Goal: Entertainment & Leisure: Browse casually

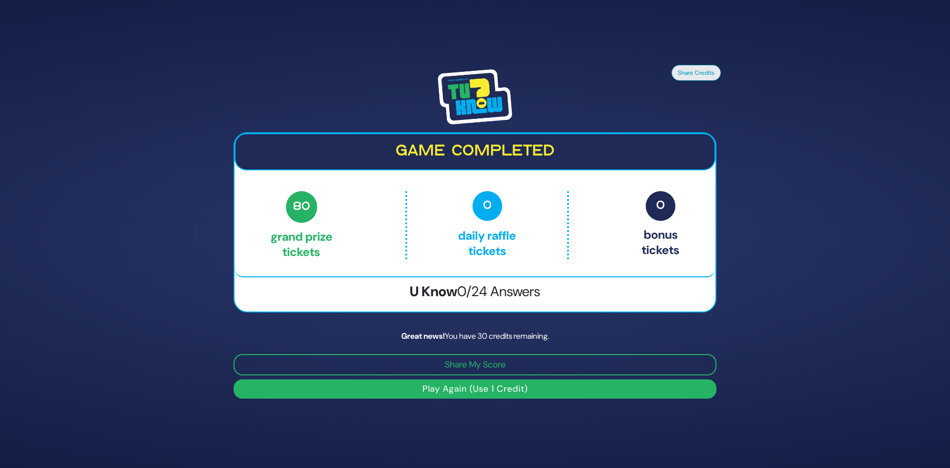
click at [494, 392] on button "Play Again (Use 1 Credit)" at bounding box center [475, 388] width 483 height 19
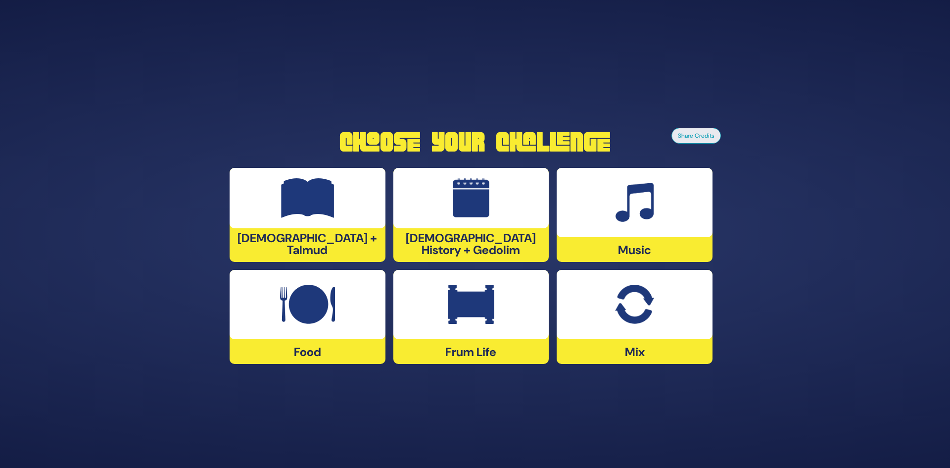
click at [319, 318] on img at bounding box center [307, 304] width 55 height 40
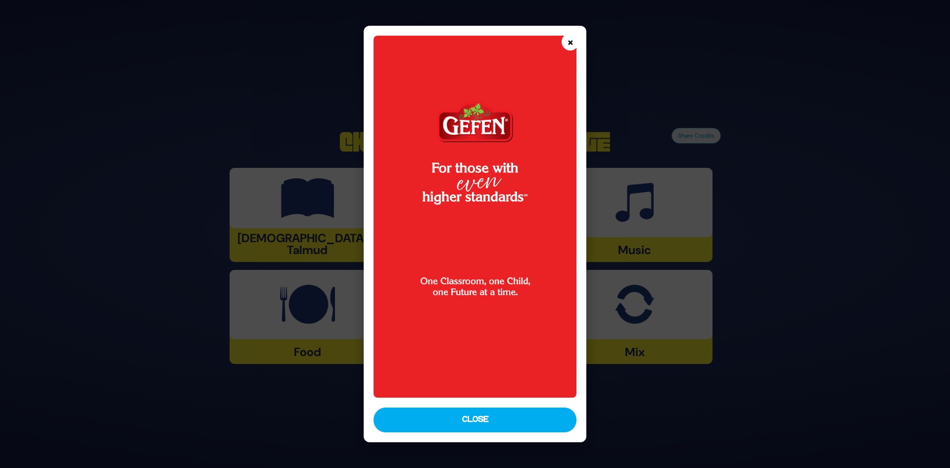
click at [573, 40] on button "×" at bounding box center [570, 41] width 17 height 17
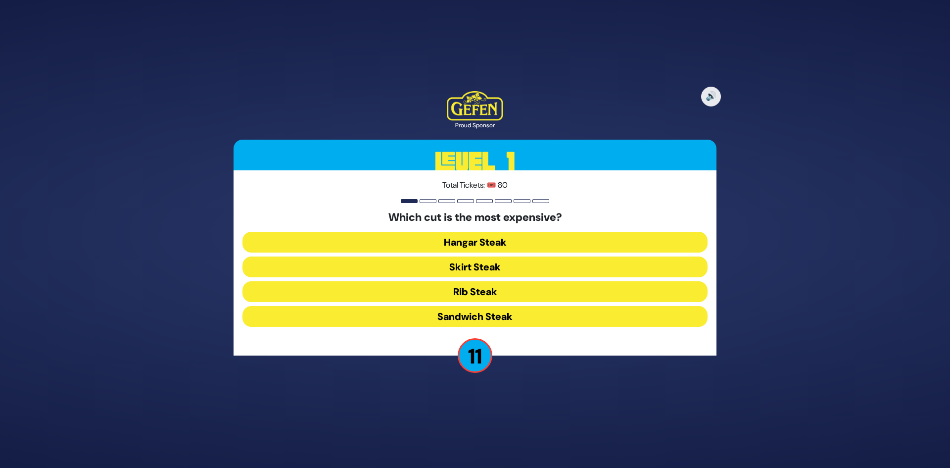
click at [478, 261] on button "Skirt Steak" at bounding box center [474, 266] width 465 height 21
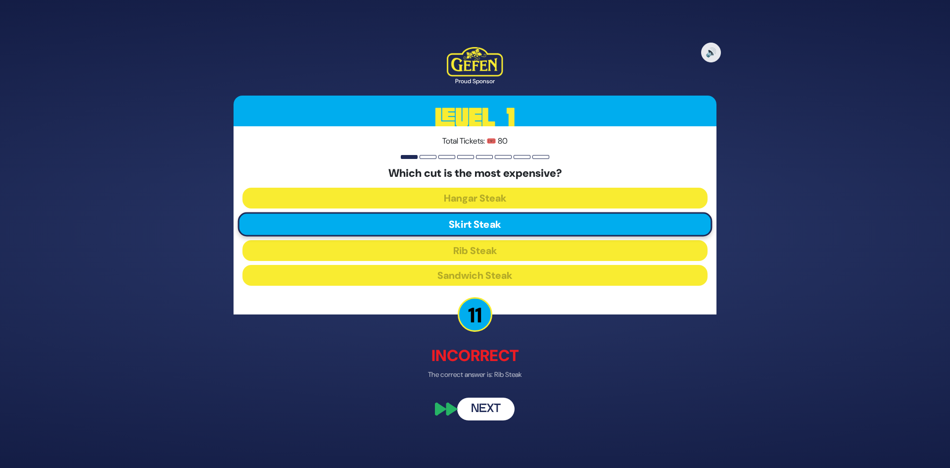
click at [479, 412] on button "Next" at bounding box center [485, 409] width 57 height 23
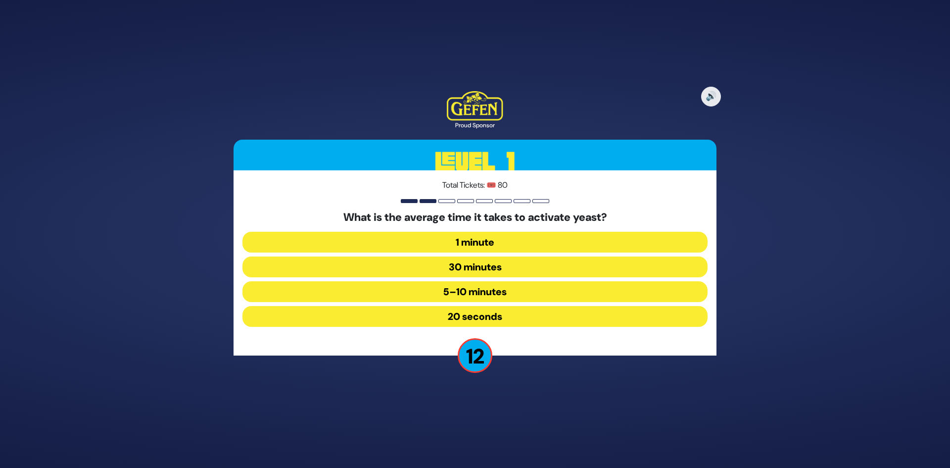
click at [453, 291] on button "5–10 minutes" at bounding box center [474, 291] width 465 height 21
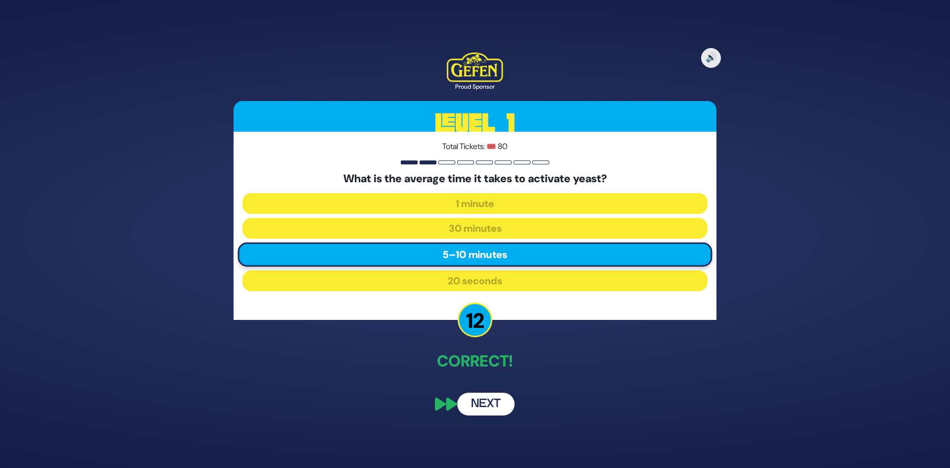
click at [510, 403] on button "Next" at bounding box center [485, 403] width 57 height 23
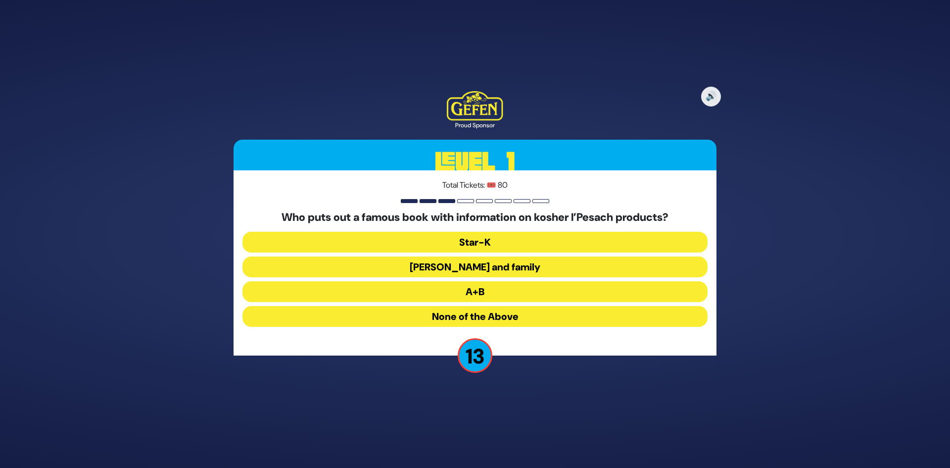
click at [503, 263] on button "[PERSON_NAME] and family" at bounding box center [474, 266] width 465 height 21
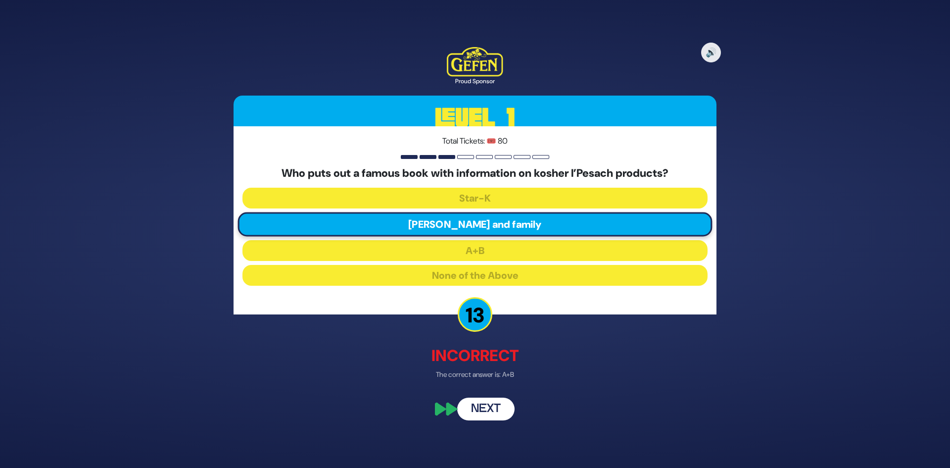
click at [498, 413] on button "Next" at bounding box center [485, 409] width 57 height 23
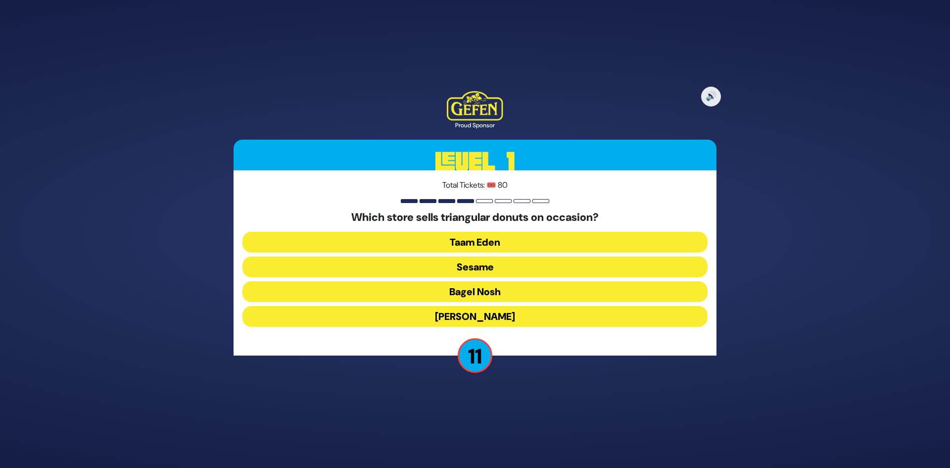
click at [490, 288] on button "Bagel Nosh" at bounding box center [474, 291] width 465 height 21
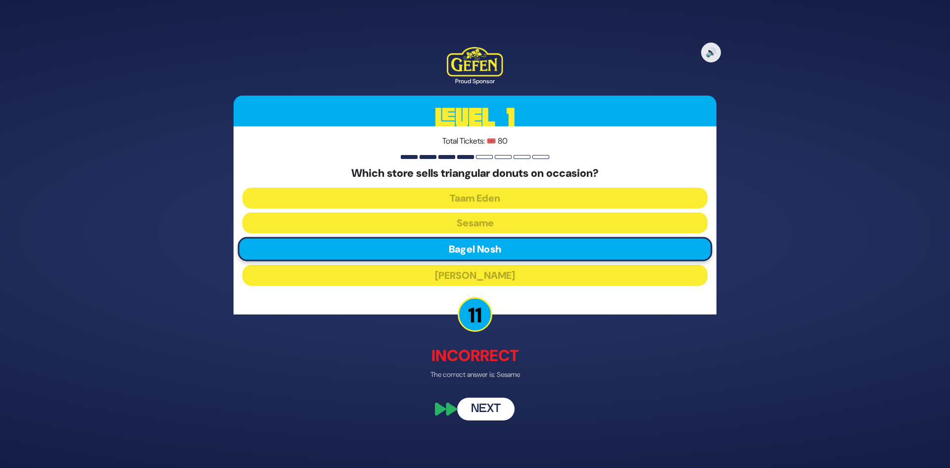
click at [484, 402] on button "Next" at bounding box center [485, 409] width 57 height 23
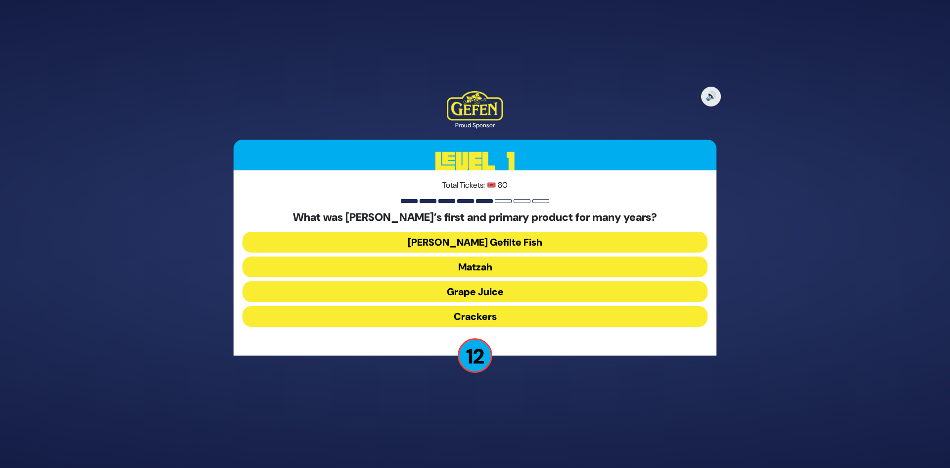
click at [480, 286] on button "Grape Juice" at bounding box center [474, 291] width 465 height 21
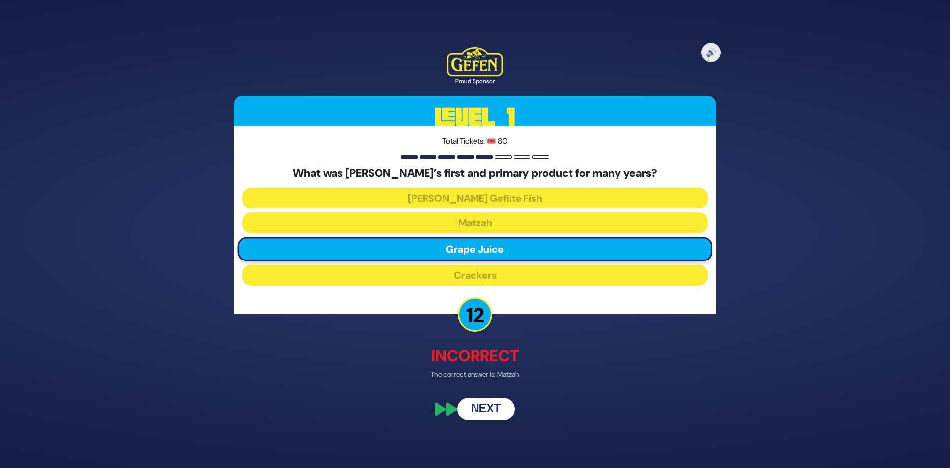
click at [476, 403] on button "Next" at bounding box center [485, 409] width 57 height 23
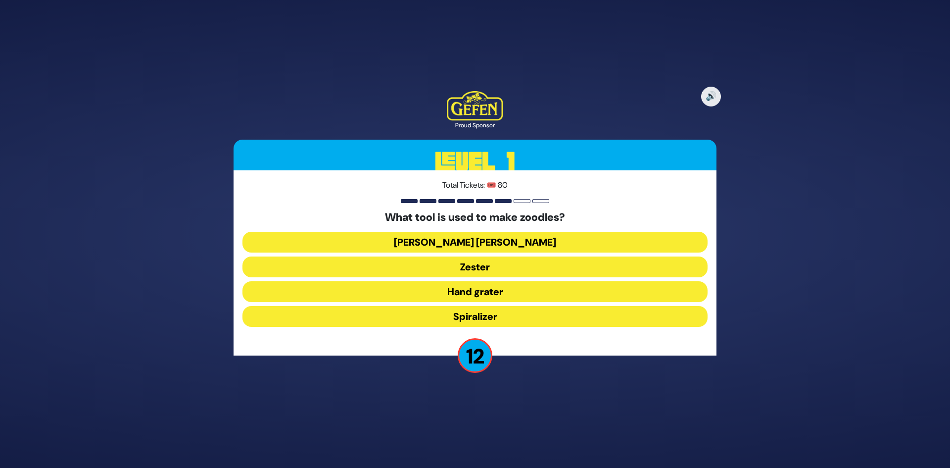
click at [497, 315] on button "Spiralizer" at bounding box center [474, 316] width 465 height 21
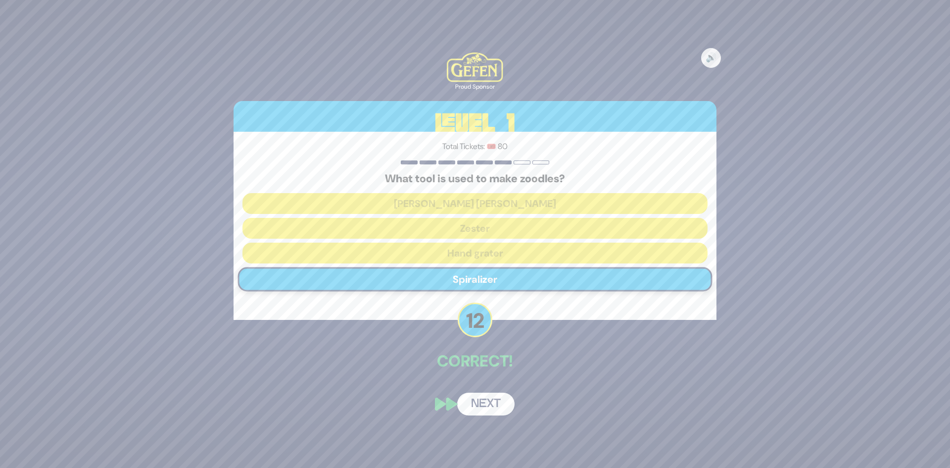
click at [496, 399] on button "Next" at bounding box center [485, 403] width 57 height 23
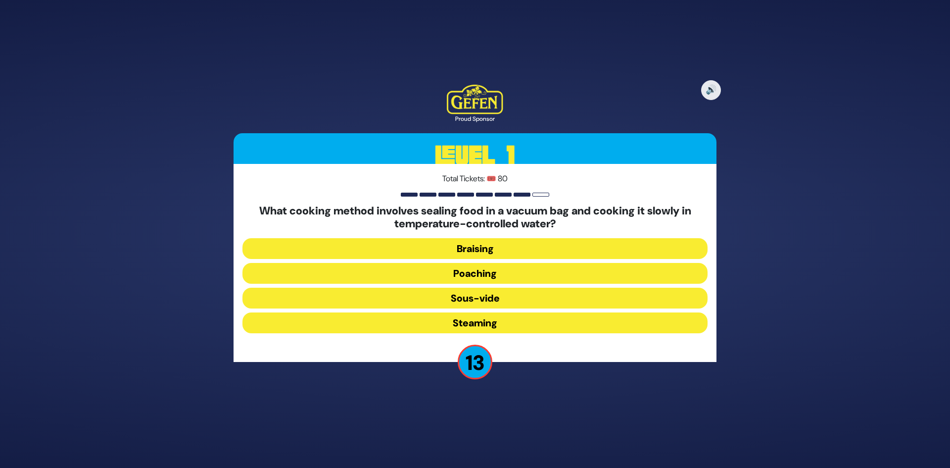
click at [457, 289] on button "Sous-vide" at bounding box center [474, 297] width 465 height 21
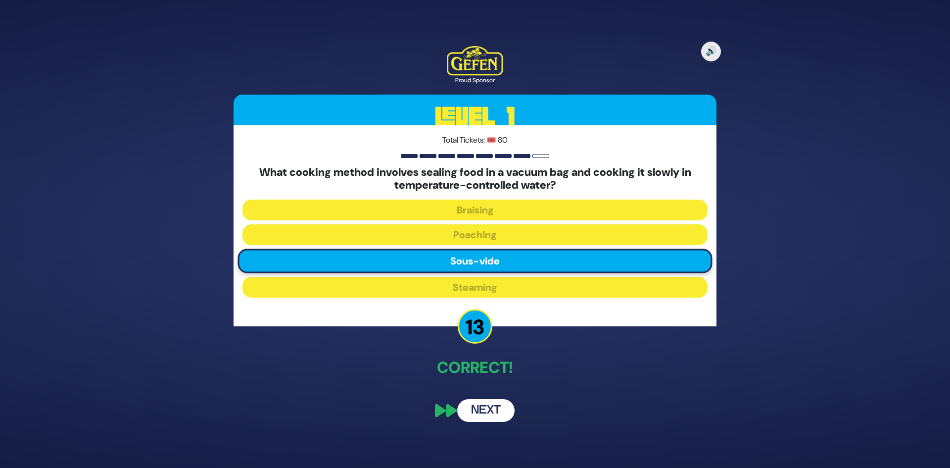
click at [495, 405] on button "Next" at bounding box center [485, 410] width 57 height 23
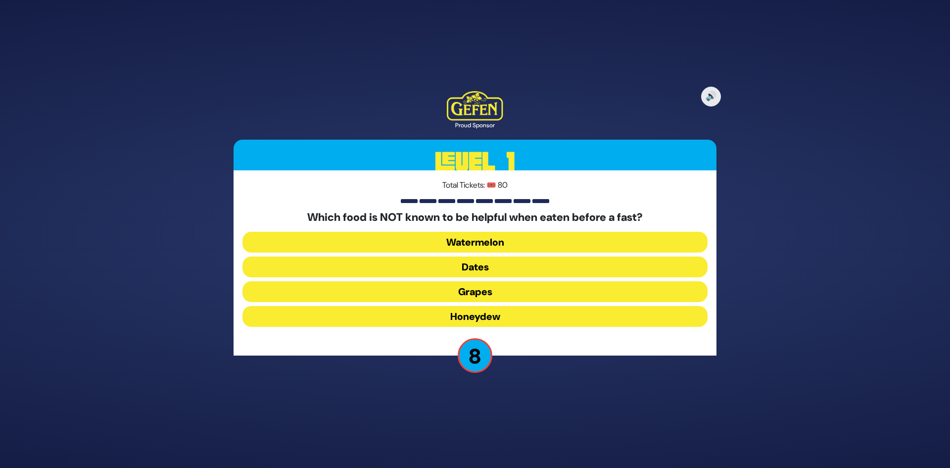
click at [453, 264] on button "Dates" at bounding box center [474, 266] width 465 height 21
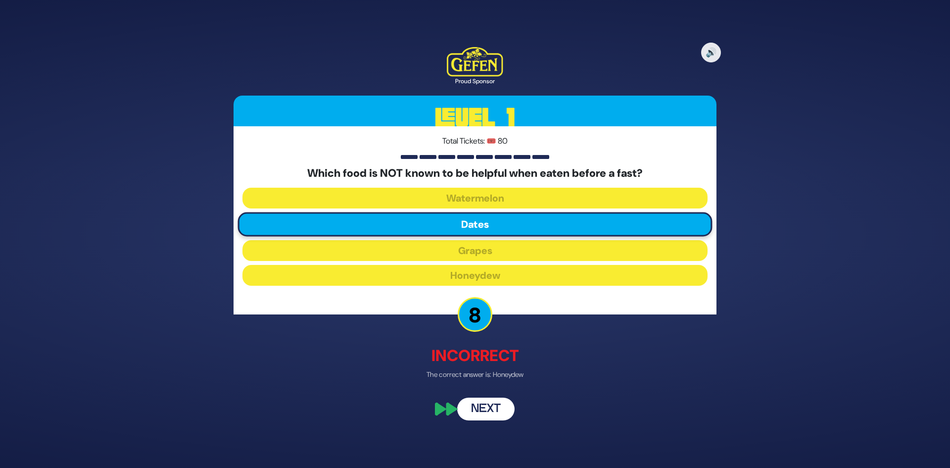
click at [474, 412] on button "Next" at bounding box center [485, 409] width 57 height 23
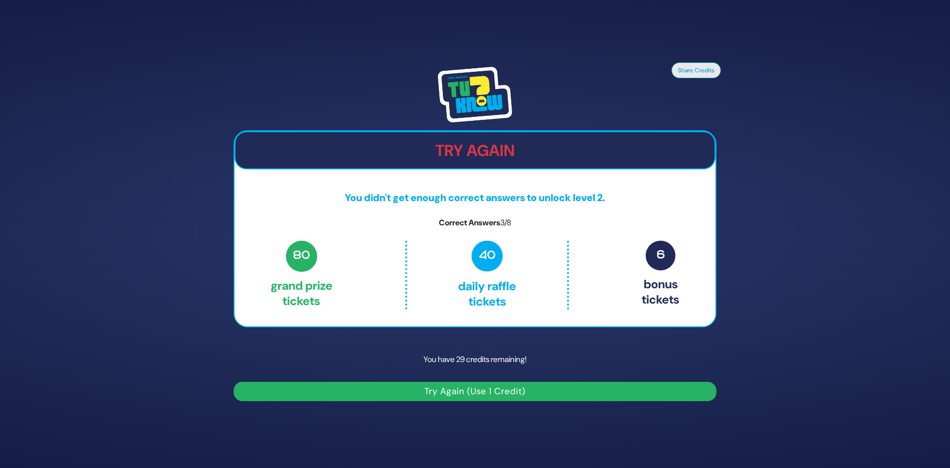
click at [500, 397] on button "Try Again (Use 1 Credit)" at bounding box center [475, 390] width 483 height 19
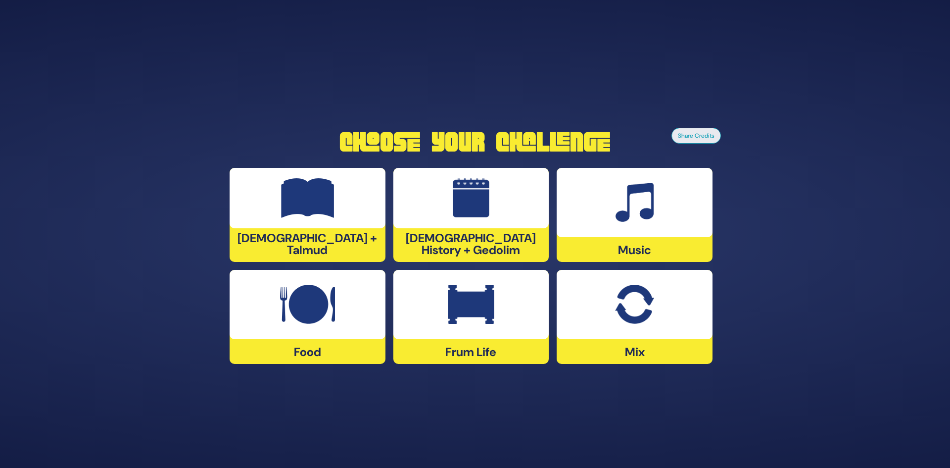
click at [332, 303] on img at bounding box center [307, 304] width 55 height 40
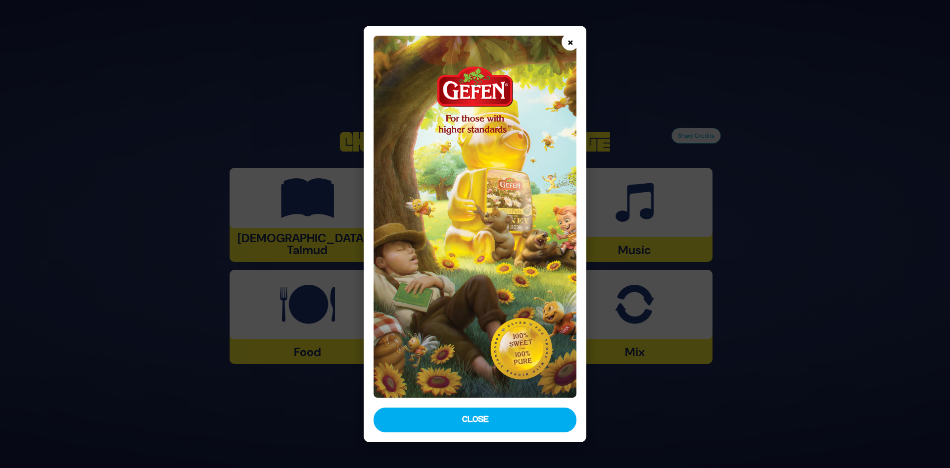
click at [566, 39] on button "×" at bounding box center [570, 41] width 17 height 17
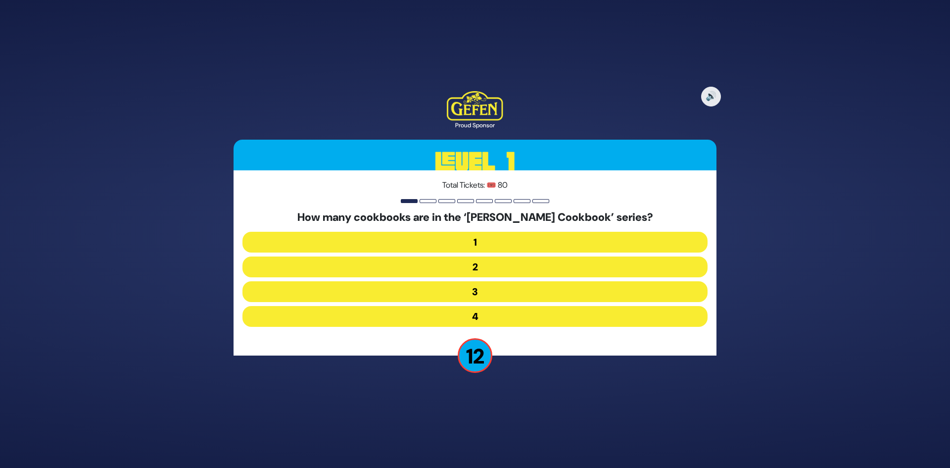
click at [472, 265] on button "2" at bounding box center [474, 266] width 465 height 21
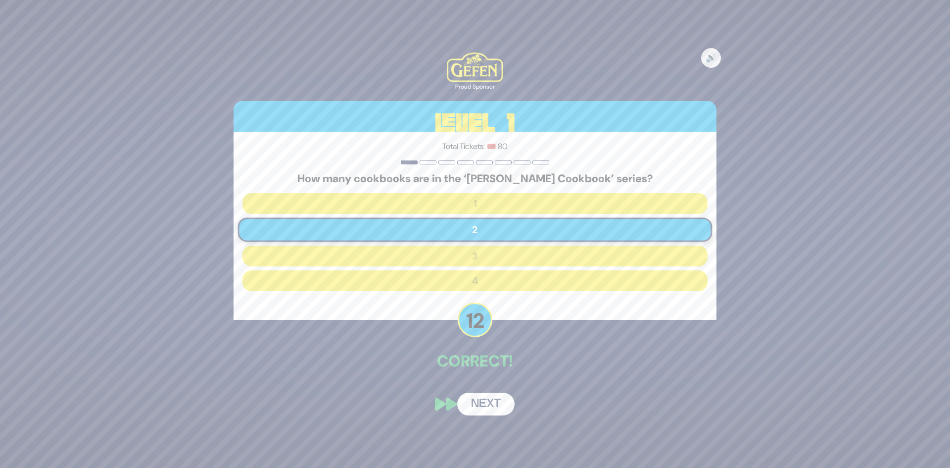
click at [478, 415] on button "Next" at bounding box center [485, 403] width 57 height 23
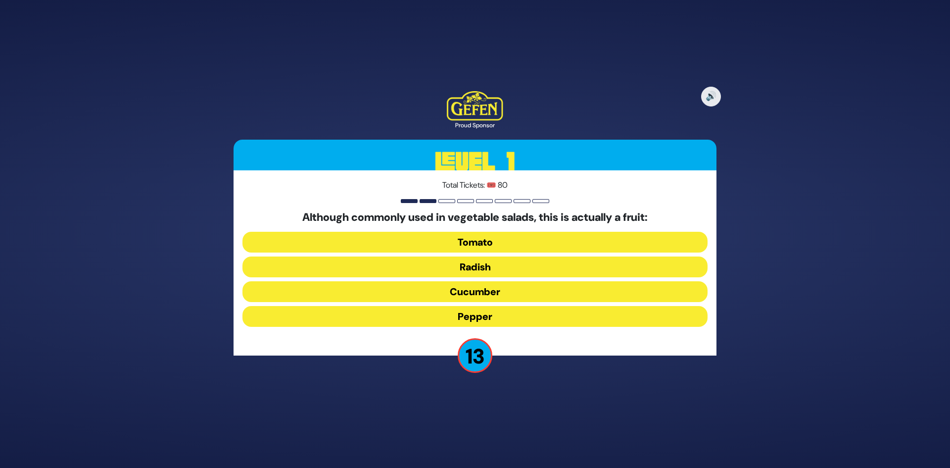
click at [495, 243] on button "Tomato" at bounding box center [474, 242] width 465 height 21
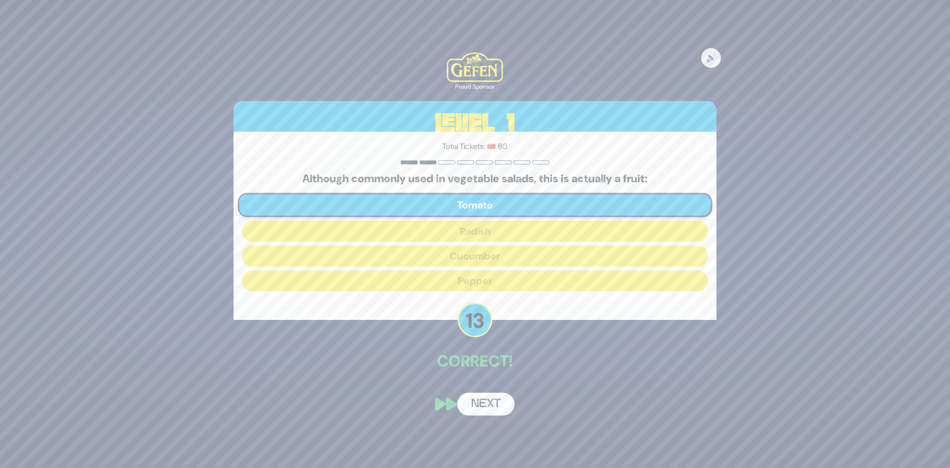
click at [482, 406] on button "Next" at bounding box center [485, 403] width 57 height 23
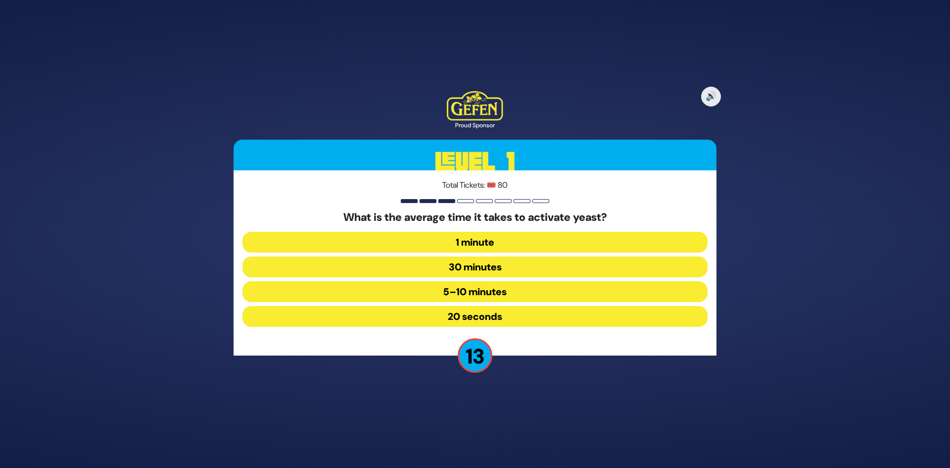
click at [403, 291] on button "5–10 minutes" at bounding box center [474, 291] width 465 height 21
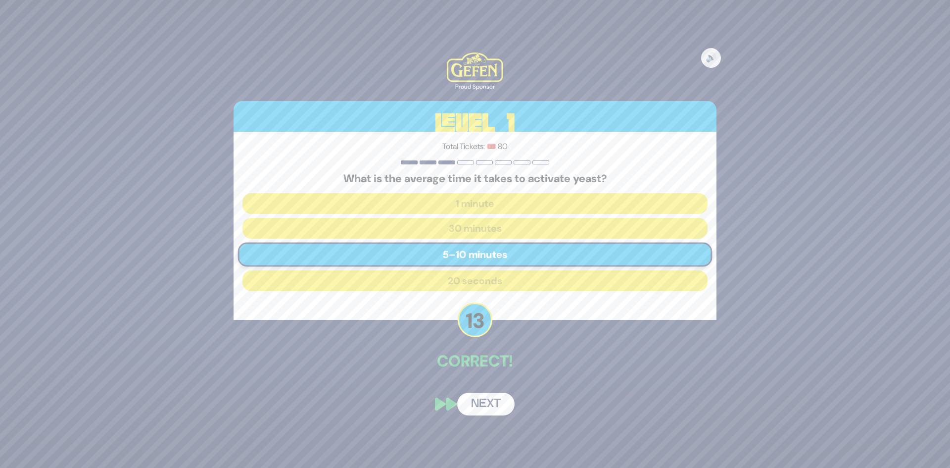
click at [478, 397] on button "Next" at bounding box center [485, 403] width 57 height 23
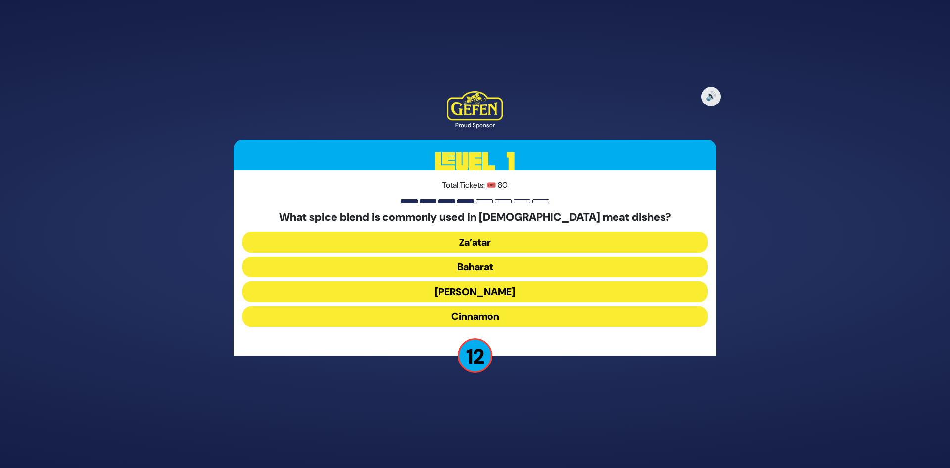
click at [470, 237] on button "Za’atar" at bounding box center [474, 242] width 465 height 21
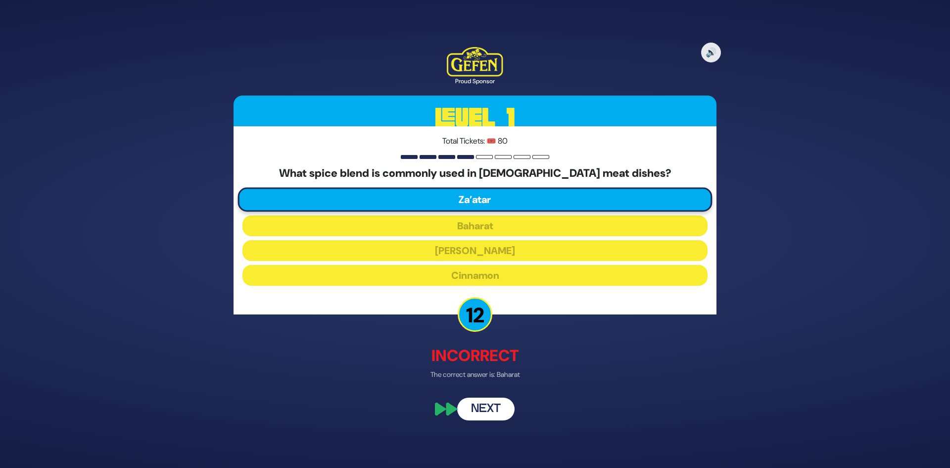
click at [482, 413] on button "Next" at bounding box center [485, 409] width 57 height 23
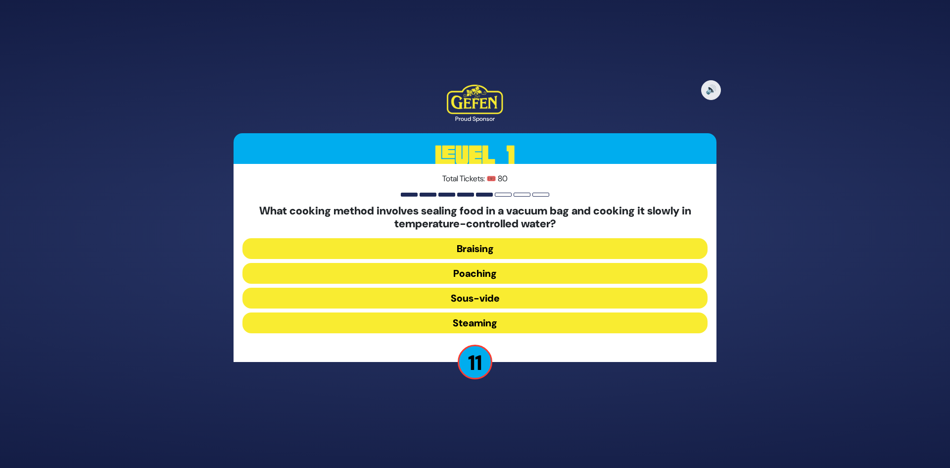
click at [442, 297] on button "Sous-vide" at bounding box center [474, 297] width 465 height 21
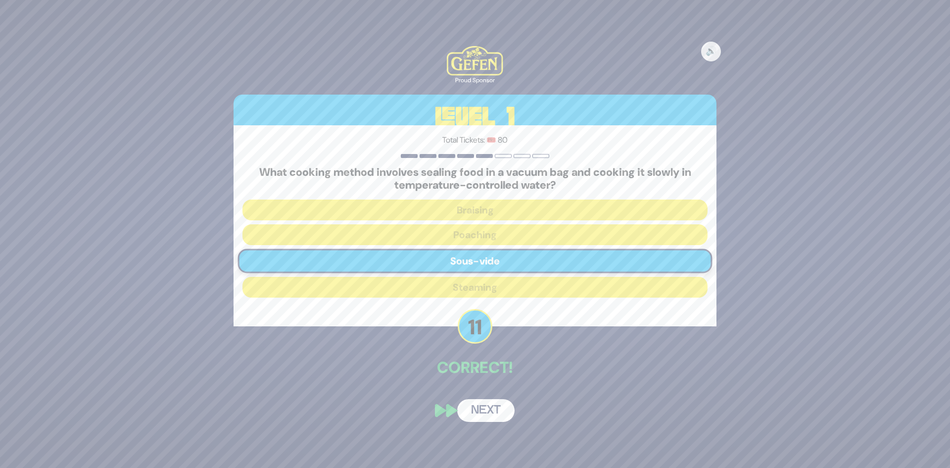
click at [468, 410] on button "Next" at bounding box center [485, 410] width 57 height 23
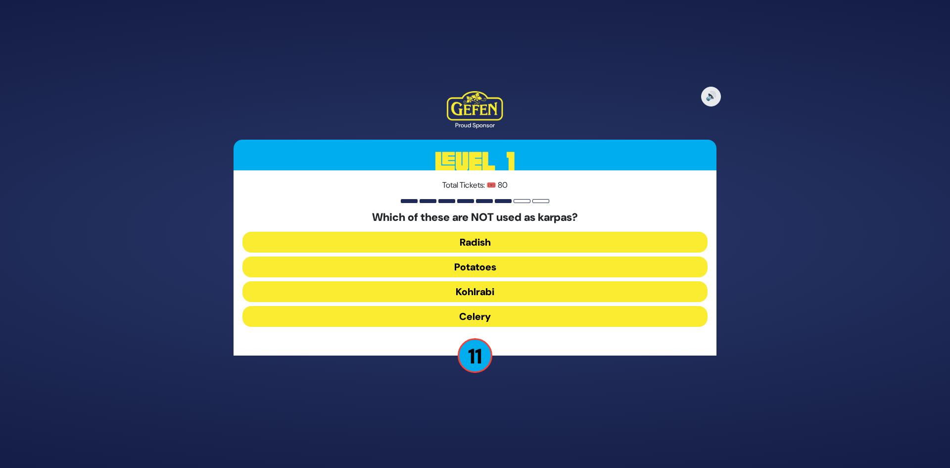
click at [470, 291] on button "Kohlrabi" at bounding box center [474, 291] width 465 height 21
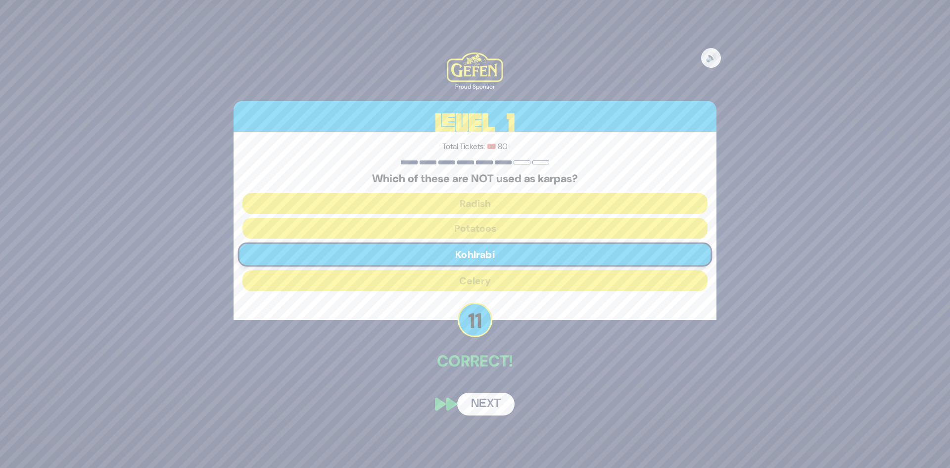
click at [478, 399] on button "Next" at bounding box center [485, 403] width 57 height 23
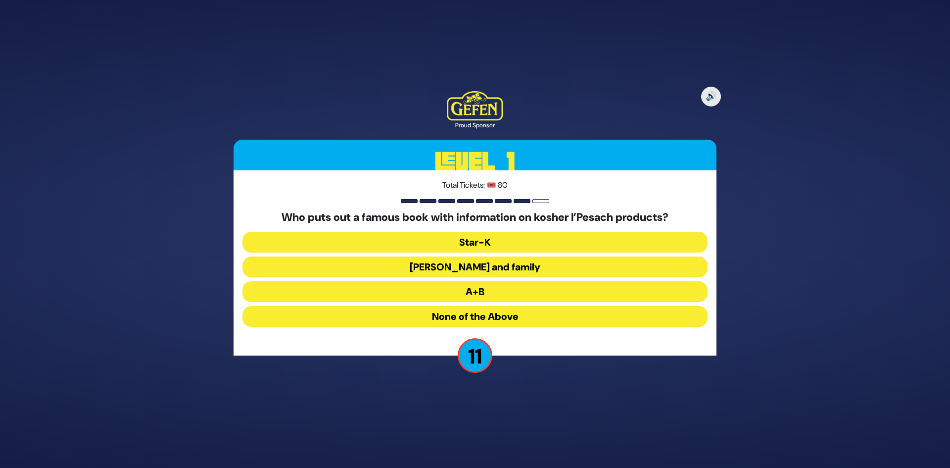
click at [482, 287] on button "A+B" at bounding box center [474, 291] width 465 height 21
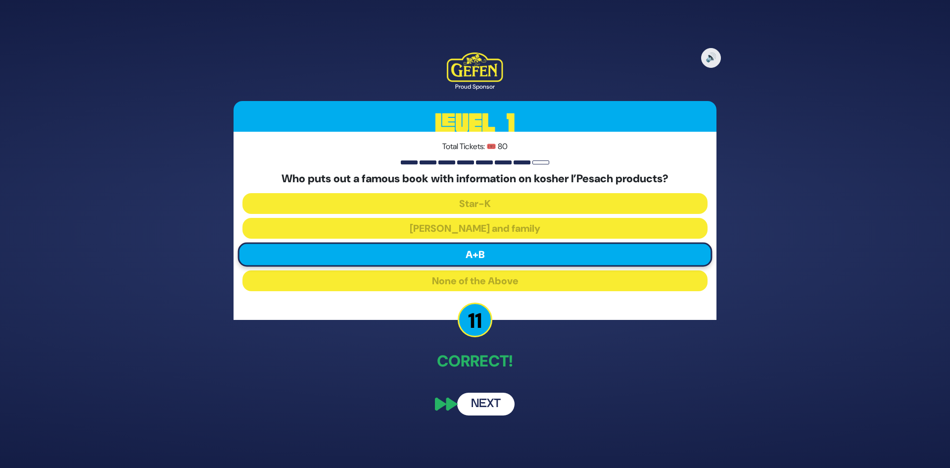
click at [479, 406] on button "Next" at bounding box center [485, 403] width 57 height 23
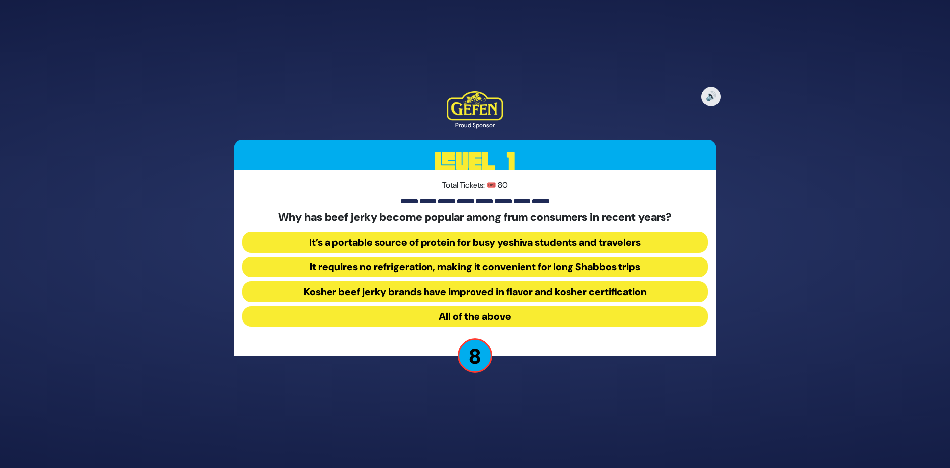
click at [378, 246] on button "It’s a portable source of protein for busy yeshiva students and travelers" at bounding box center [474, 242] width 465 height 21
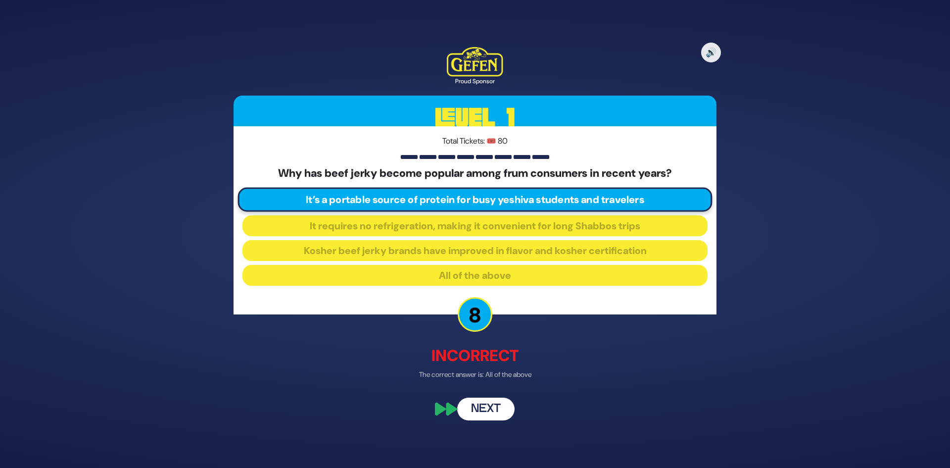
click at [481, 413] on button "Next" at bounding box center [485, 409] width 57 height 23
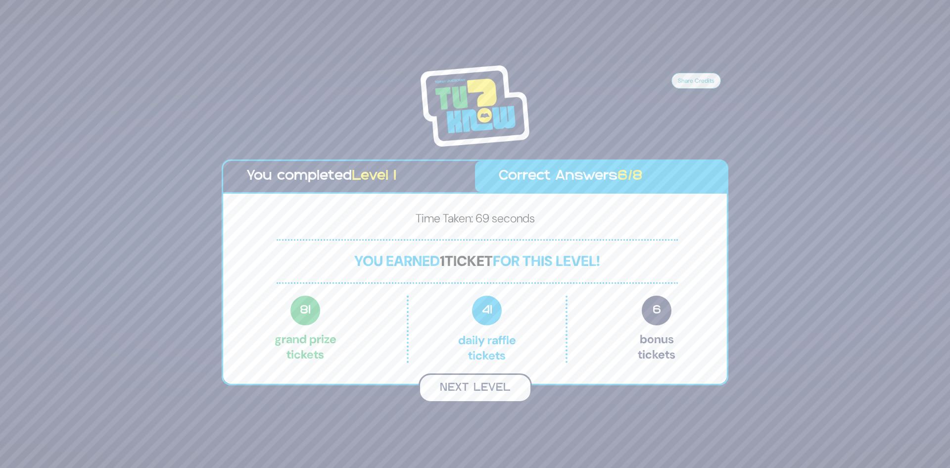
click at [464, 389] on button "Next Level" at bounding box center [475, 387] width 113 height 29
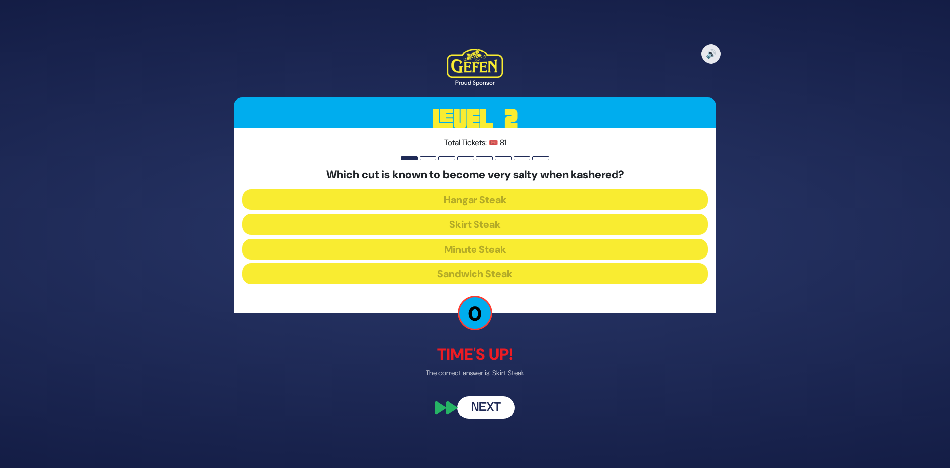
click at [477, 406] on button "Next" at bounding box center [485, 407] width 57 height 23
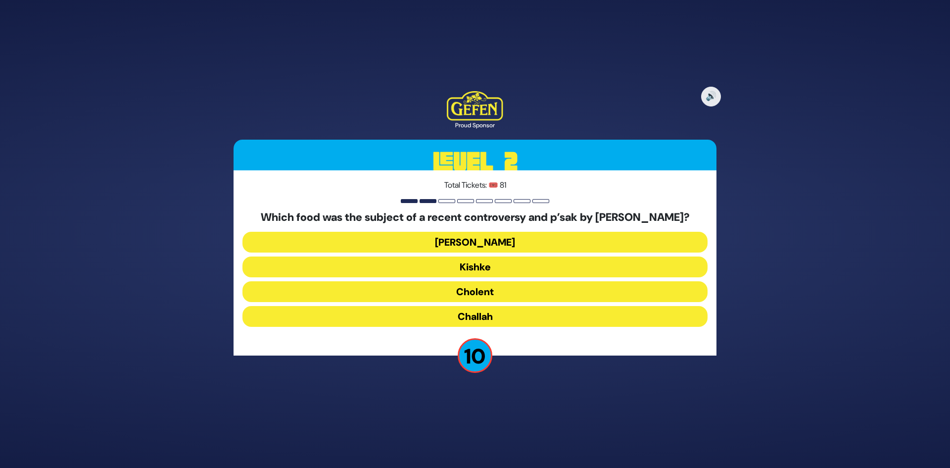
click at [447, 294] on button "Cholent" at bounding box center [474, 291] width 465 height 21
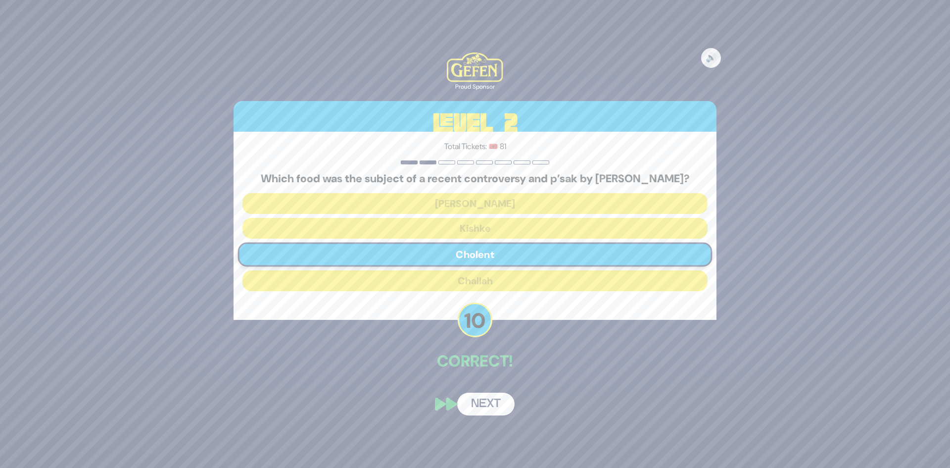
click at [479, 405] on button "Next" at bounding box center [485, 403] width 57 height 23
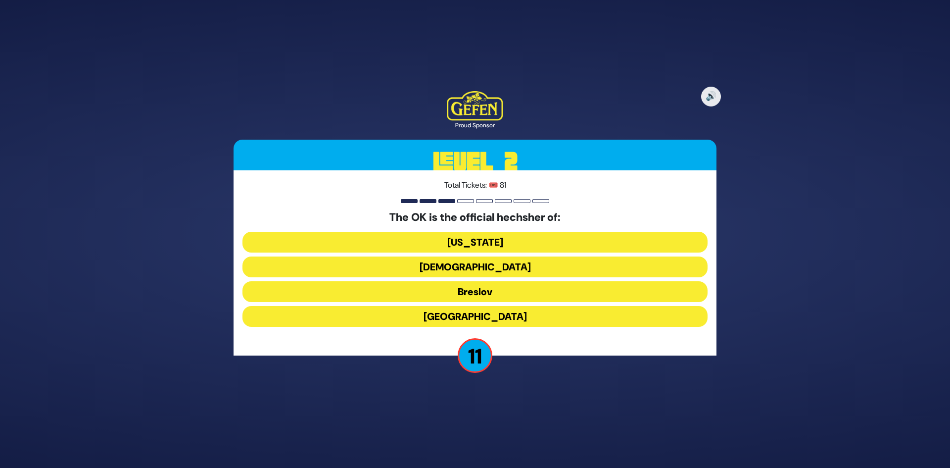
click at [432, 260] on button "Chabad" at bounding box center [474, 266] width 465 height 21
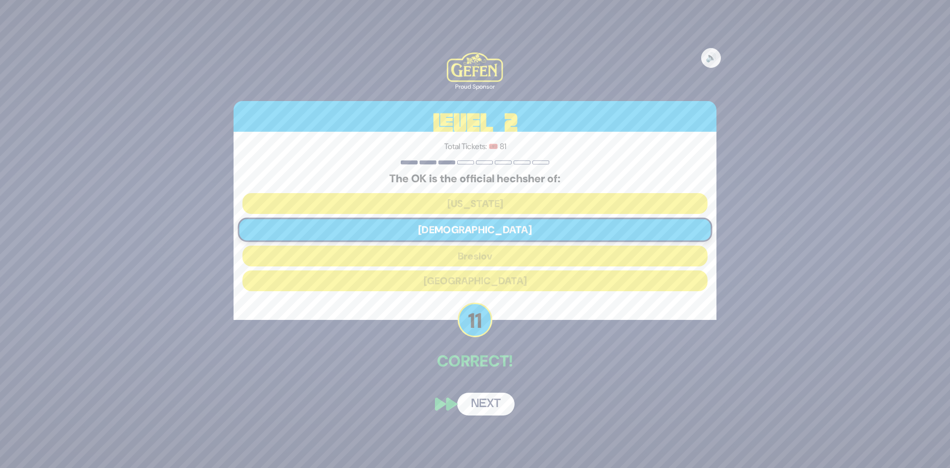
click at [481, 395] on button "Next" at bounding box center [485, 403] width 57 height 23
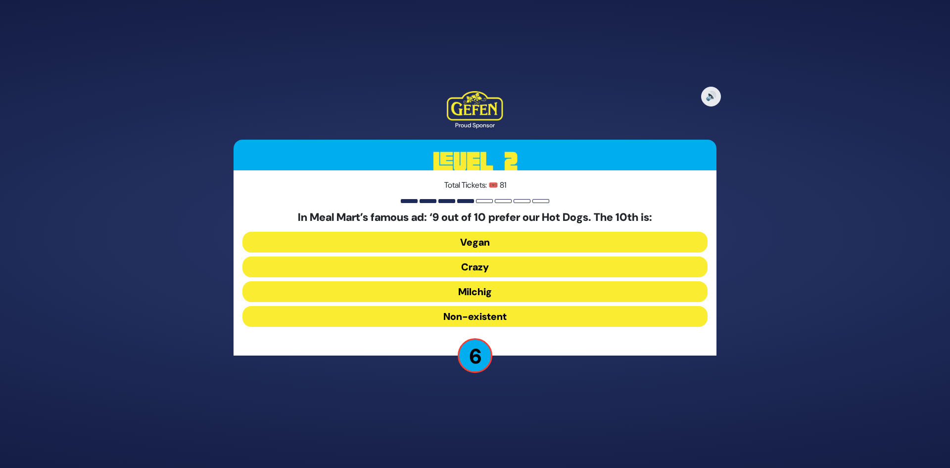
click at [456, 288] on button "Milchig" at bounding box center [474, 291] width 465 height 21
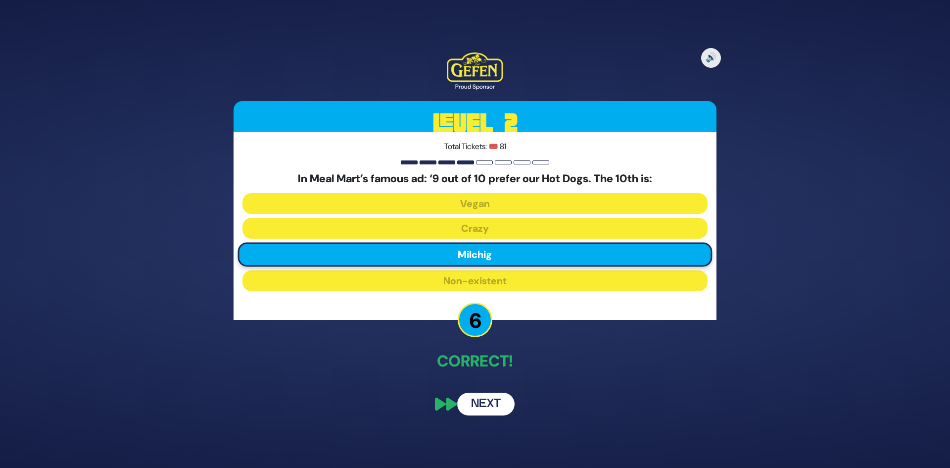
click at [480, 401] on button "Next" at bounding box center [485, 403] width 57 height 23
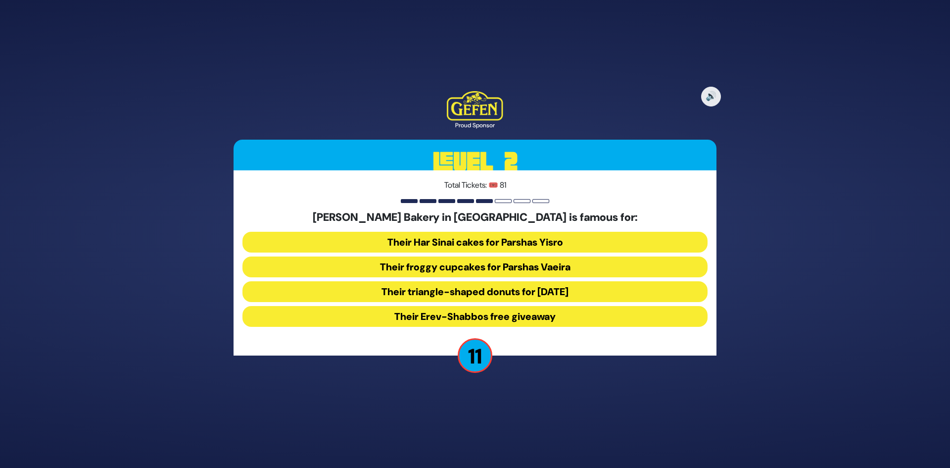
click at [431, 268] on button "Their froggy cupcakes for Parshas Vaeira" at bounding box center [474, 266] width 465 height 21
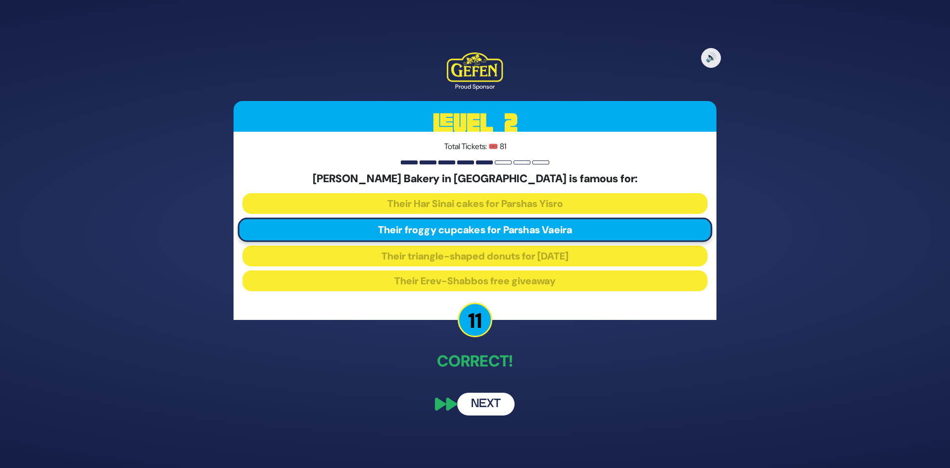
click at [473, 399] on button "Next" at bounding box center [485, 403] width 57 height 23
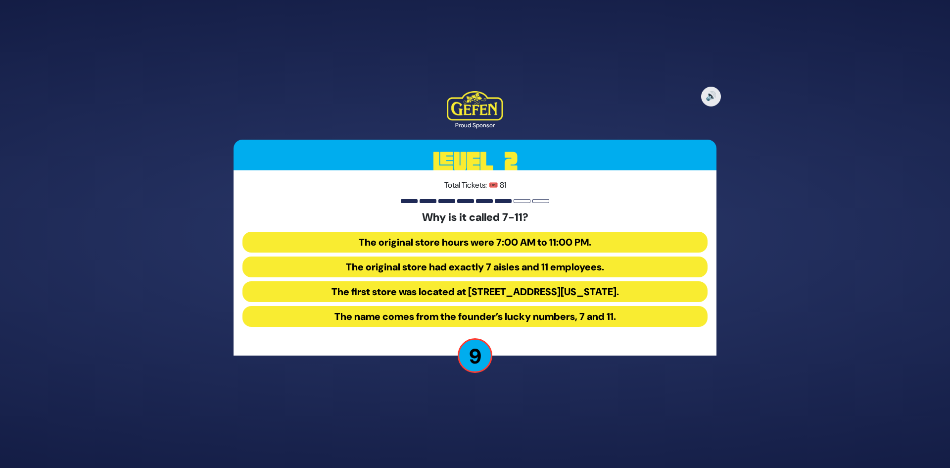
click at [438, 245] on button "The original store hours were 7:00 AM to 11:00 PM." at bounding box center [474, 242] width 465 height 21
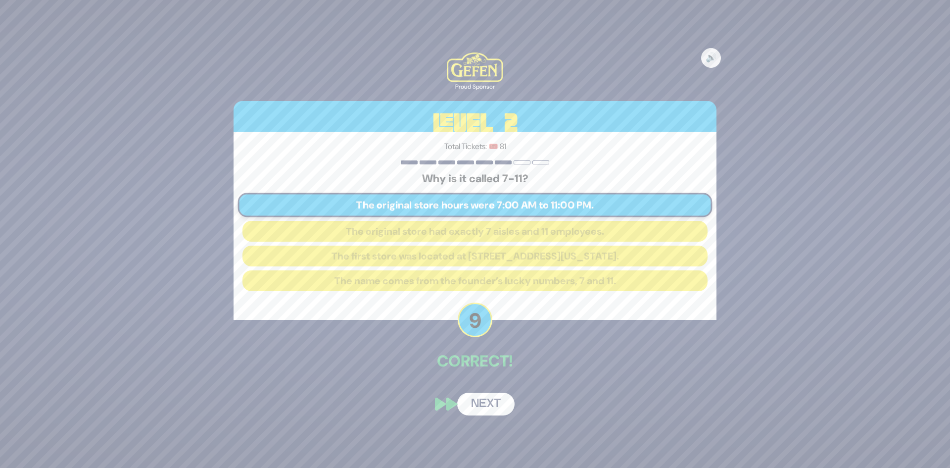
click at [483, 402] on button "Next" at bounding box center [485, 403] width 57 height 23
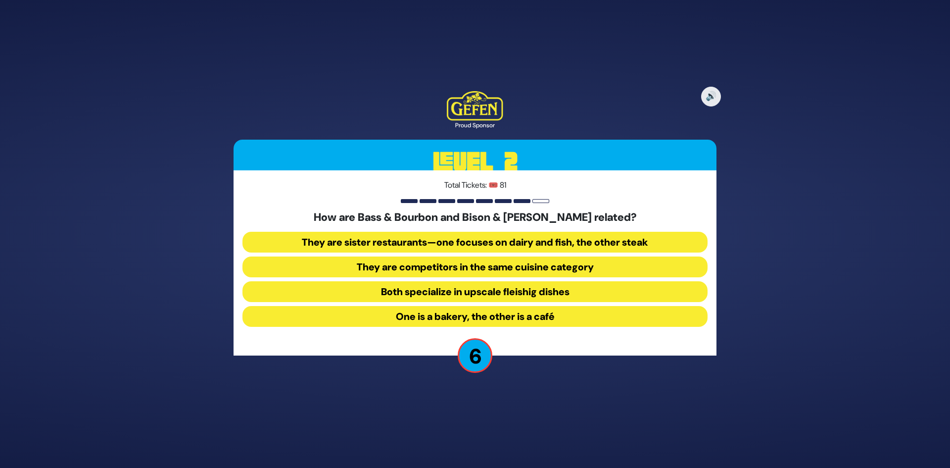
click at [454, 244] on button "They are sister restaurants—one focuses on dairy and fish, the other steak" at bounding box center [474, 242] width 465 height 21
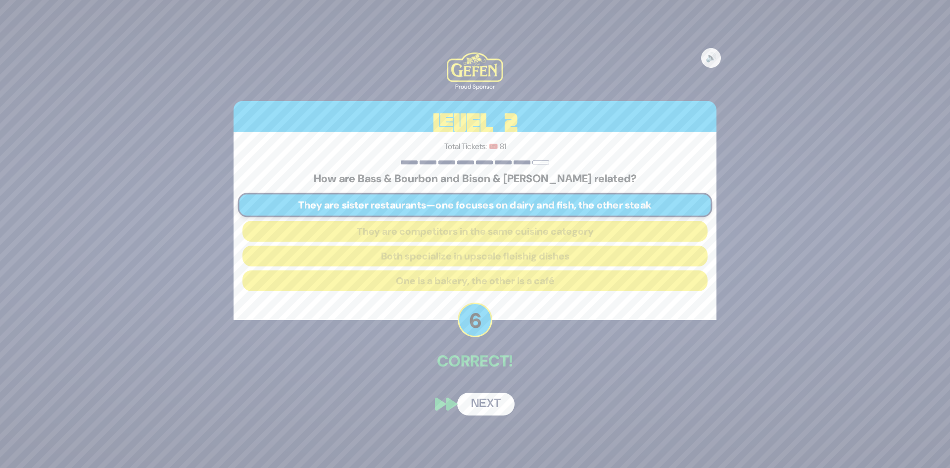
click at [471, 397] on button "Next" at bounding box center [485, 403] width 57 height 23
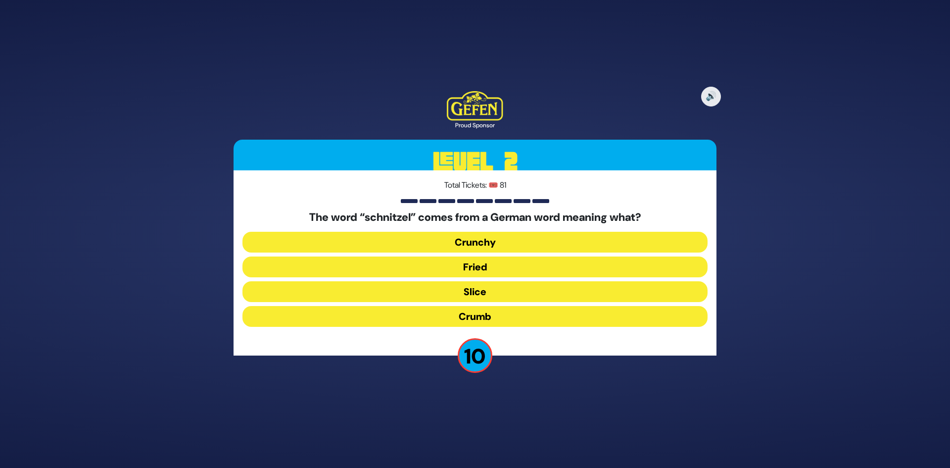
click at [485, 264] on button "Fried" at bounding box center [474, 266] width 465 height 21
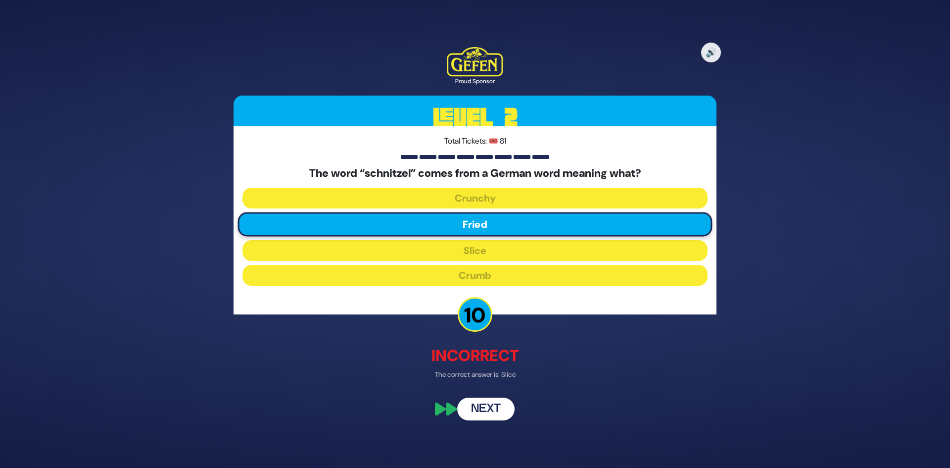
click at [480, 407] on button "Next" at bounding box center [485, 409] width 57 height 23
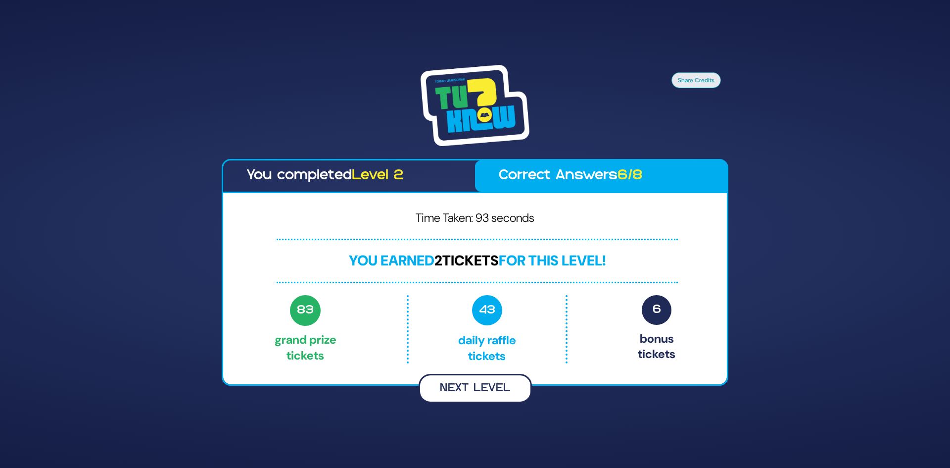
click at [460, 389] on button "Next Level" at bounding box center [475, 388] width 113 height 29
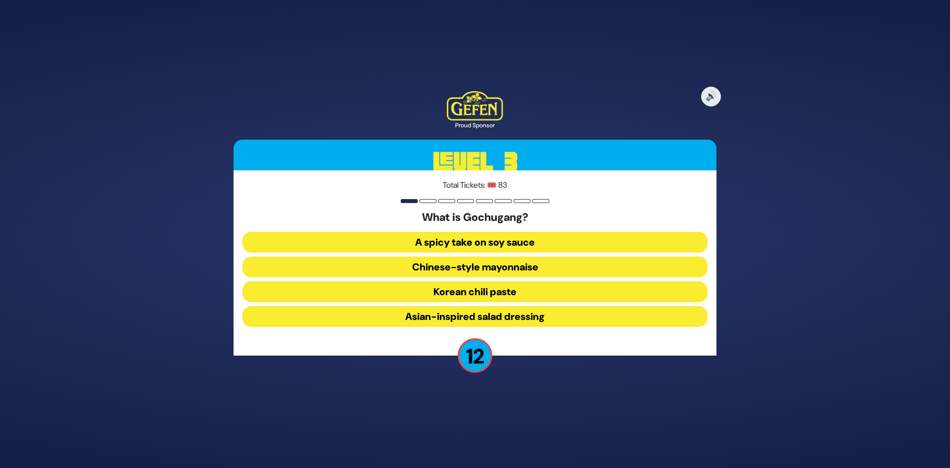
click at [453, 287] on button "Korean chili paste" at bounding box center [474, 291] width 465 height 21
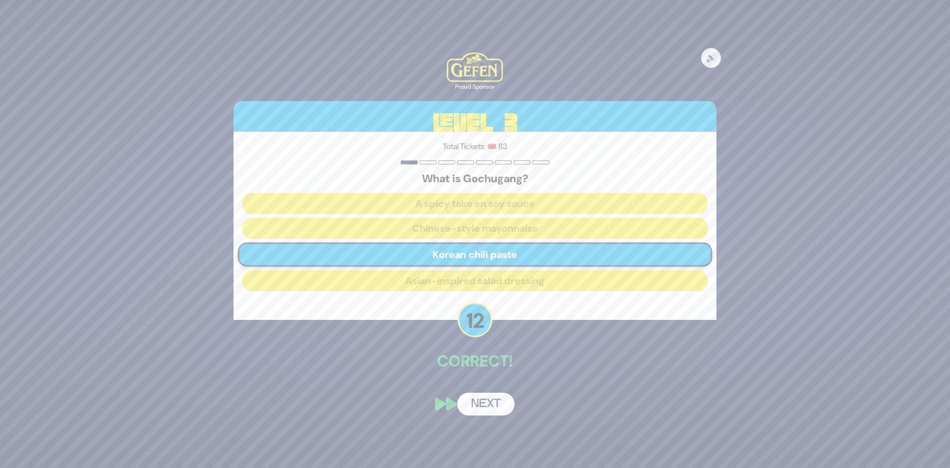
click at [488, 394] on button "Next" at bounding box center [485, 403] width 57 height 23
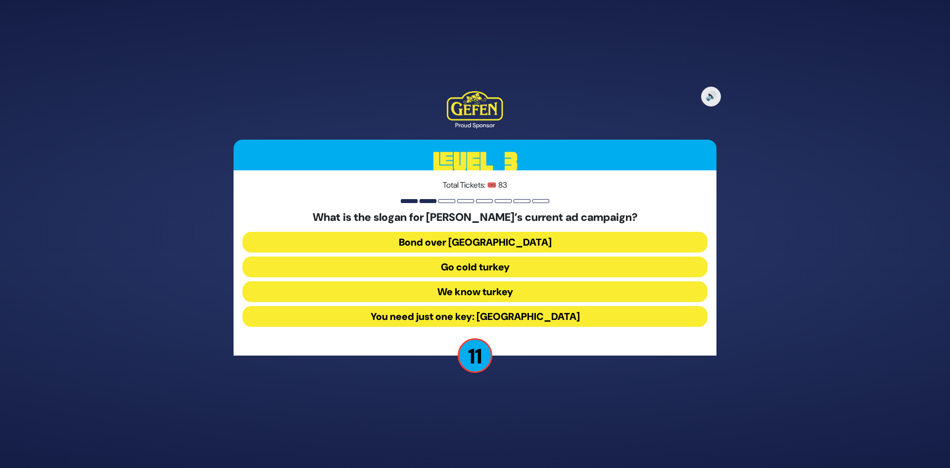
click at [473, 262] on button "Go cold turkey" at bounding box center [474, 266] width 465 height 21
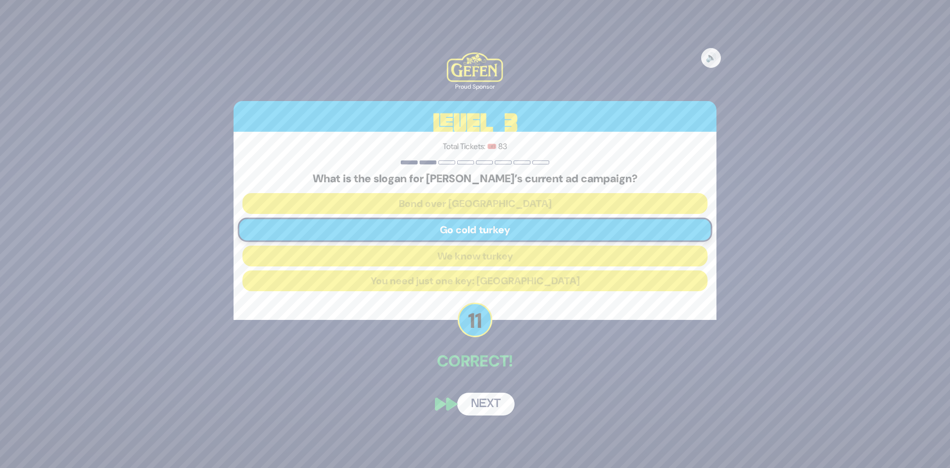
click at [486, 404] on button "Next" at bounding box center [485, 403] width 57 height 23
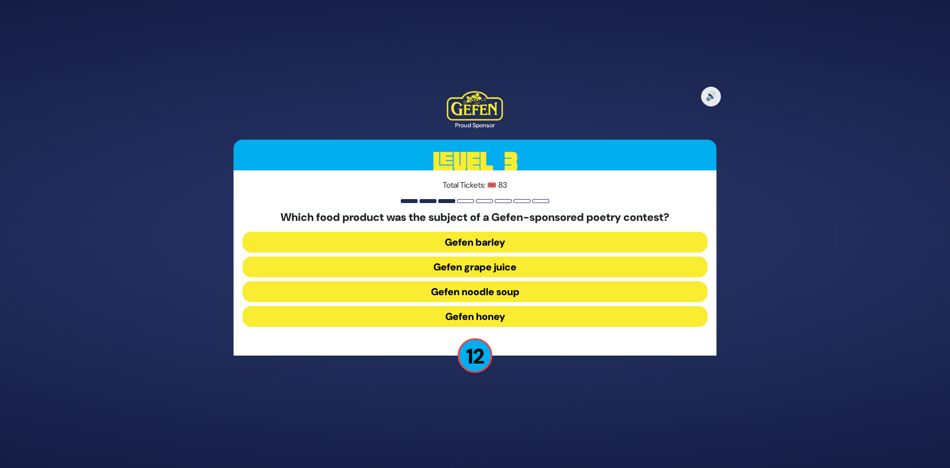
click at [475, 289] on button "Gefen noodle soup" at bounding box center [474, 291] width 465 height 21
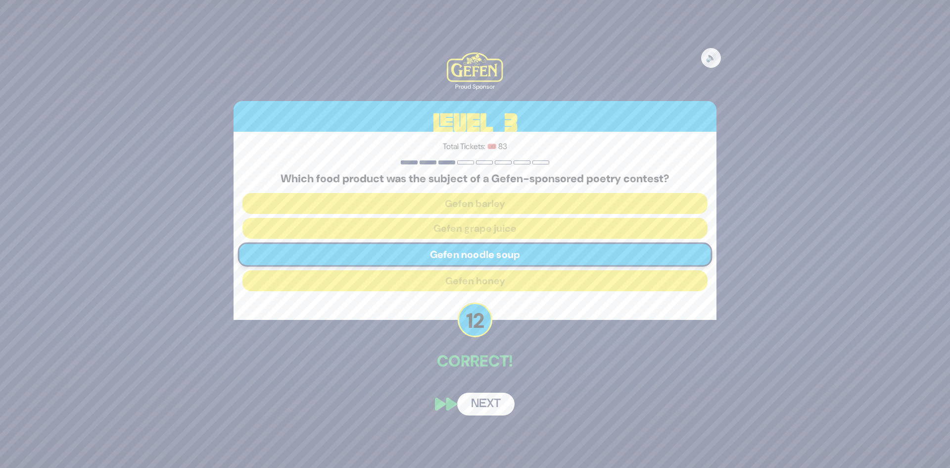
click at [472, 403] on button "Next" at bounding box center [485, 403] width 57 height 23
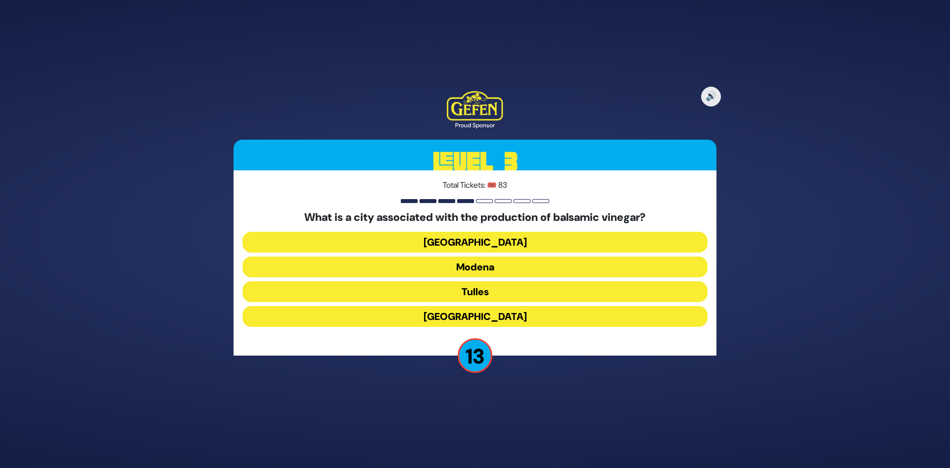
click at [494, 257] on button "Modena" at bounding box center [474, 266] width 465 height 21
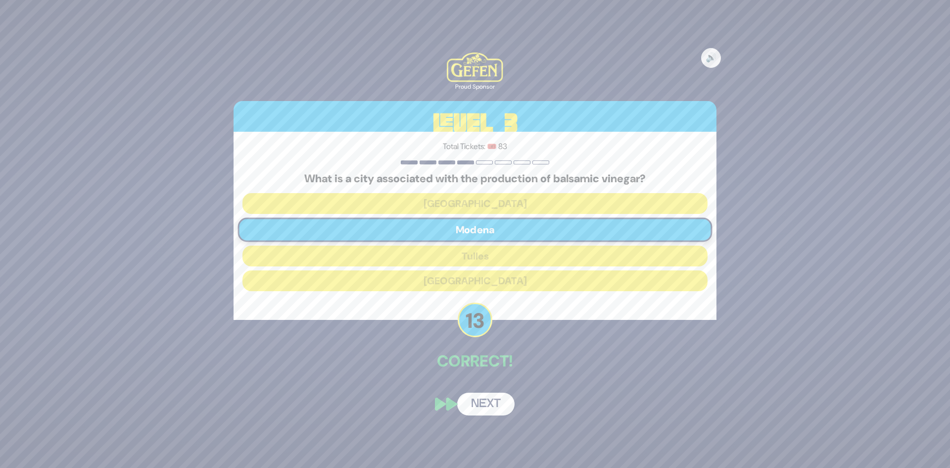
click at [493, 394] on button "Next" at bounding box center [485, 403] width 57 height 23
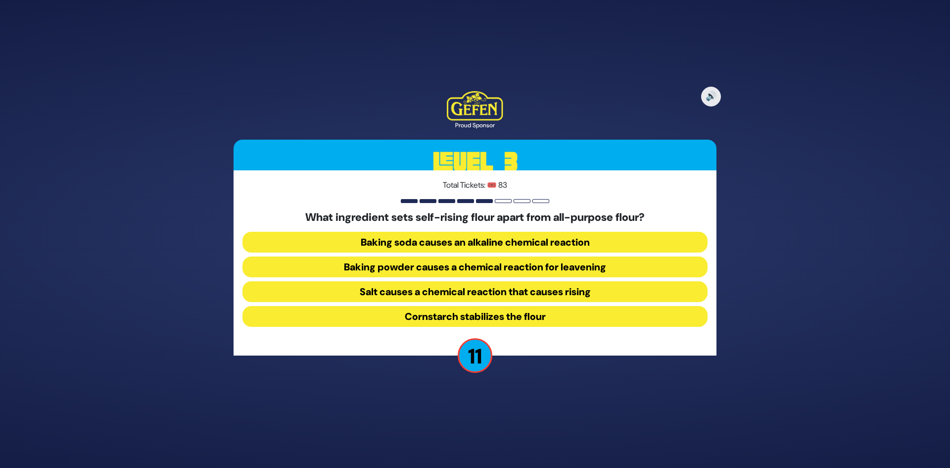
click at [463, 269] on button "Baking powder causes a chemical reaction for leavening" at bounding box center [474, 266] width 465 height 21
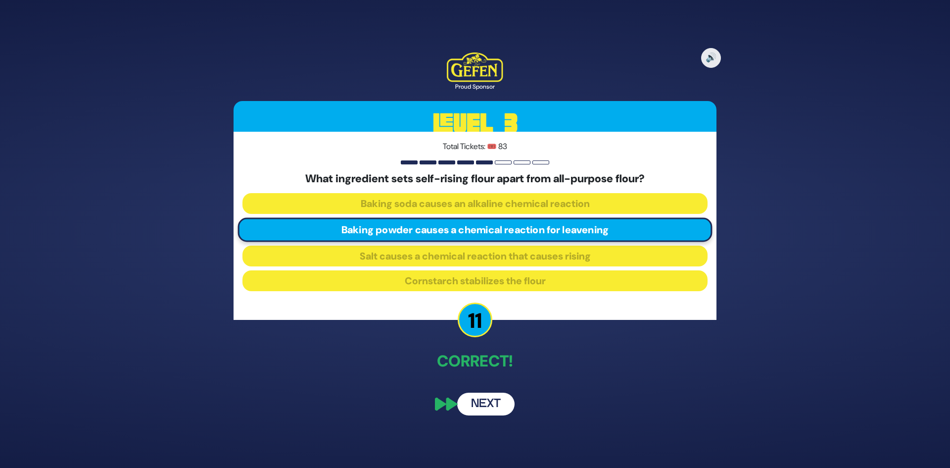
click at [494, 404] on button "Next" at bounding box center [485, 403] width 57 height 23
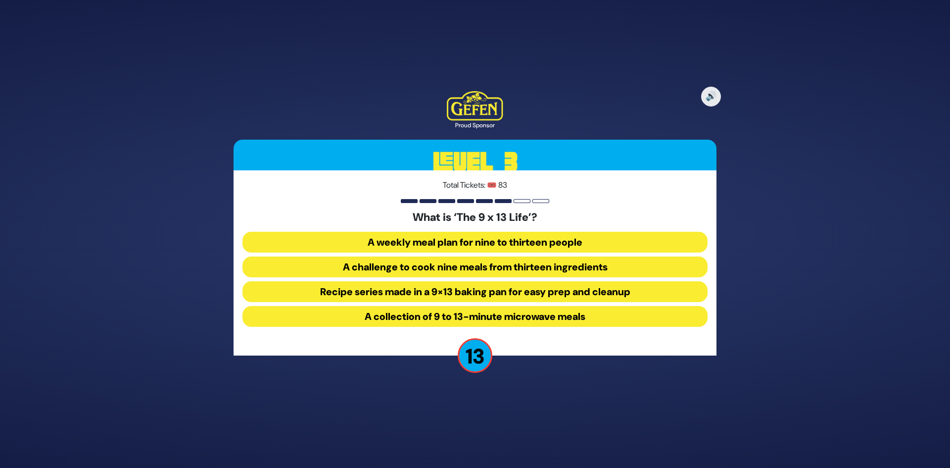
click at [323, 297] on button "Recipe series made in a 9×13 baking pan for easy prep and cleanup" at bounding box center [474, 291] width 465 height 21
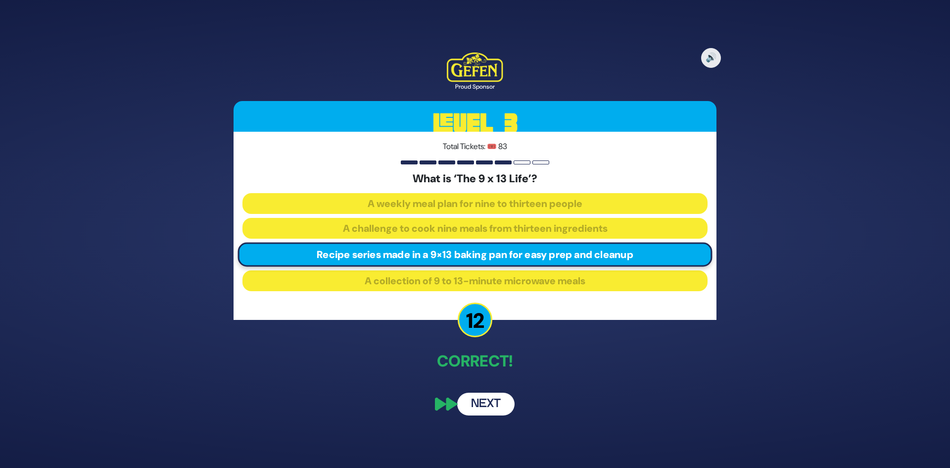
click at [505, 404] on button "Next" at bounding box center [485, 403] width 57 height 23
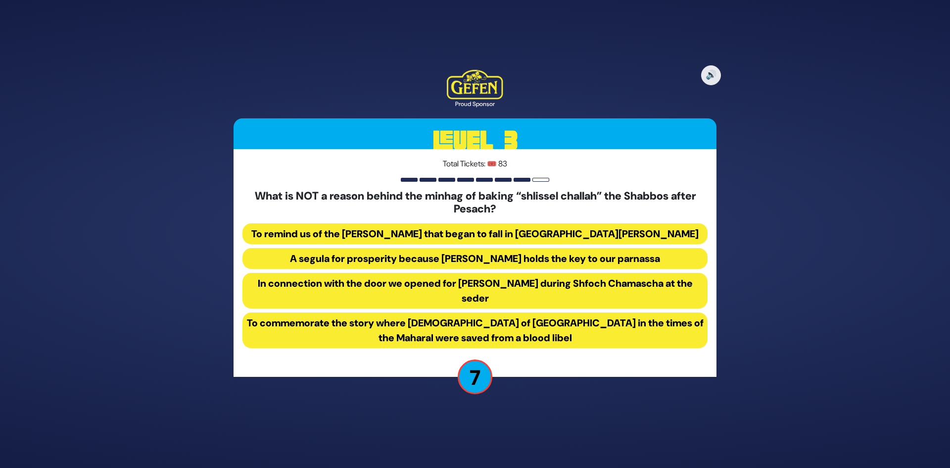
click at [358, 286] on button "In connection with the door we opened for Eliyahu Hanavi during Shfoch Chamasch…" at bounding box center [474, 291] width 465 height 36
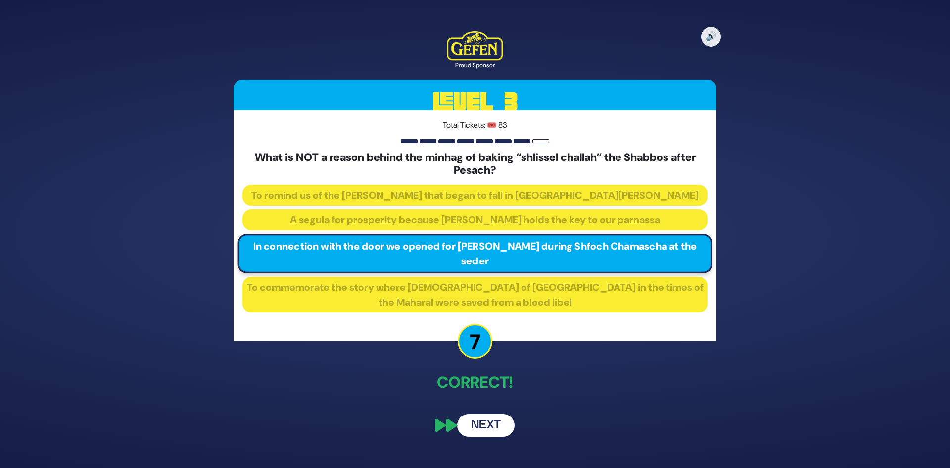
click at [468, 435] on button "Next" at bounding box center [485, 425] width 57 height 23
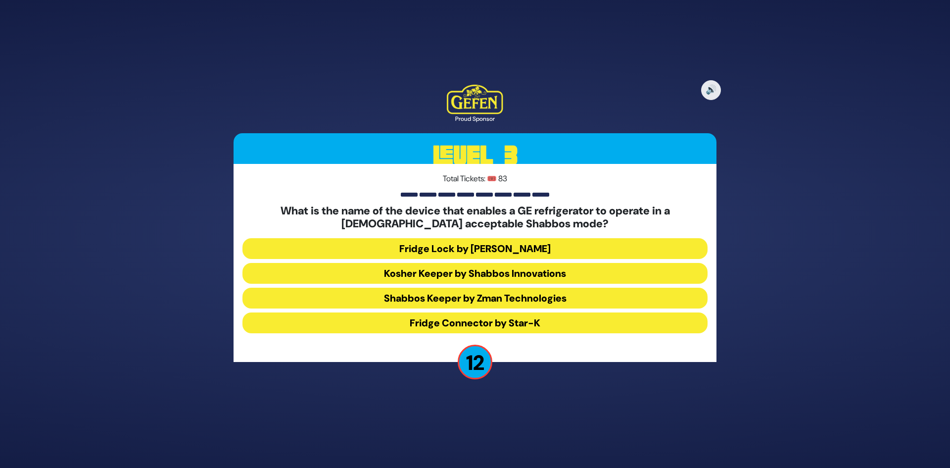
click at [378, 298] on button "Shabbos Keeper by Zman Technologies" at bounding box center [474, 297] width 465 height 21
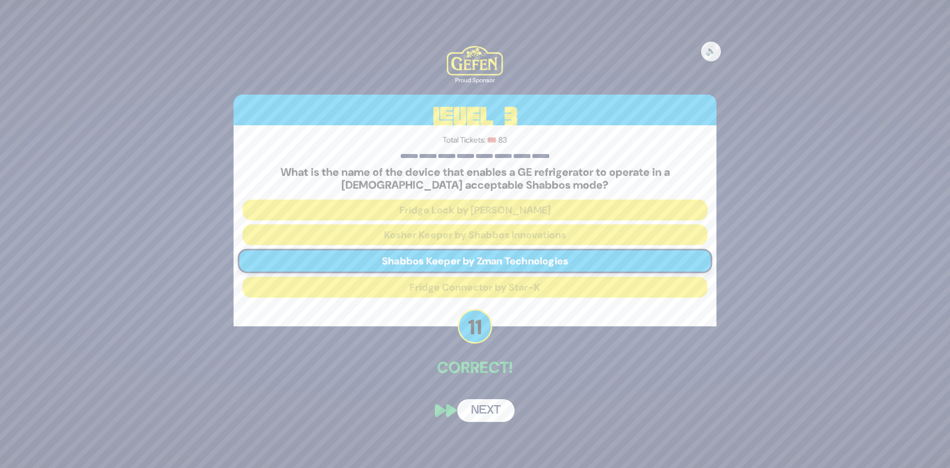
click at [491, 411] on button "Next" at bounding box center [485, 410] width 57 height 23
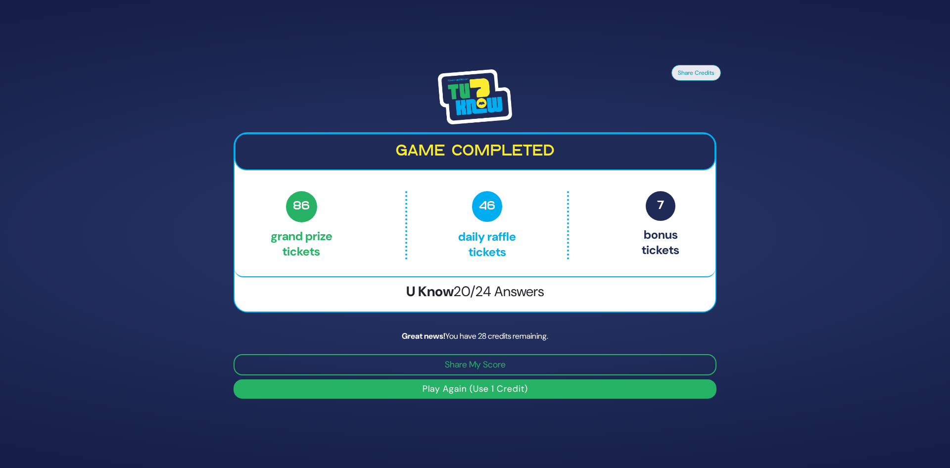
click at [364, 390] on button "Play Again (Use 1 Credit)" at bounding box center [475, 388] width 483 height 19
click at [434, 384] on button "Play Again (Use 1 Credit)" at bounding box center [475, 388] width 483 height 19
click at [427, 388] on button "Play Again (Use 1 Credit)" at bounding box center [475, 388] width 483 height 19
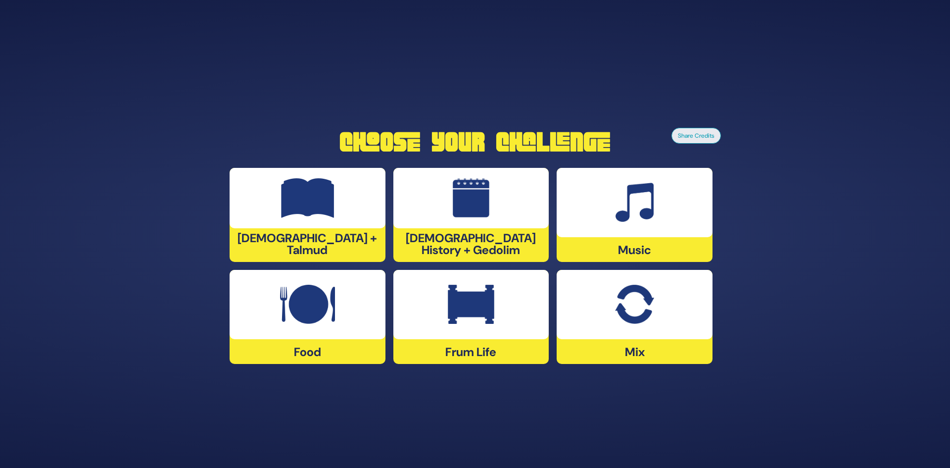
click at [496, 336] on div at bounding box center [471, 304] width 156 height 69
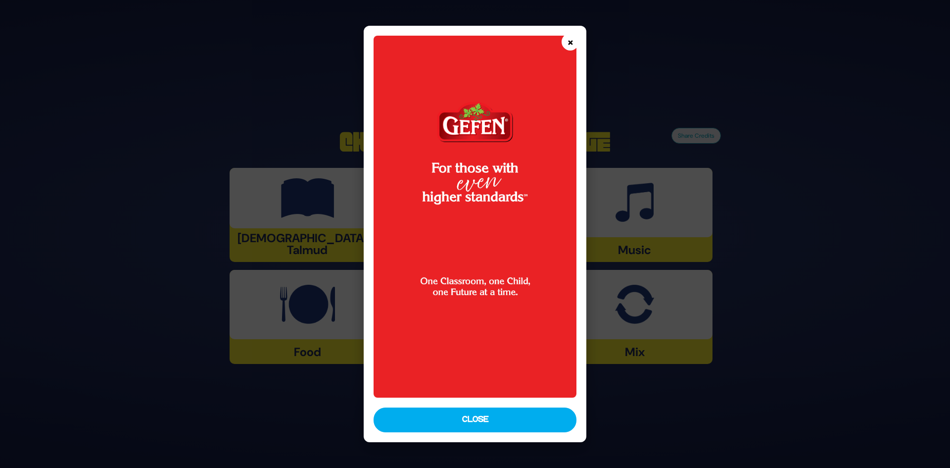
click at [567, 37] on button "×" at bounding box center [570, 41] width 17 height 17
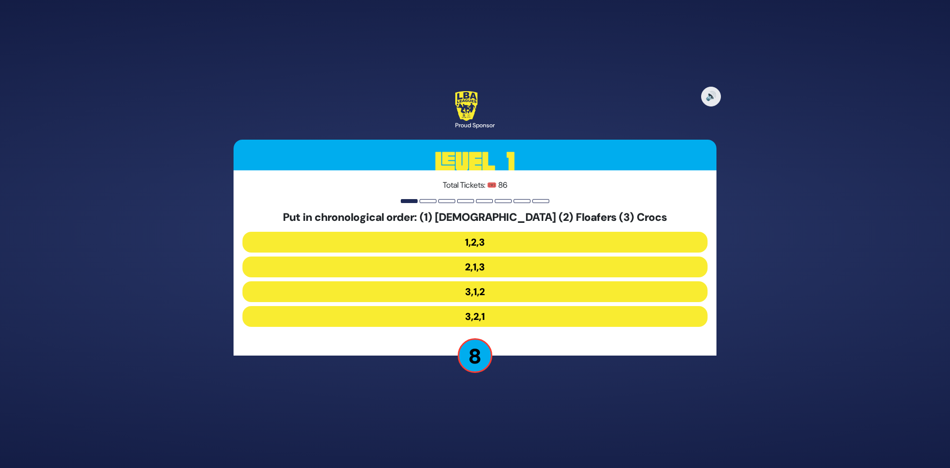
click at [487, 293] on button "3,1,2" at bounding box center [474, 291] width 465 height 21
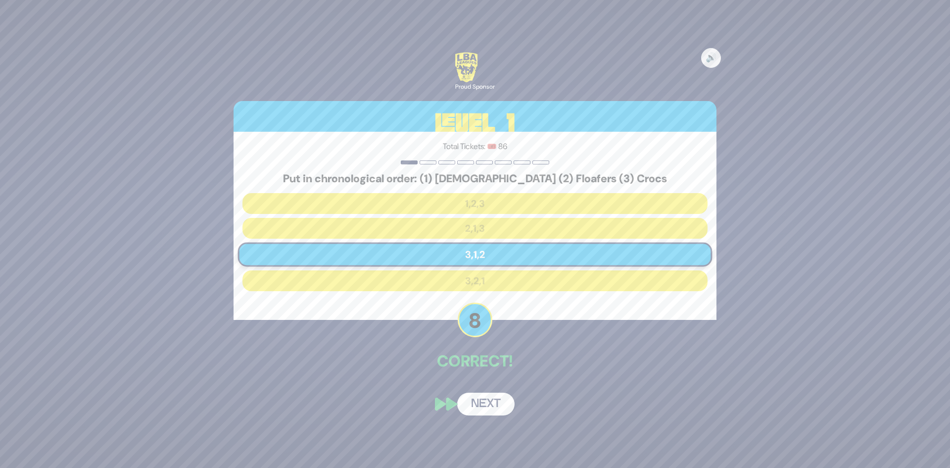
click at [488, 412] on button "Next" at bounding box center [485, 403] width 57 height 23
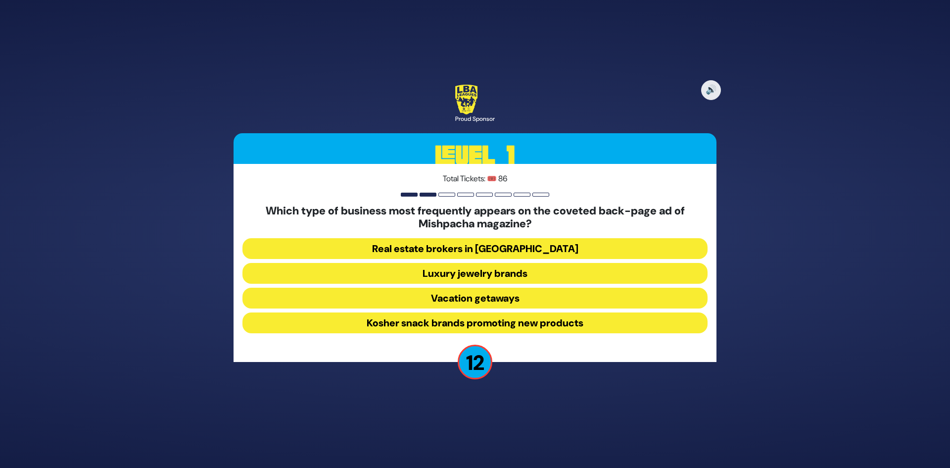
click at [461, 275] on button "Luxury jewelry brands" at bounding box center [474, 273] width 465 height 21
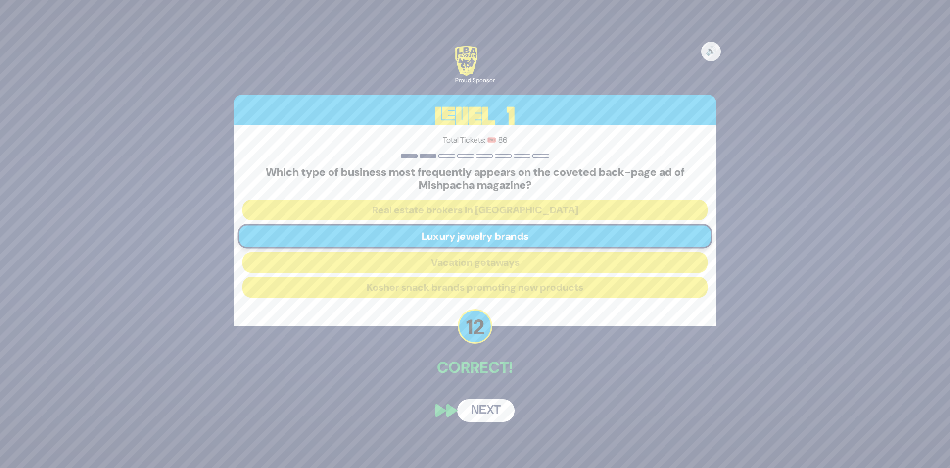
click at [490, 405] on button "Next" at bounding box center [485, 410] width 57 height 23
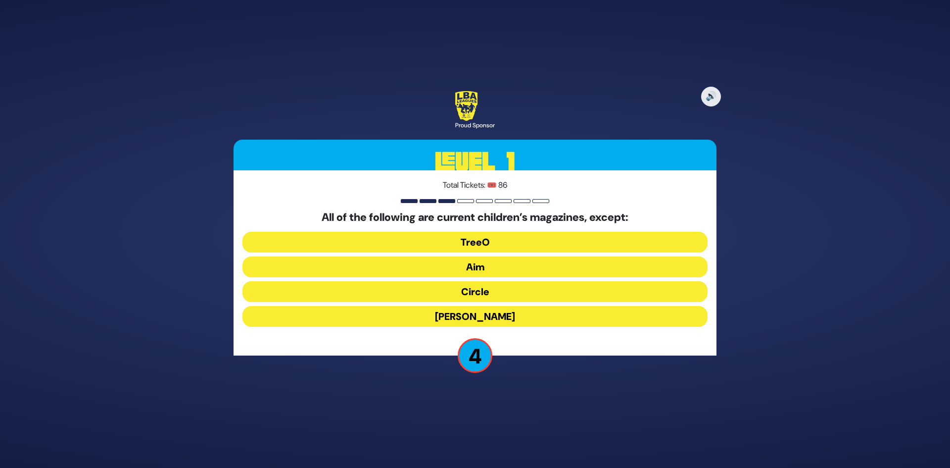
click at [475, 313] on button "Mishpacha Jr." at bounding box center [474, 316] width 465 height 21
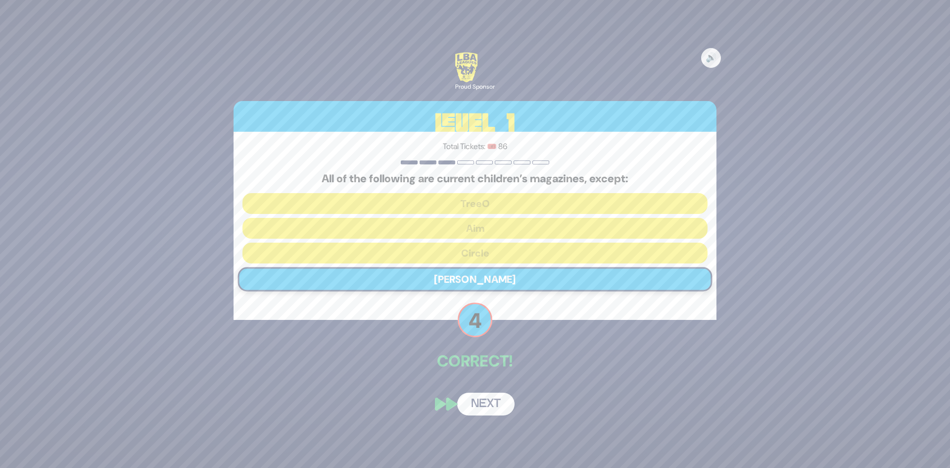
click at [472, 407] on button "Next" at bounding box center [485, 403] width 57 height 23
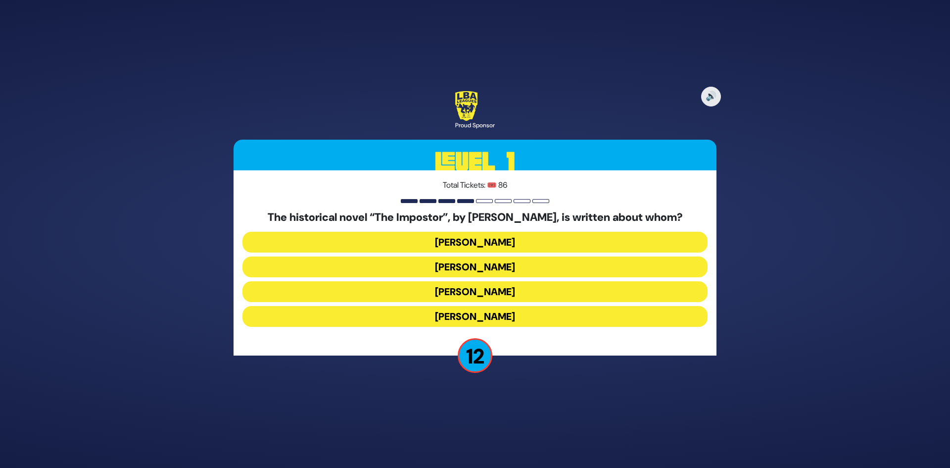
click at [450, 292] on button "Shabbesai Tzvi" at bounding box center [474, 291] width 465 height 21
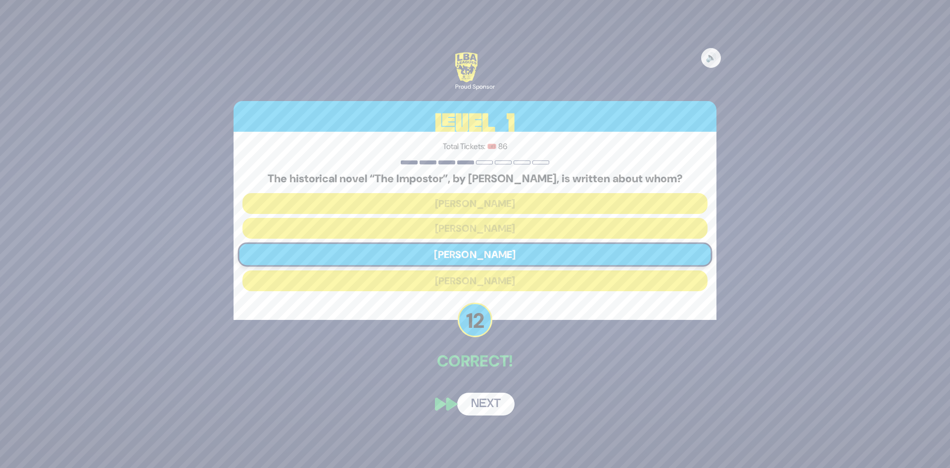
click at [485, 408] on button "Next" at bounding box center [485, 403] width 57 height 23
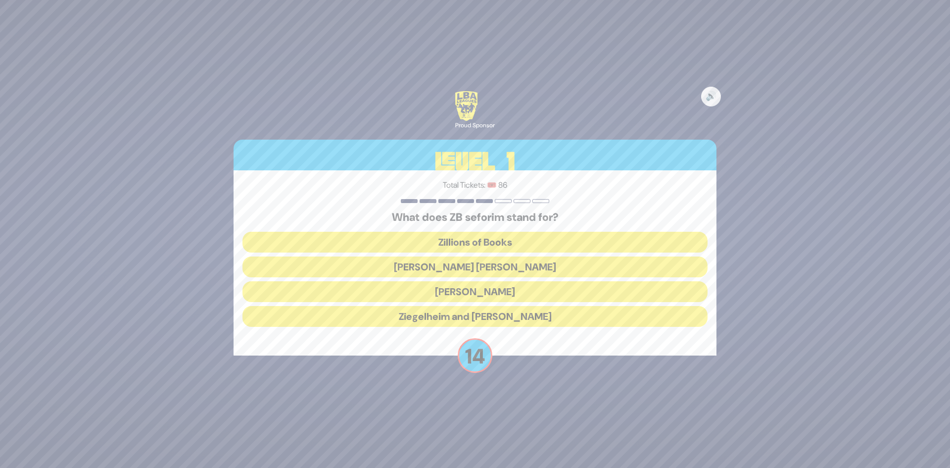
click at [447, 270] on button "Zundel Berman" at bounding box center [474, 266] width 465 height 21
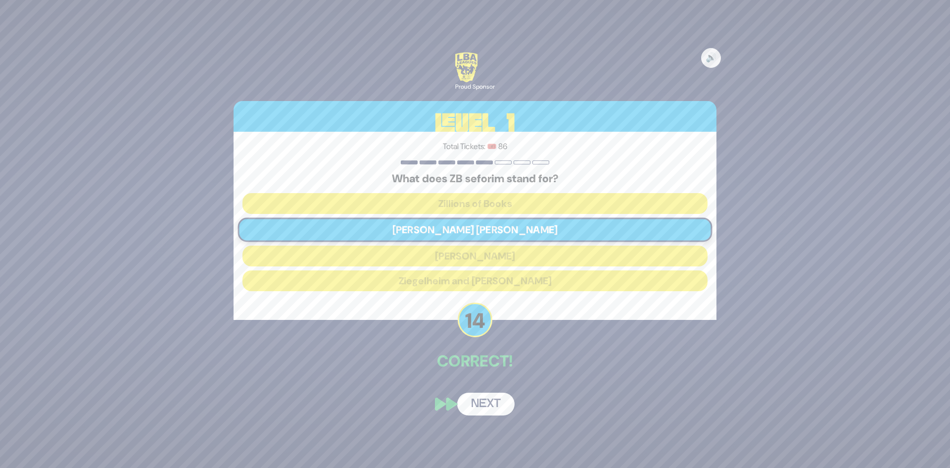
click at [504, 396] on button "Next" at bounding box center [485, 403] width 57 height 23
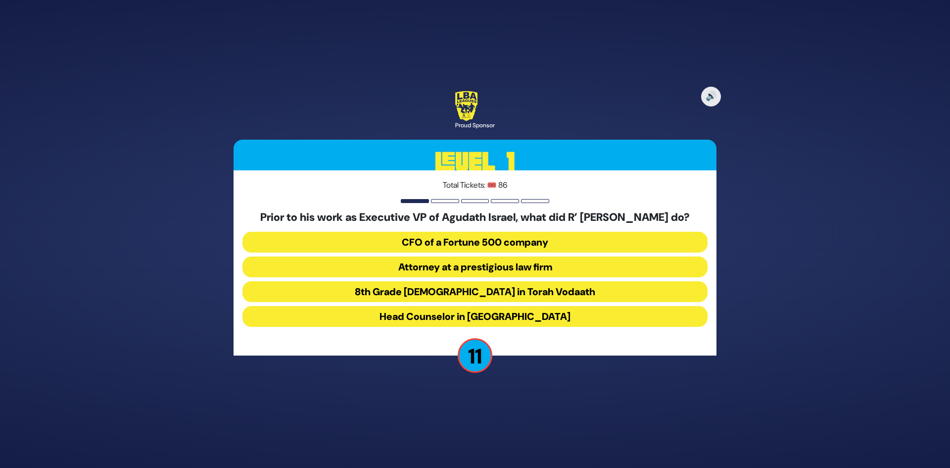
click at [537, 271] on button "Attorney at a prestigious law firm" at bounding box center [474, 266] width 465 height 21
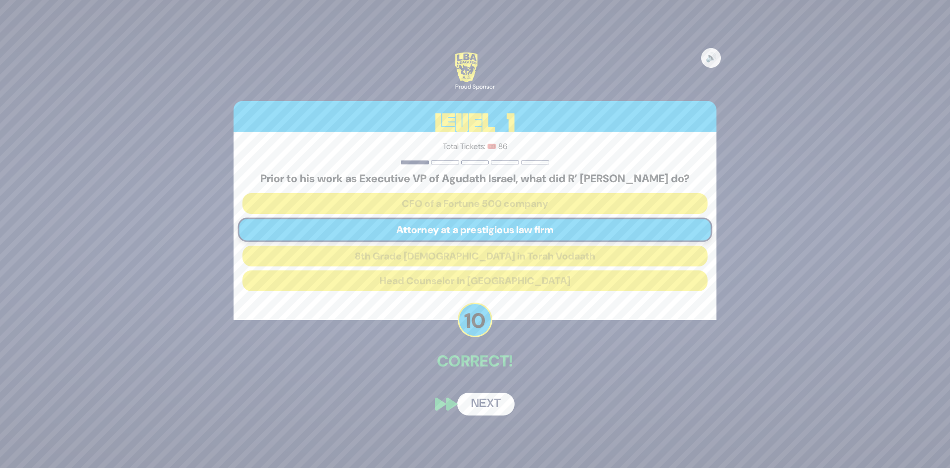
click at [473, 404] on button "Next" at bounding box center [485, 403] width 57 height 23
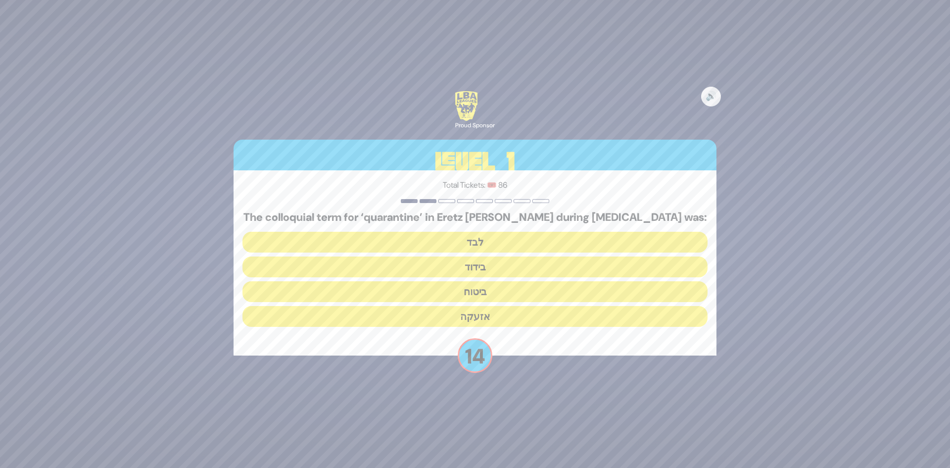
click at [409, 268] on button "בידוד" at bounding box center [474, 266] width 465 height 21
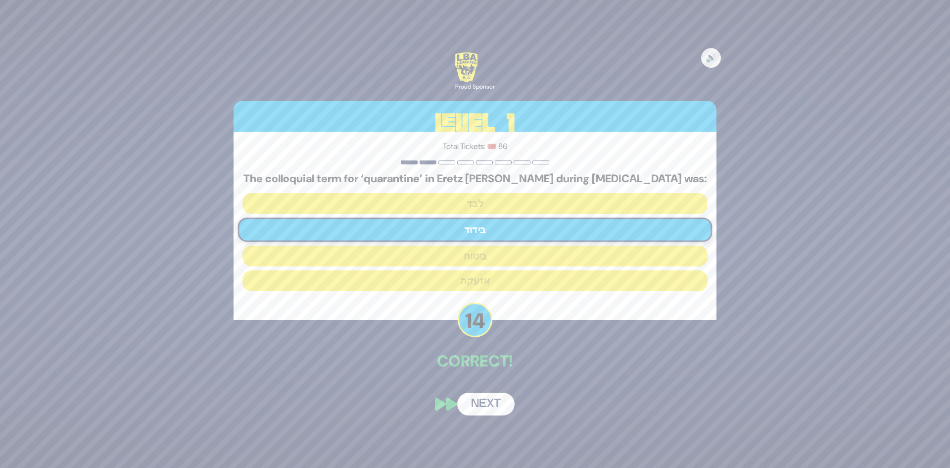
click at [478, 394] on button "Next" at bounding box center [485, 403] width 57 height 23
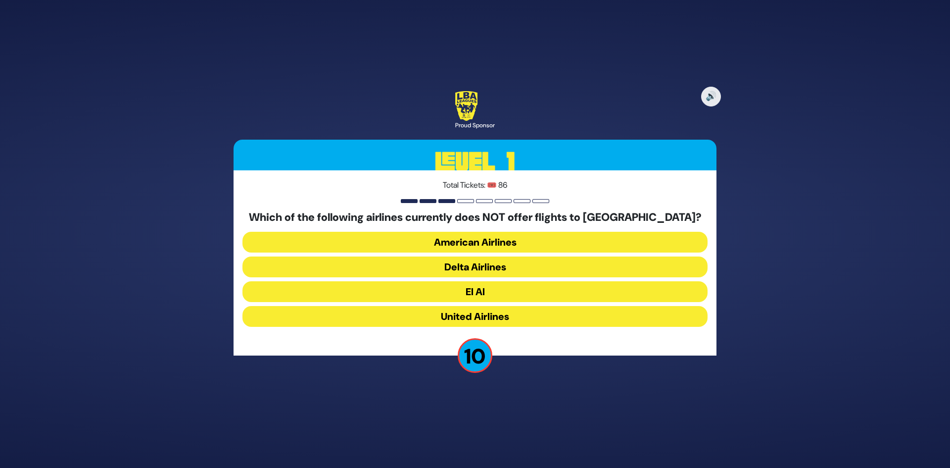
click at [429, 246] on button "American Airlines" at bounding box center [474, 242] width 465 height 21
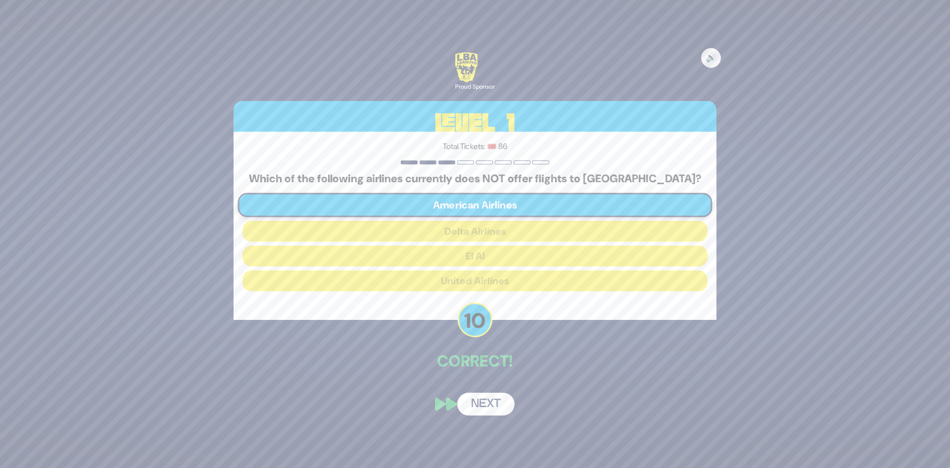
click at [476, 402] on button "Next" at bounding box center [485, 403] width 57 height 23
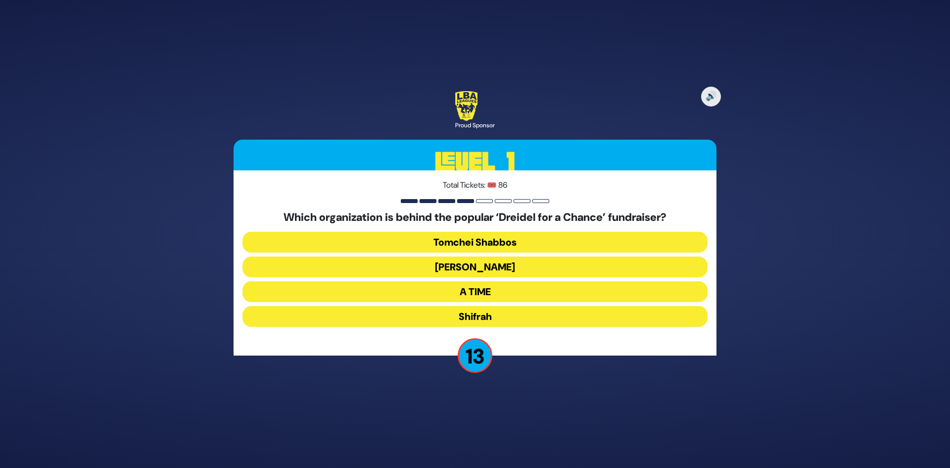
click at [484, 267] on button "Bonei Olam" at bounding box center [474, 266] width 465 height 21
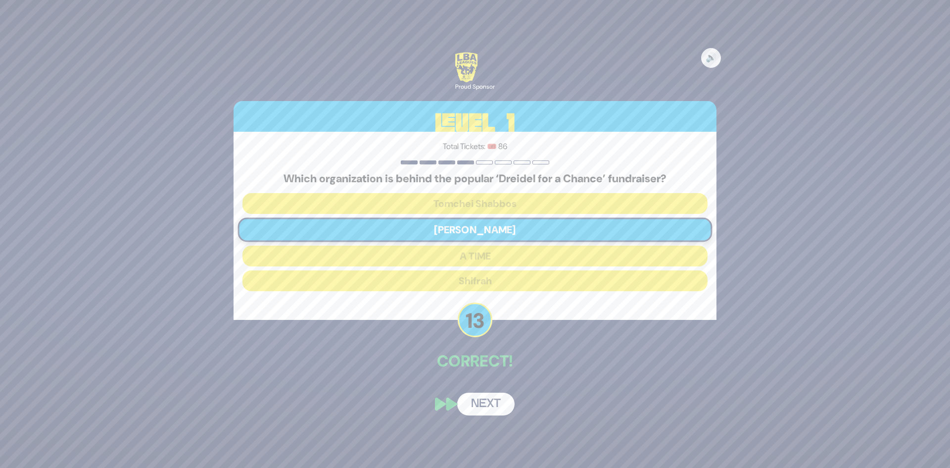
click at [495, 399] on button "Next" at bounding box center [485, 403] width 57 height 23
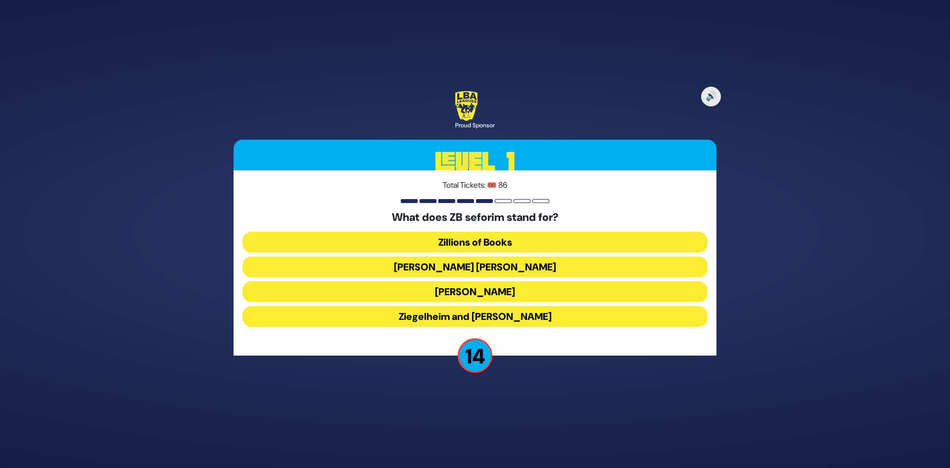
click at [452, 263] on button "Zundel Berman" at bounding box center [474, 266] width 465 height 21
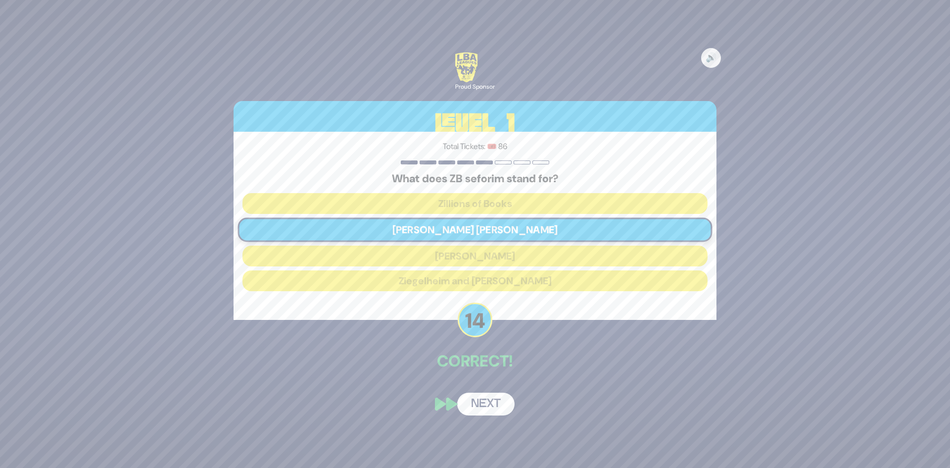
click at [488, 403] on button "Next" at bounding box center [485, 403] width 57 height 23
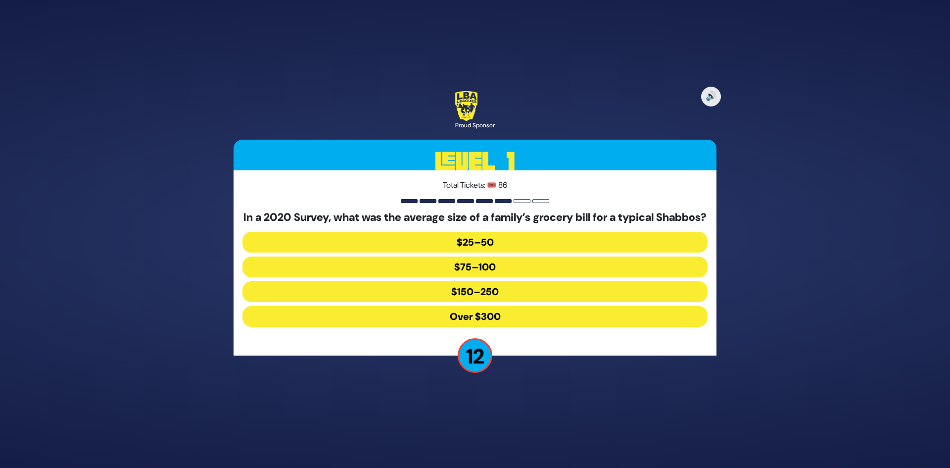
click at [475, 294] on button "$150–250" at bounding box center [474, 291] width 465 height 21
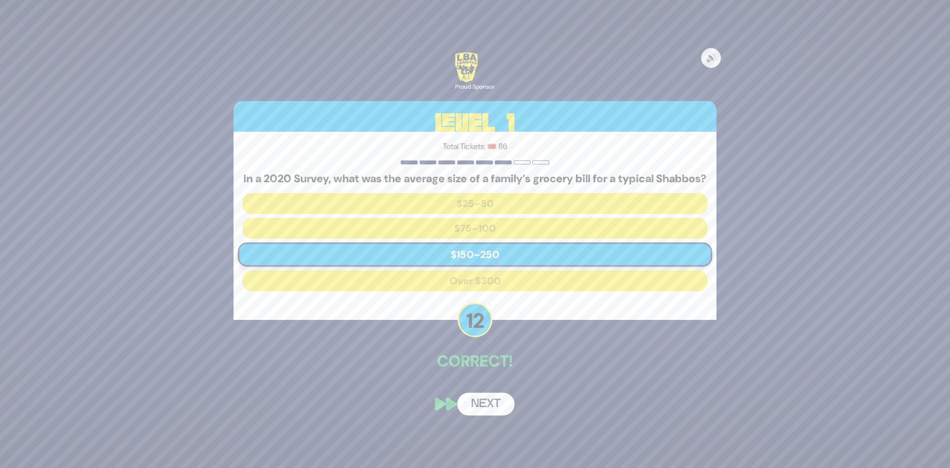
click at [484, 408] on button "Next" at bounding box center [485, 403] width 57 height 23
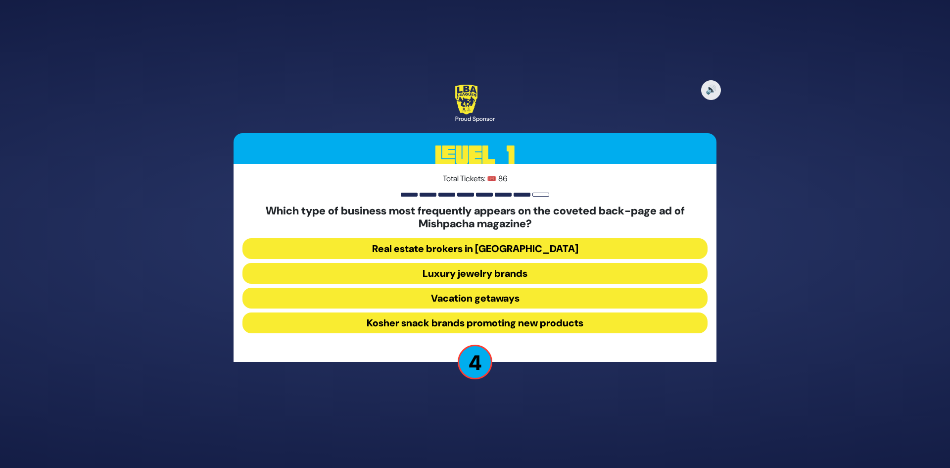
click at [494, 270] on button "Luxury jewelry brands" at bounding box center [474, 273] width 465 height 21
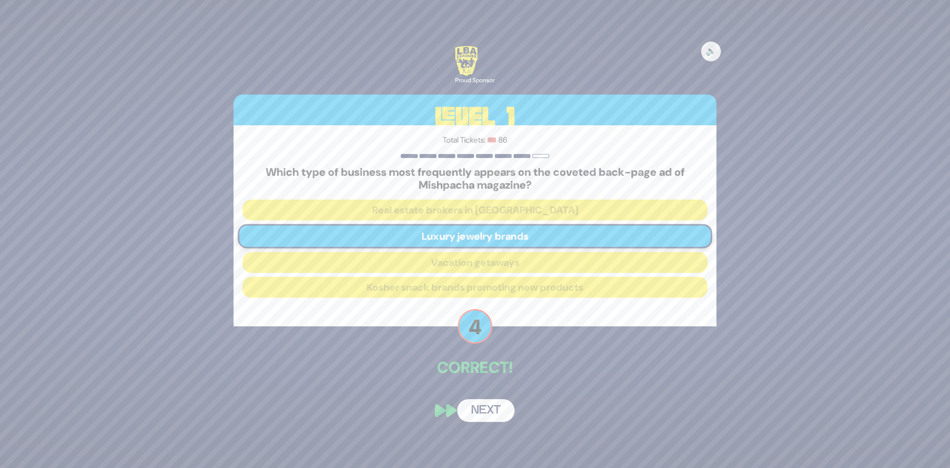
click at [501, 419] on button "Next" at bounding box center [485, 410] width 57 height 23
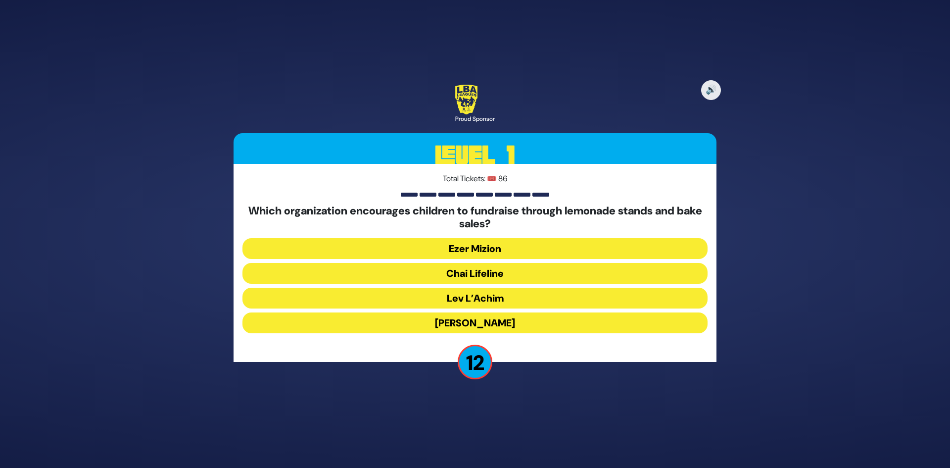
click at [467, 268] on button "Chai Lifeline" at bounding box center [474, 273] width 465 height 21
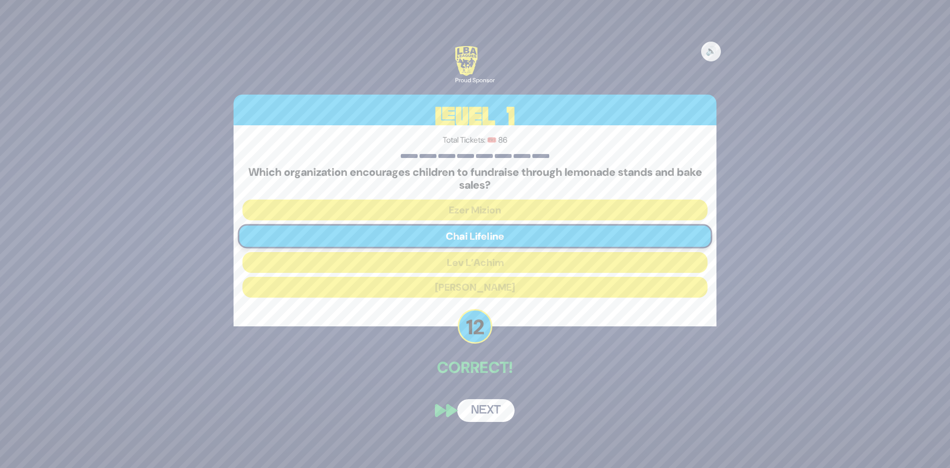
click at [482, 411] on button "Next" at bounding box center [485, 410] width 57 height 23
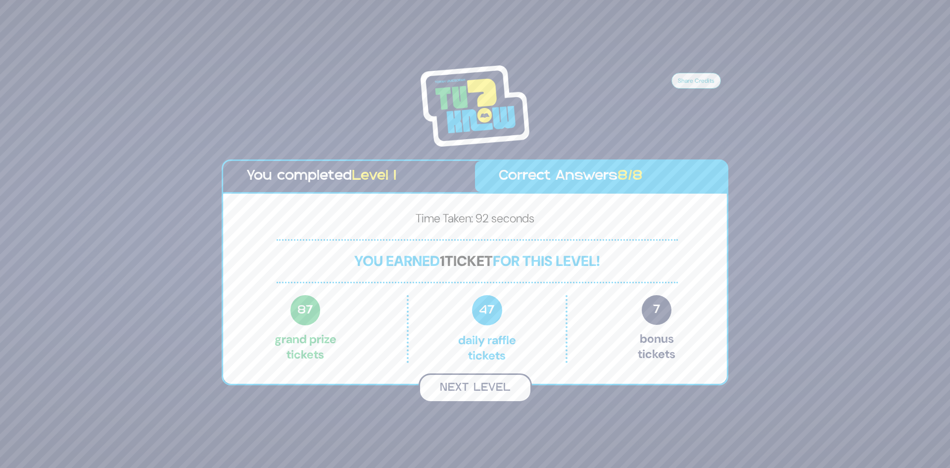
click at [452, 387] on button "Next Level" at bounding box center [475, 387] width 113 height 29
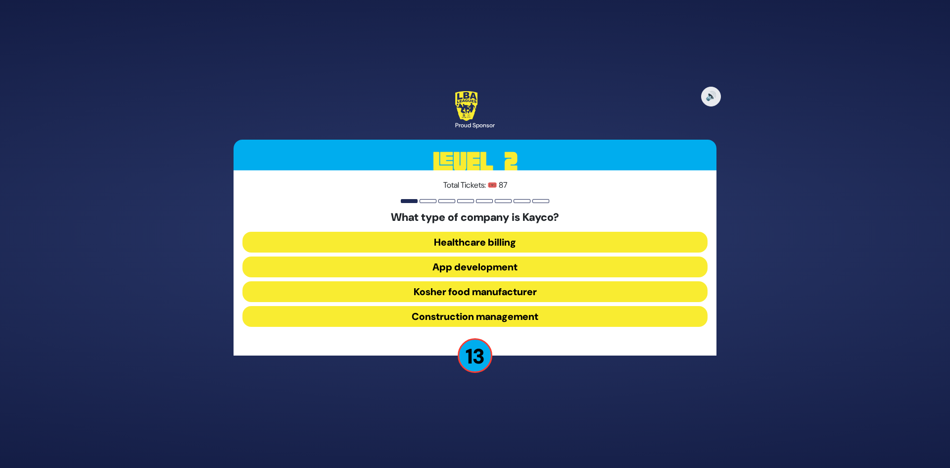
click at [454, 283] on button "Kosher food manufacturer" at bounding box center [474, 291] width 465 height 21
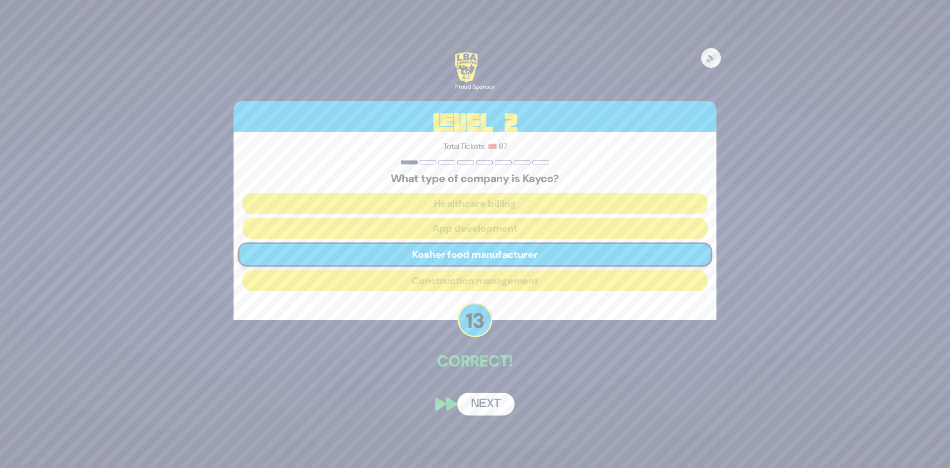
click at [492, 403] on button "Next" at bounding box center [485, 403] width 57 height 23
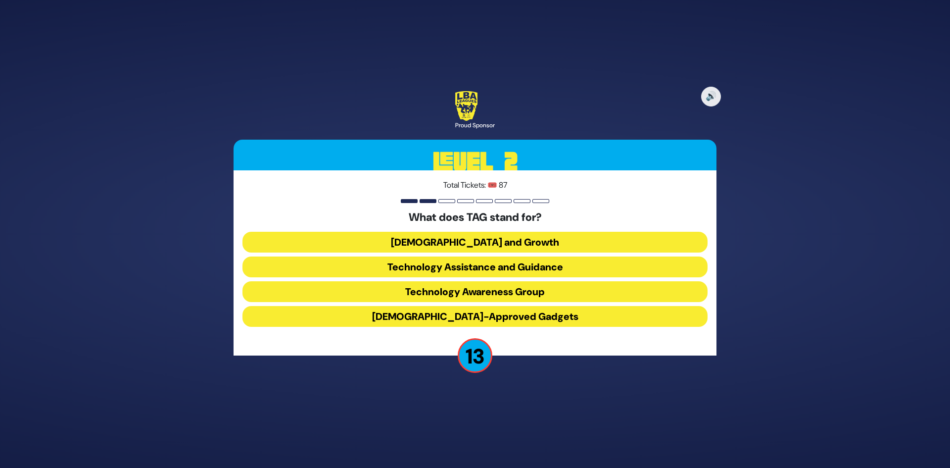
click at [455, 289] on button "Technology Awareness Group" at bounding box center [474, 291] width 465 height 21
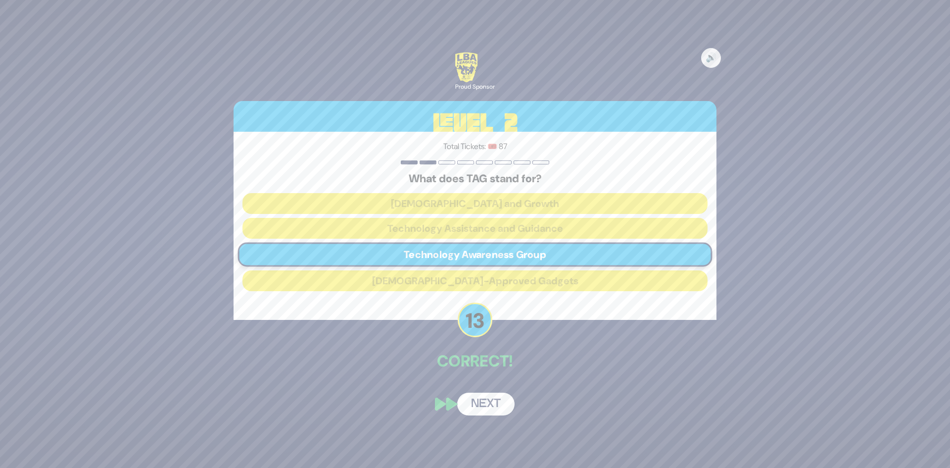
click at [462, 407] on button "Next" at bounding box center [485, 403] width 57 height 23
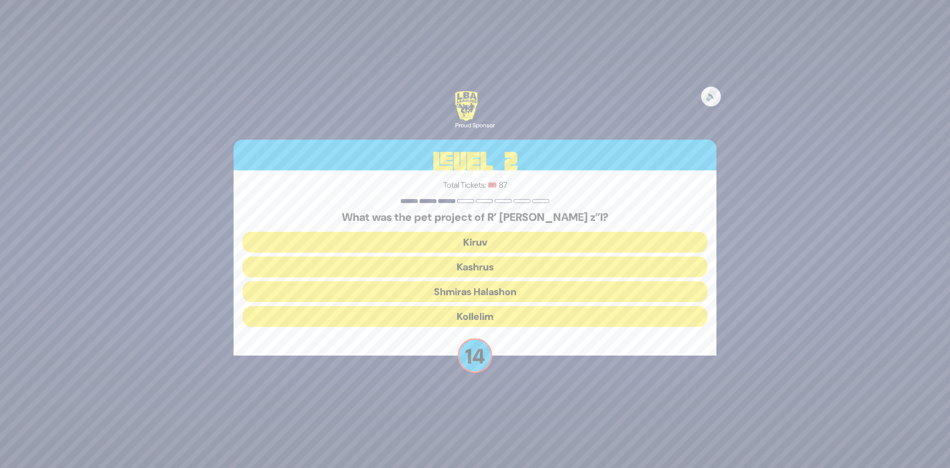
click at [479, 241] on button "Kiruv" at bounding box center [474, 242] width 465 height 21
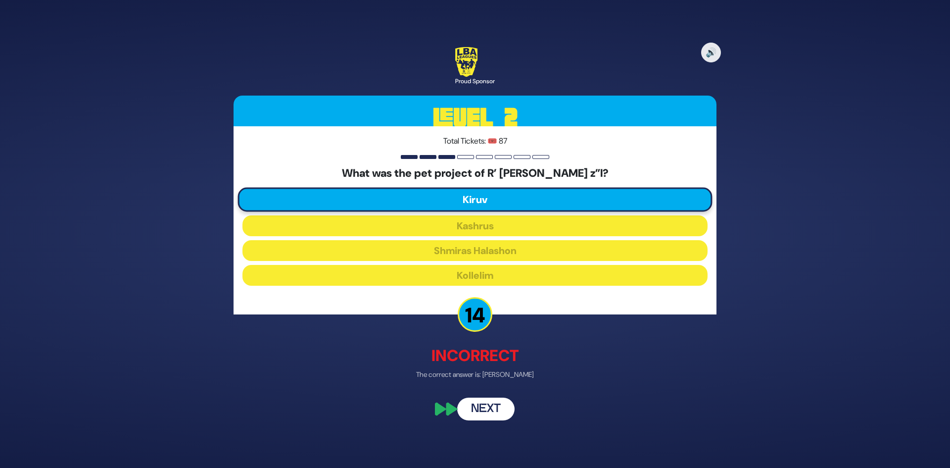
click at [486, 413] on button "Next" at bounding box center [485, 409] width 57 height 23
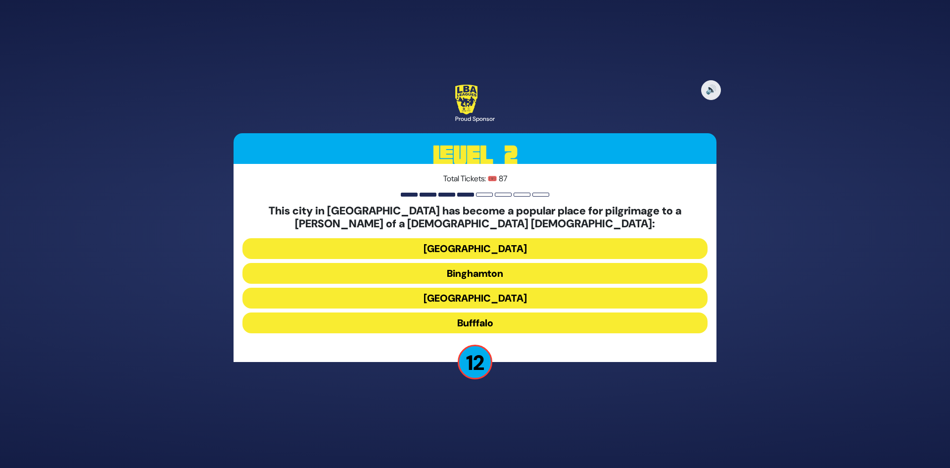
click at [491, 317] on button "Bufffalo" at bounding box center [474, 322] width 465 height 21
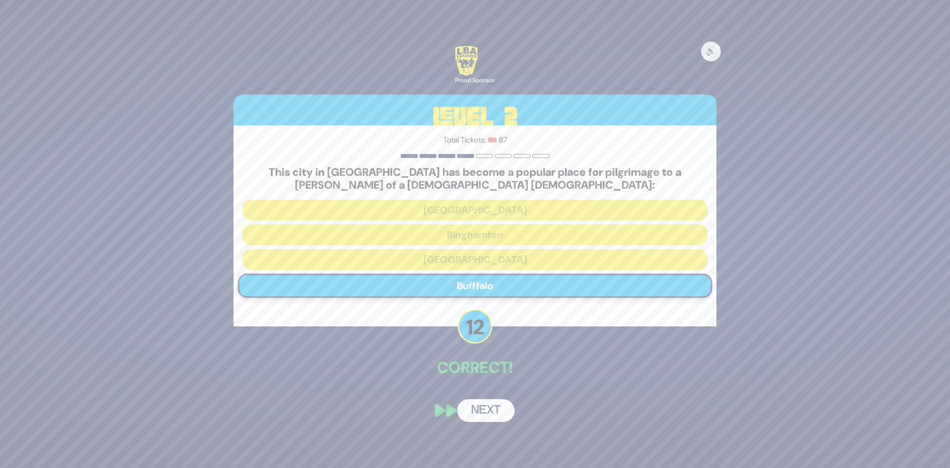
click at [487, 415] on button "Next" at bounding box center [485, 410] width 57 height 23
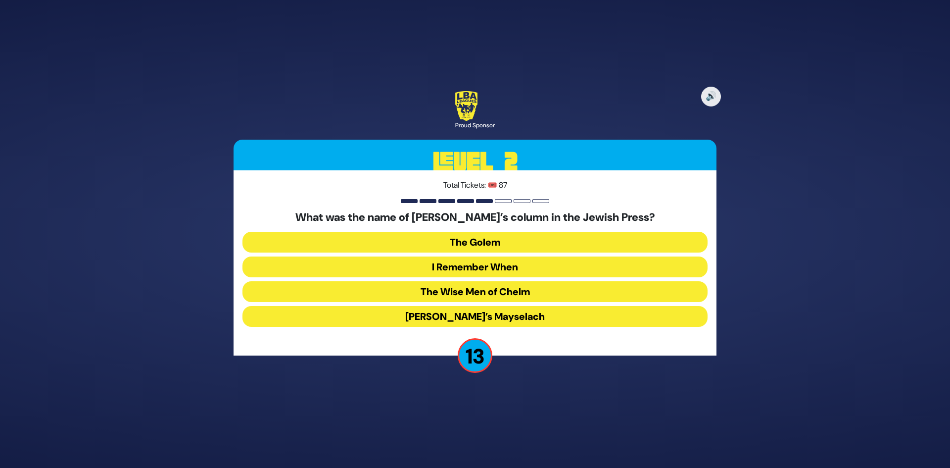
click at [491, 268] on button "I Remember When" at bounding box center [474, 266] width 465 height 21
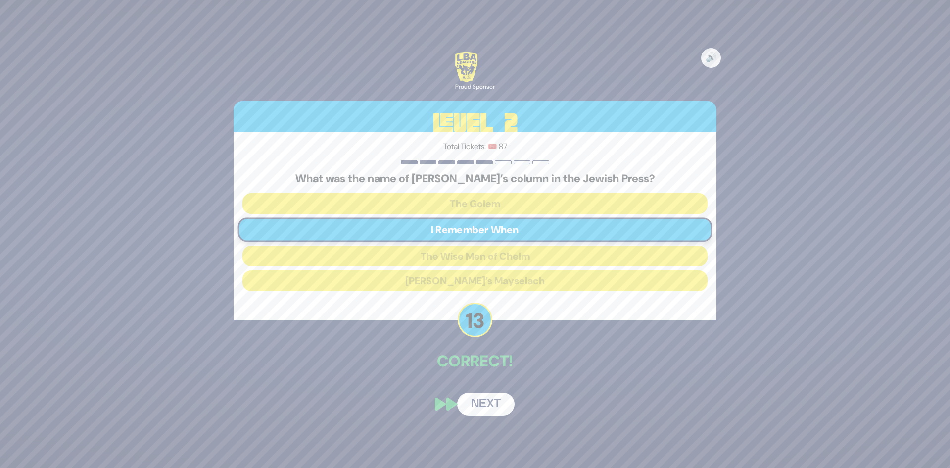
click at [484, 402] on button "Next" at bounding box center [485, 403] width 57 height 23
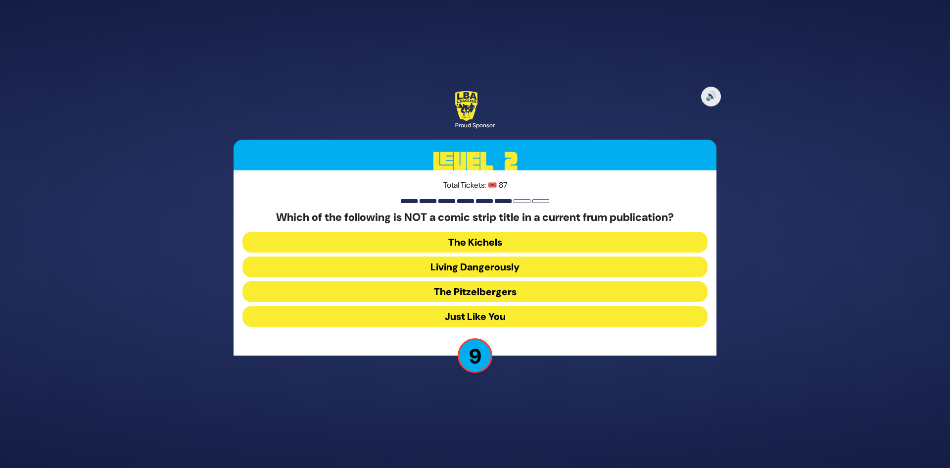
click at [503, 318] on button "Just Like You" at bounding box center [474, 316] width 465 height 21
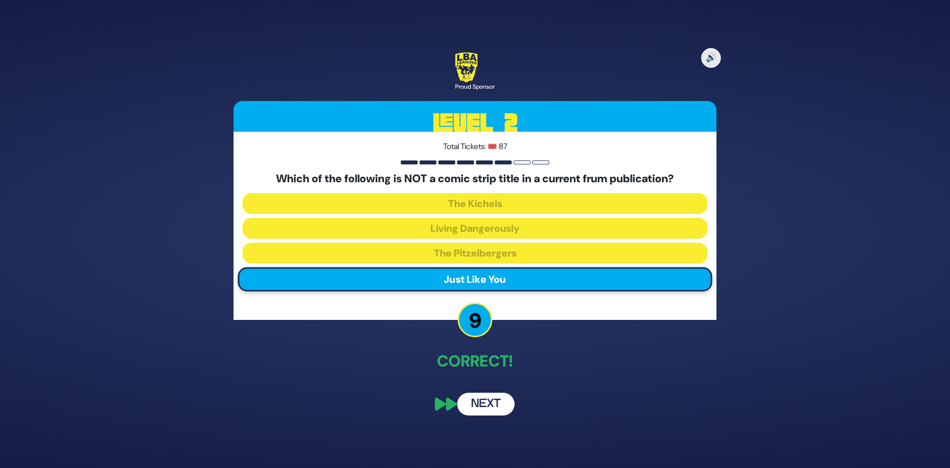
click at [481, 402] on button "Next" at bounding box center [485, 403] width 57 height 23
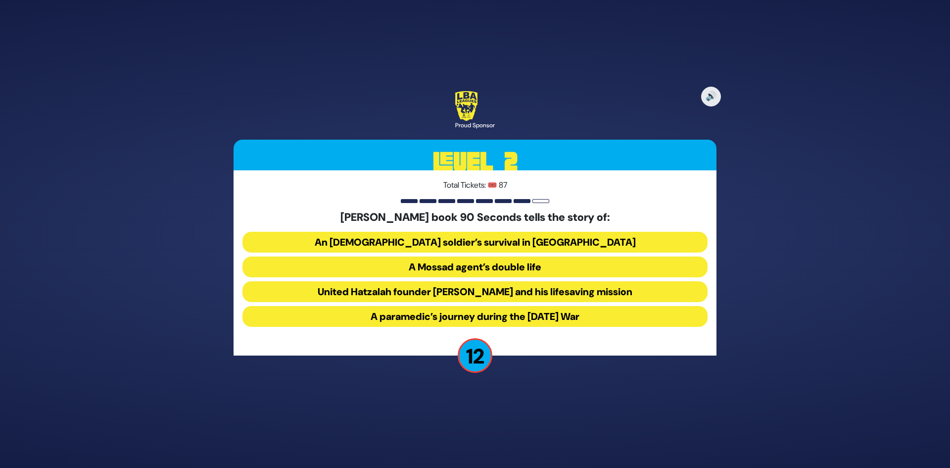
click at [411, 286] on button "United Hatzalah founder Eli Beer and his lifesaving mission" at bounding box center [474, 291] width 465 height 21
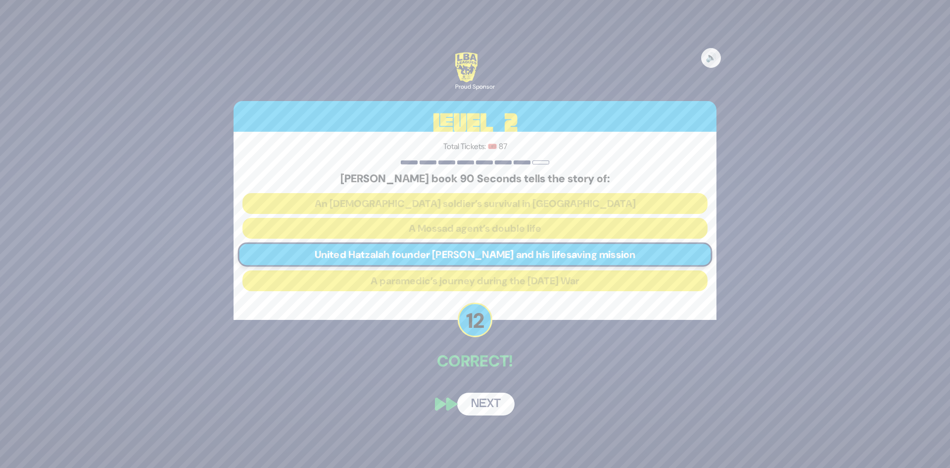
click at [478, 399] on button "Next" at bounding box center [485, 403] width 57 height 23
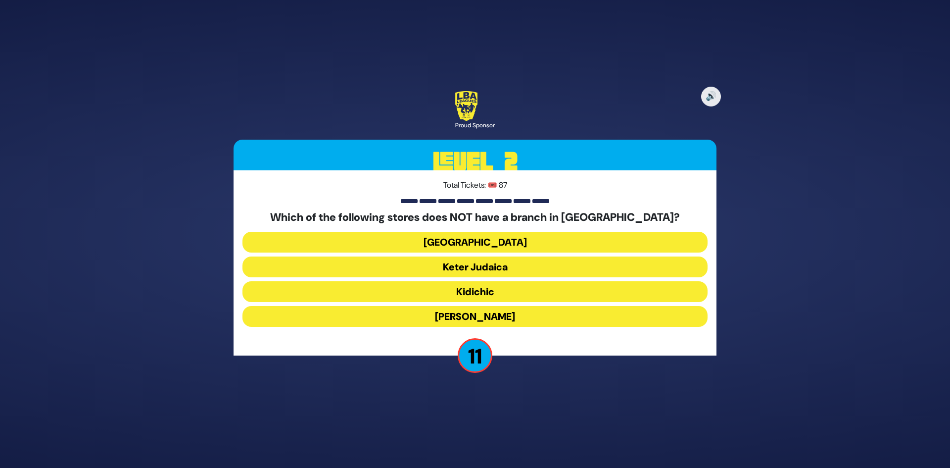
click at [497, 258] on button "Keter Judaica" at bounding box center [474, 266] width 465 height 21
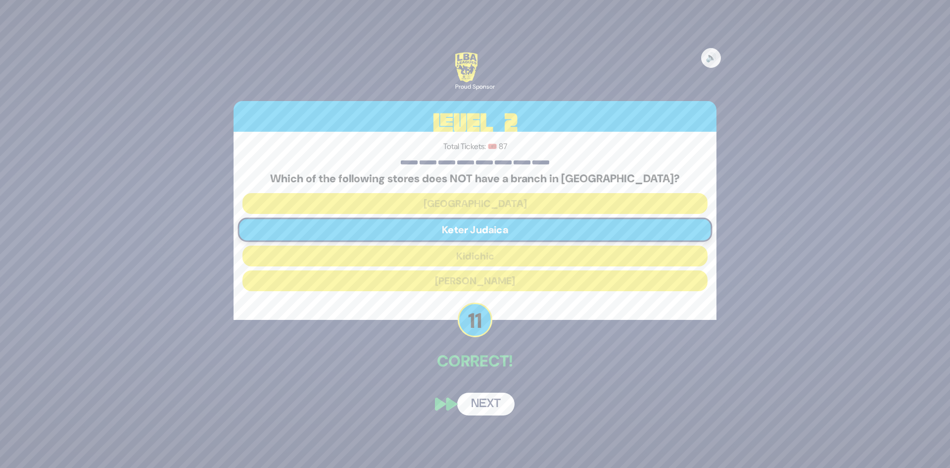
click at [501, 401] on button "Next" at bounding box center [485, 403] width 57 height 23
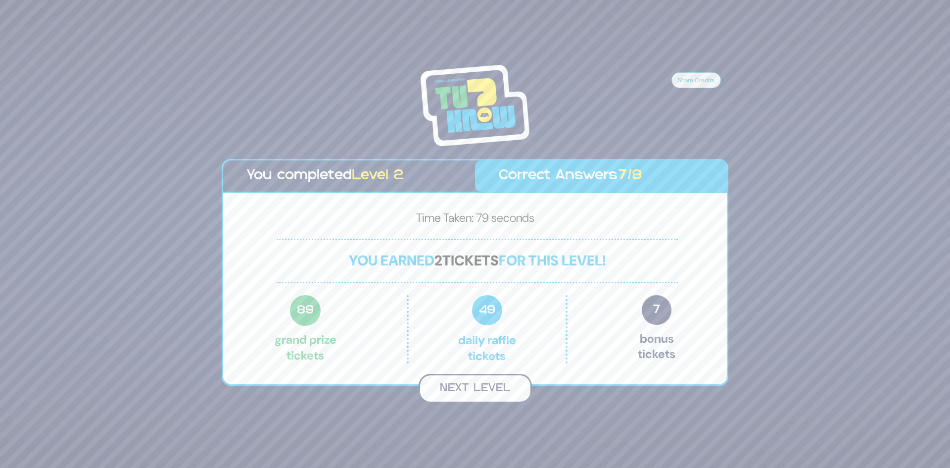
click at [484, 383] on button "Next Level" at bounding box center [475, 388] width 113 height 29
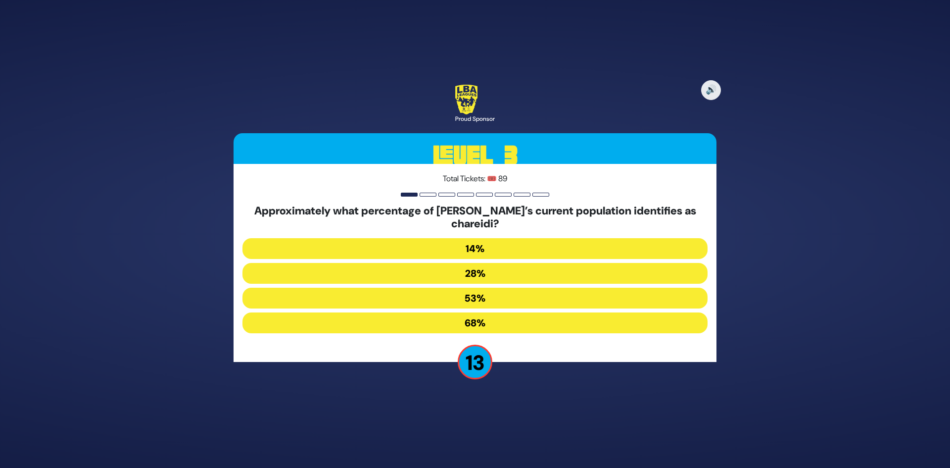
click at [495, 251] on button "14%" at bounding box center [474, 248] width 465 height 21
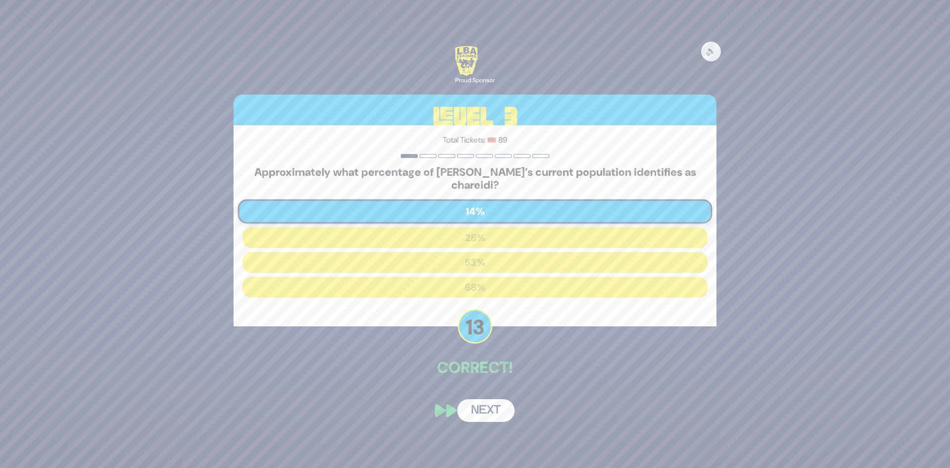
click at [490, 406] on button "Next" at bounding box center [485, 410] width 57 height 23
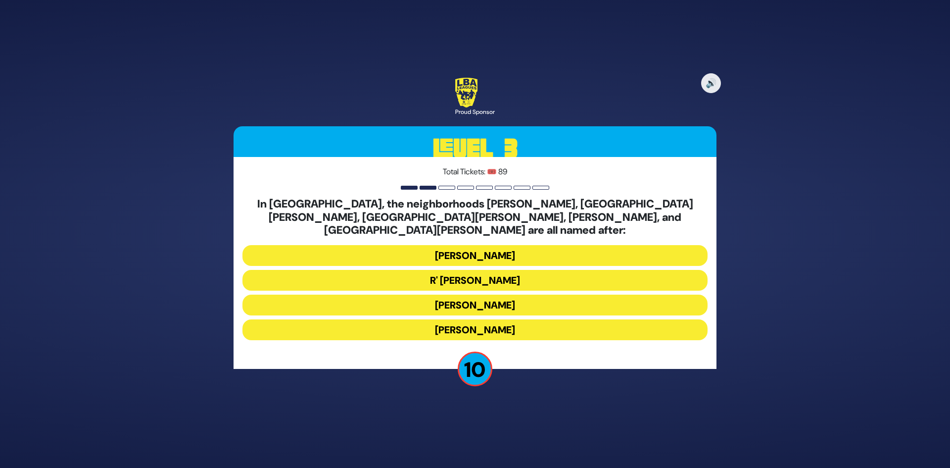
click at [440, 294] on button "Moses Montefiore" at bounding box center [474, 304] width 465 height 21
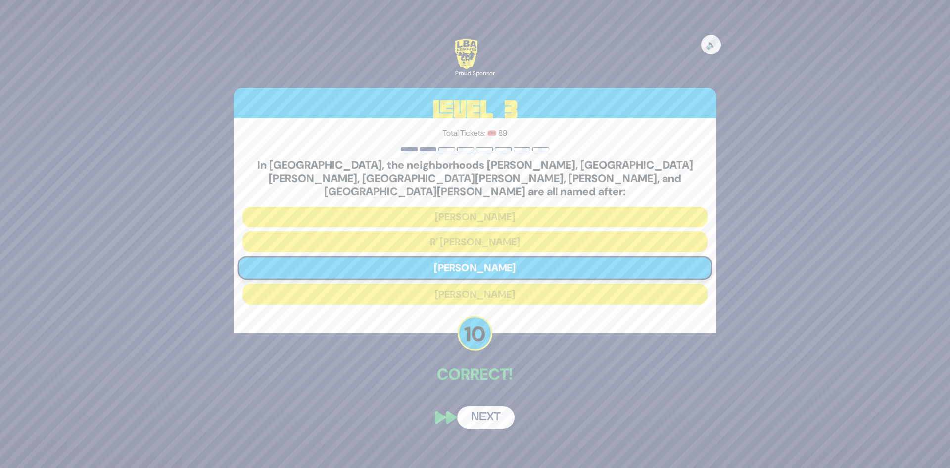
click at [482, 406] on button "Next" at bounding box center [485, 417] width 57 height 23
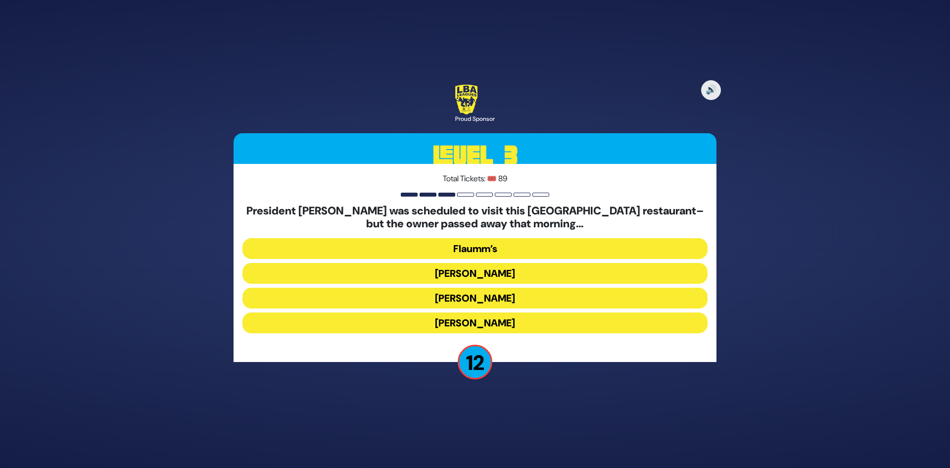
click at [445, 295] on button "Gottlieb’s" at bounding box center [474, 297] width 465 height 21
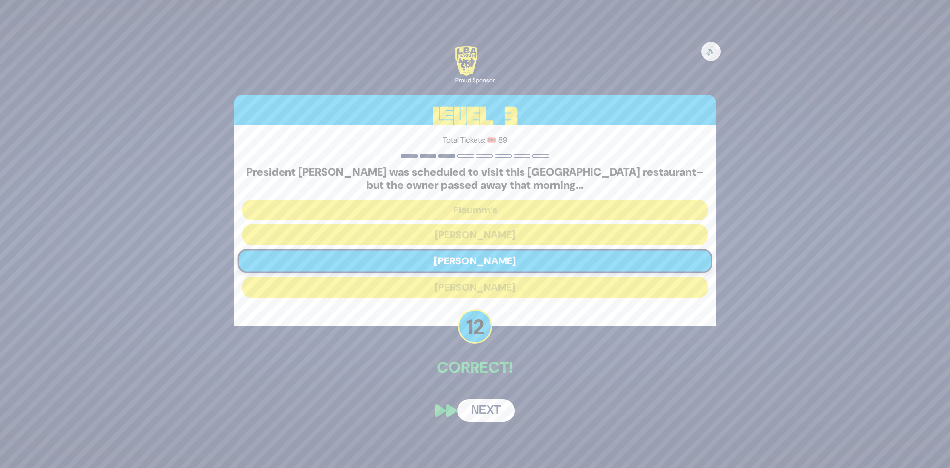
click at [473, 414] on button "Next" at bounding box center [485, 410] width 57 height 23
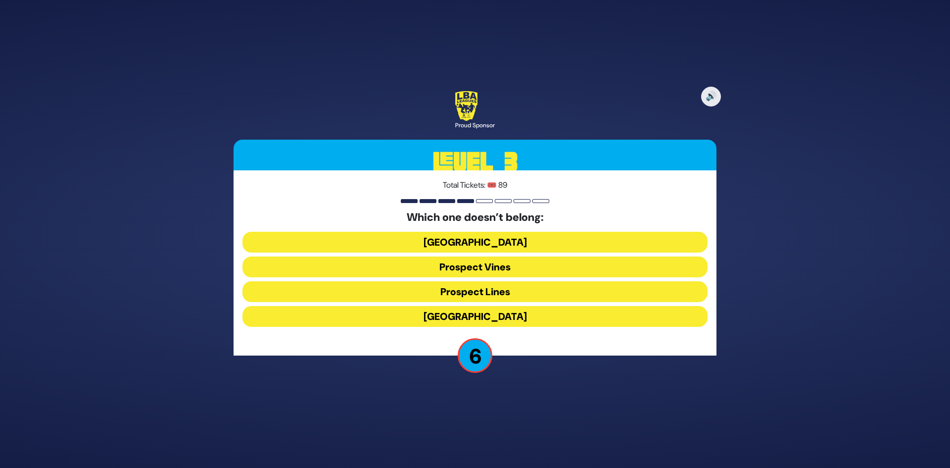
click at [474, 291] on button "Prospect Lines" at bounding box center [474, 291] width 465 height 21
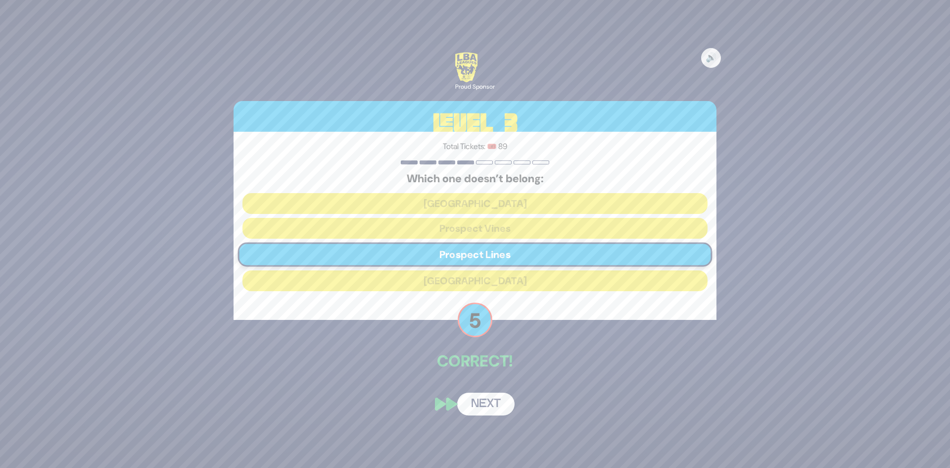
click at [499, 397] on button "Next" at bounding box center [485, 403] width 57 height 23
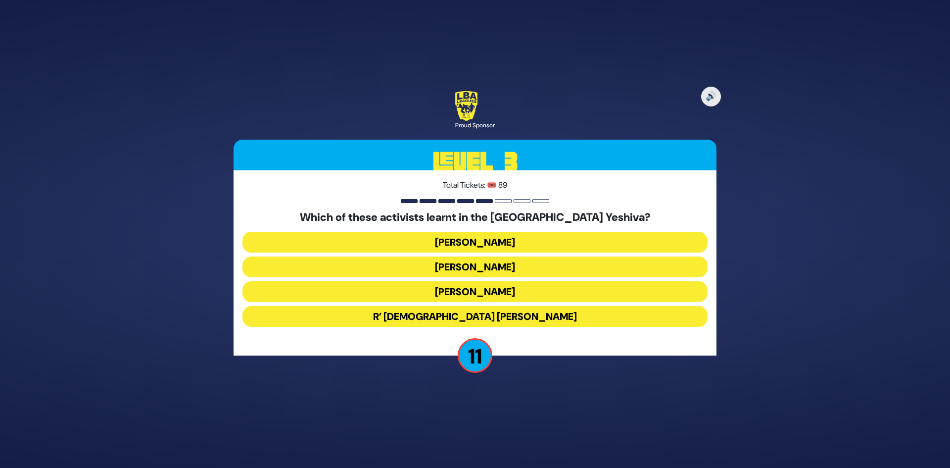
click at [483, 316] on button "R’ Shia Fishman" at bounding box center [474, 316] width 465 height 21
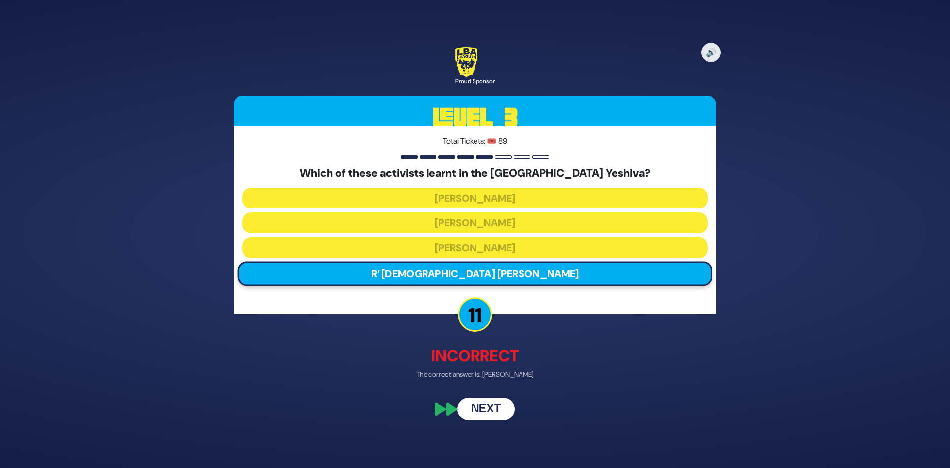
click at [481, 404] on button "Next" at bounding box center [485, 409] width 57 height 23
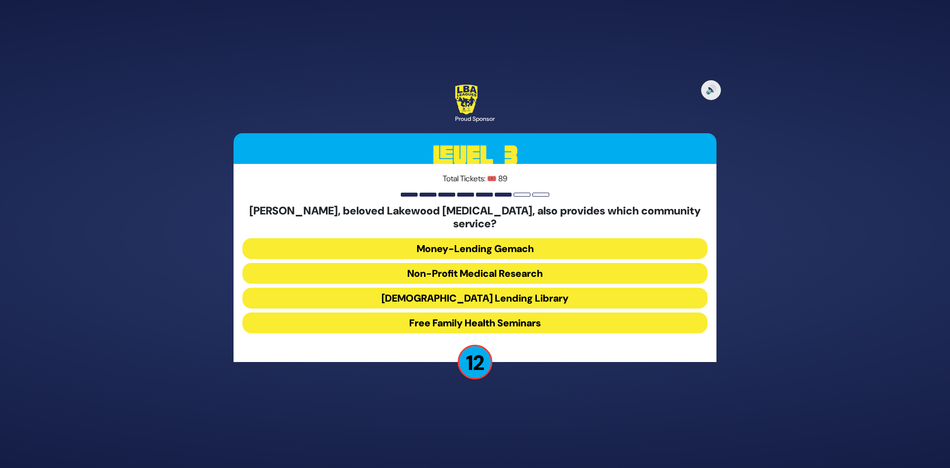
click at [483, 288] on button "Jewish Lending Library" at bounding box center [474, 297] width 465 height 21
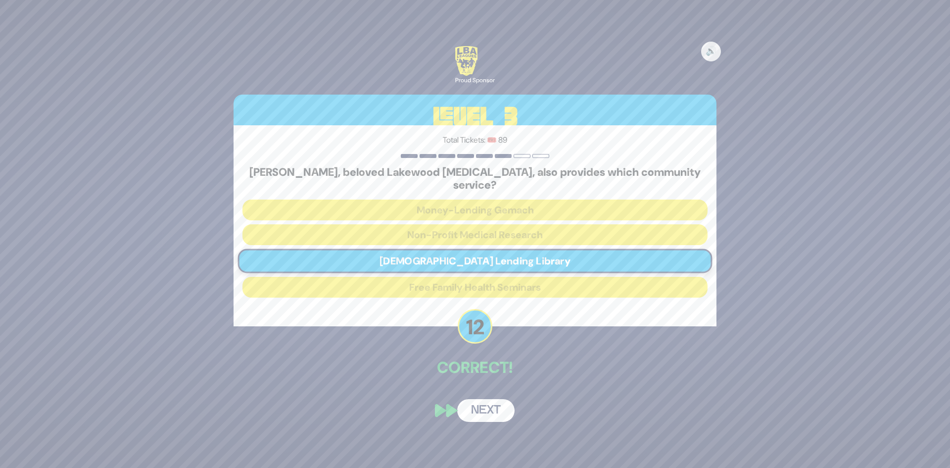
click at [488, 404] on button "Next" at bounding box center [485, 410] width 57 height 23
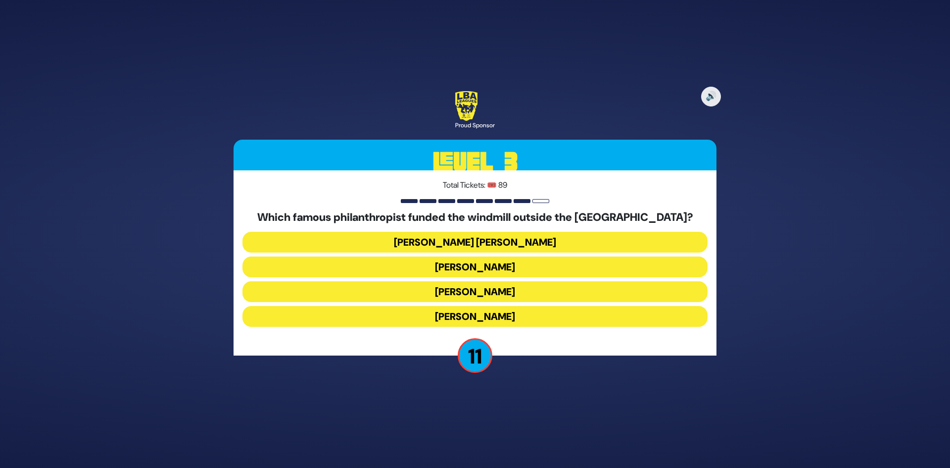
click at [492, 310] on button "Moses Montefiore" at bounding box center [474, 316] width 465 height 21
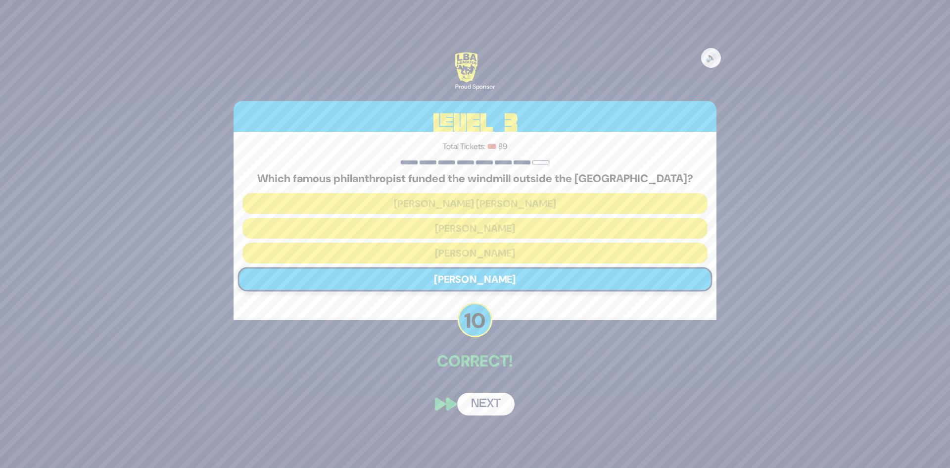
click at [498, 406] on button "Next" at bounding box center [485, 403] width 57 height 23
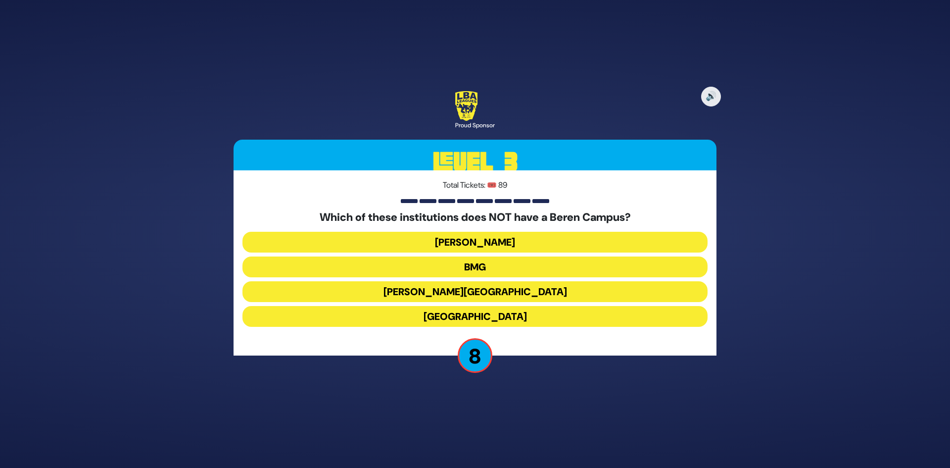
click at [492, 284] on button "Chaim Berlin" at bounding box center [474, 291] width 465 height 21
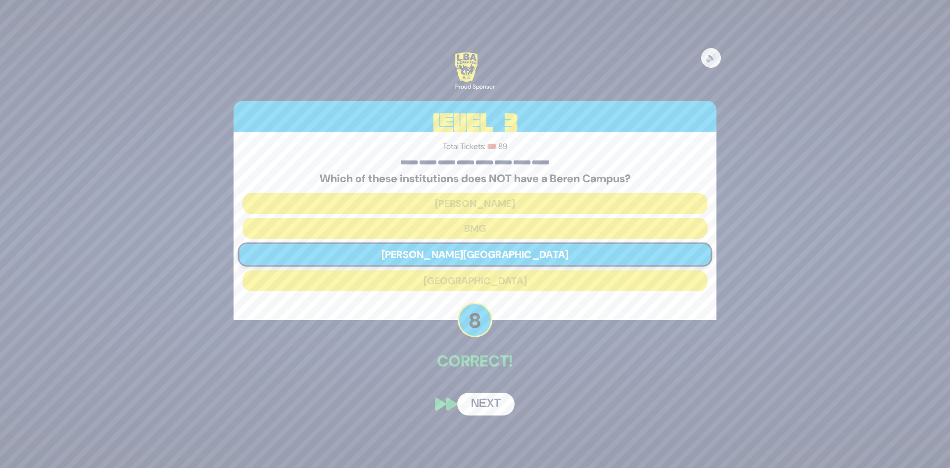
click at [483, 395] on button "Next" at bounding box center [485, 403] width 57 height 23
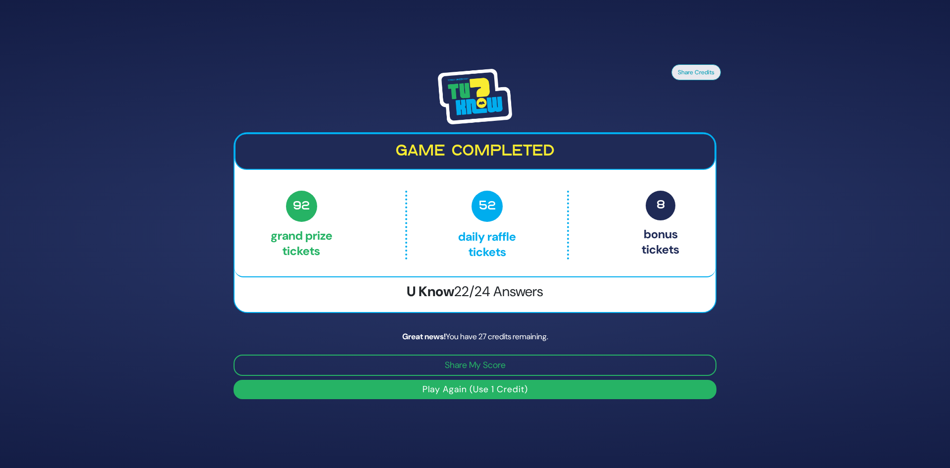
click at [483, 389] on button "Play Again (Use 1 Credit)" at bounding box center [475, 388] width 483 height 19
click at [483, 388] on button "Play Again (Use 1 Credit)" at bounding box center [475, 388] width 483 height 19
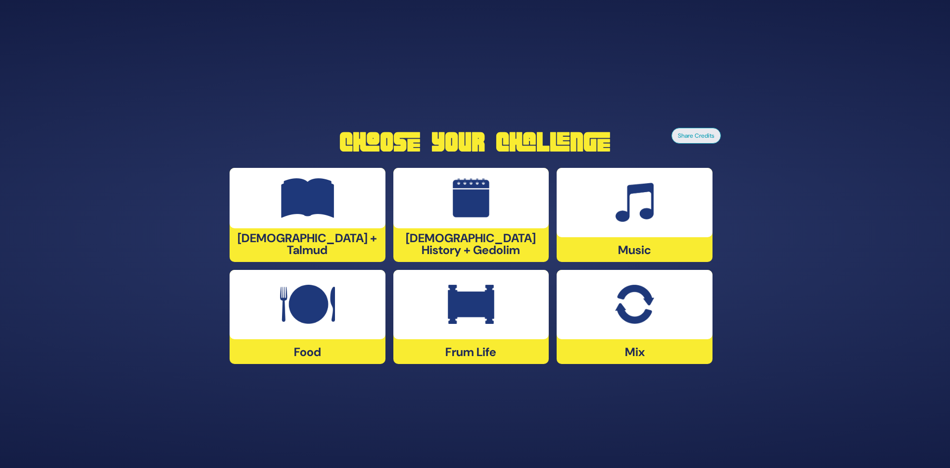
click at [308, 316] on img at bounding box center [307, 304] width 55 height 40
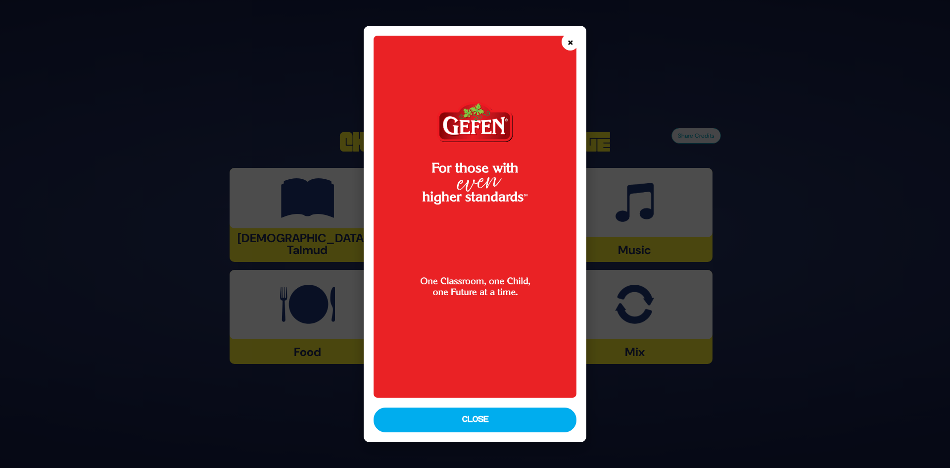
click at [573, 45] on button "×" at bounding box center [570, 41] width 17 height 17
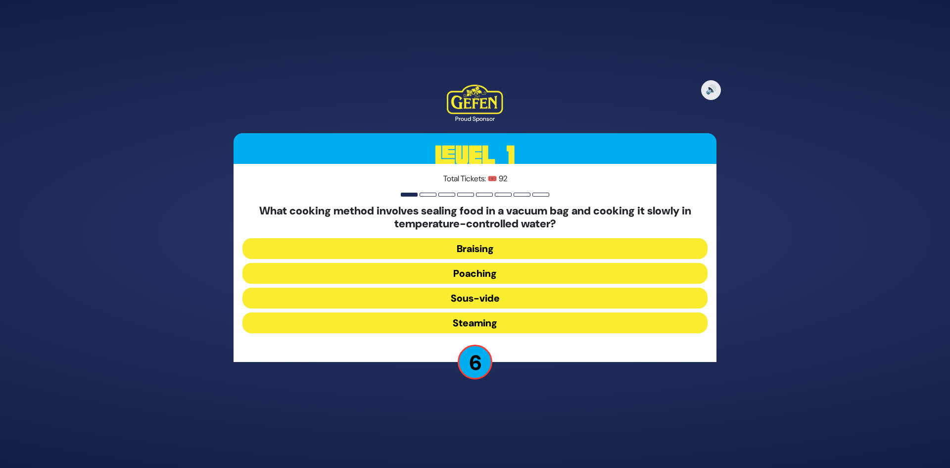
click at [470, 298] on button "Sous-vide" at bounding box center [474, 297] width 465 height 21
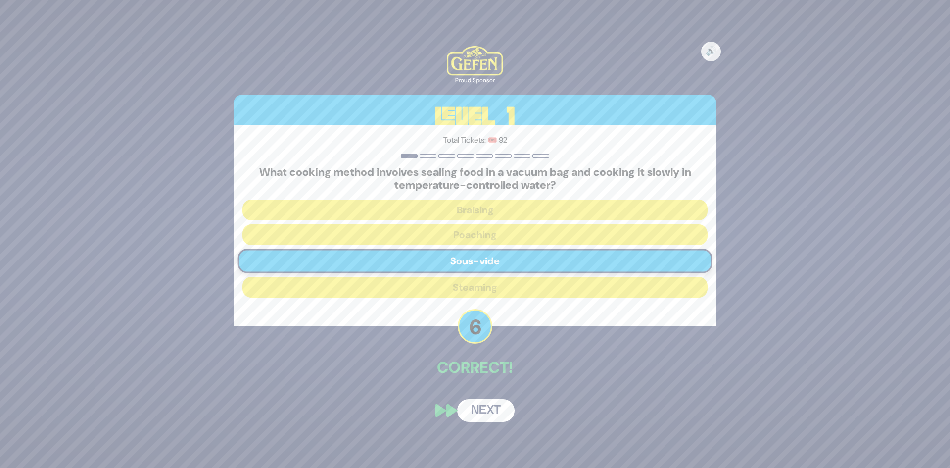
click at [481, 404] on button "Next" at bounding box center [485, 410] width 57 height 23
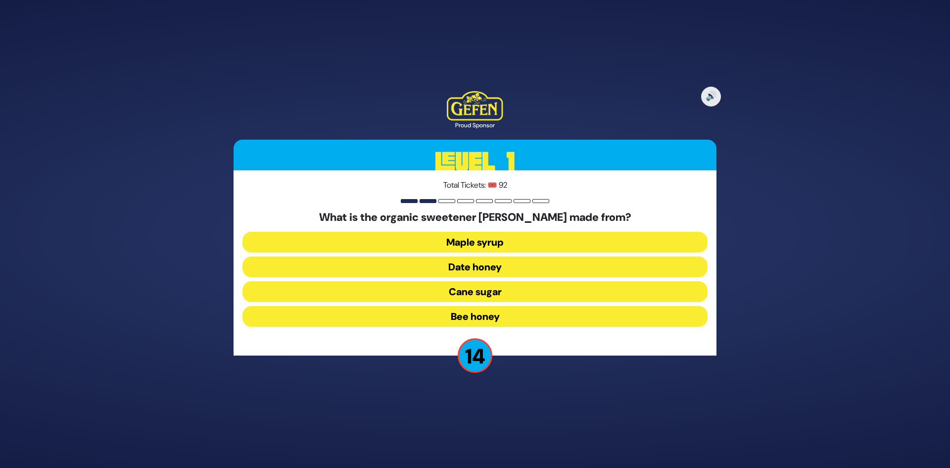
click at [465, 268] on button "Date honey" at bounding box center [474, 266] width 465 height 21
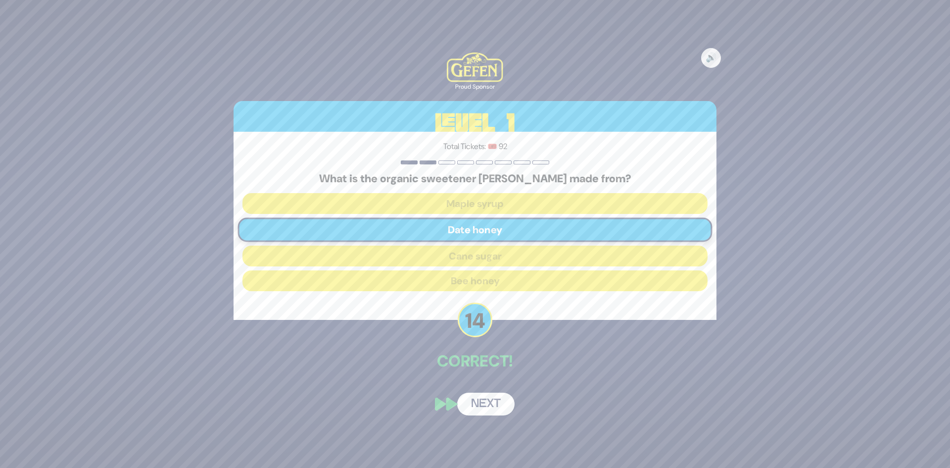
click at [485, 396] on button "Next" at bounding box center [485, 403] width 57 height 23
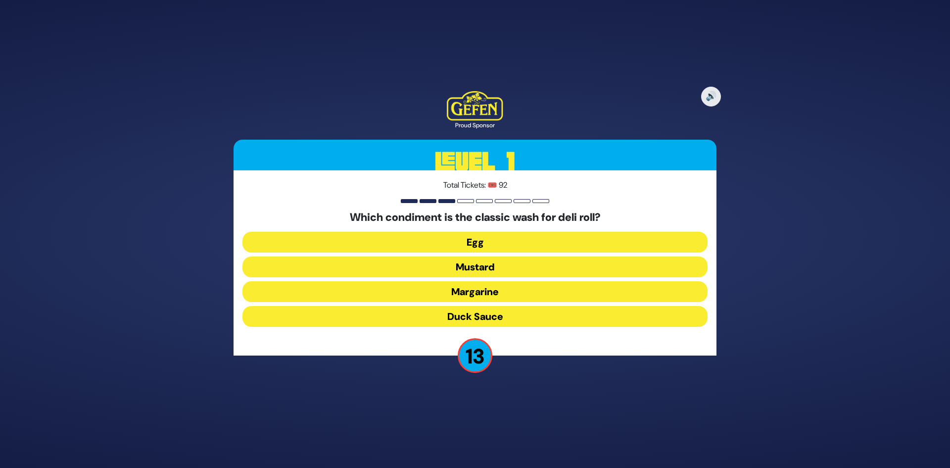
click at [484, 311] on button "Duck Sauce" at bounding box center [474, 316] width 465 height 21
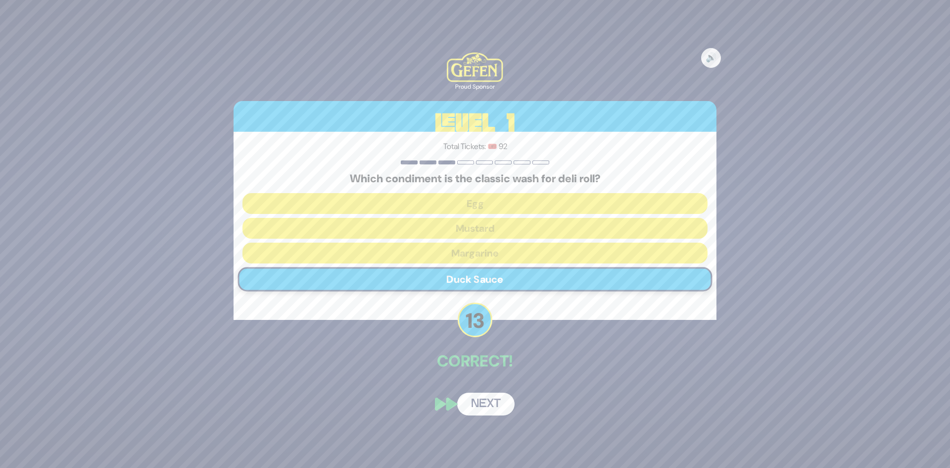
click at [494, 402] on button "Next" at bounding box center [485, 403] width 57 height 23
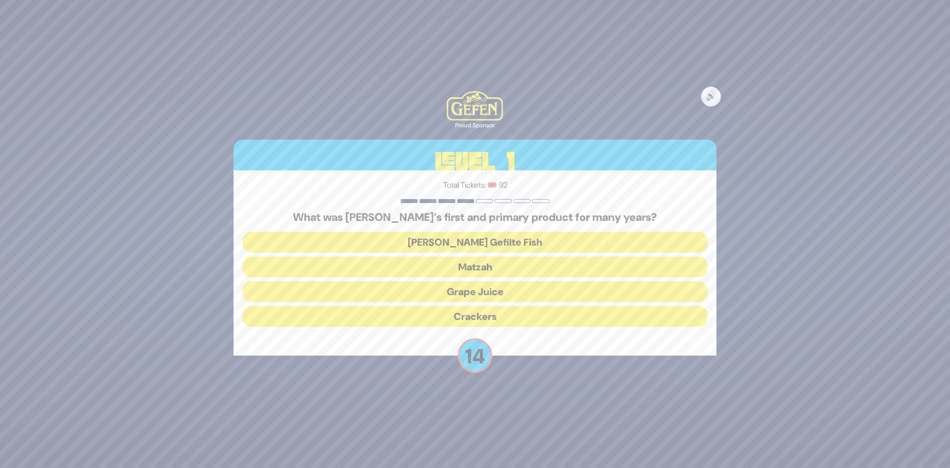
click at [456, 286] on button "Grape Juice" at bounding box center [474, 291] width 465 height 21
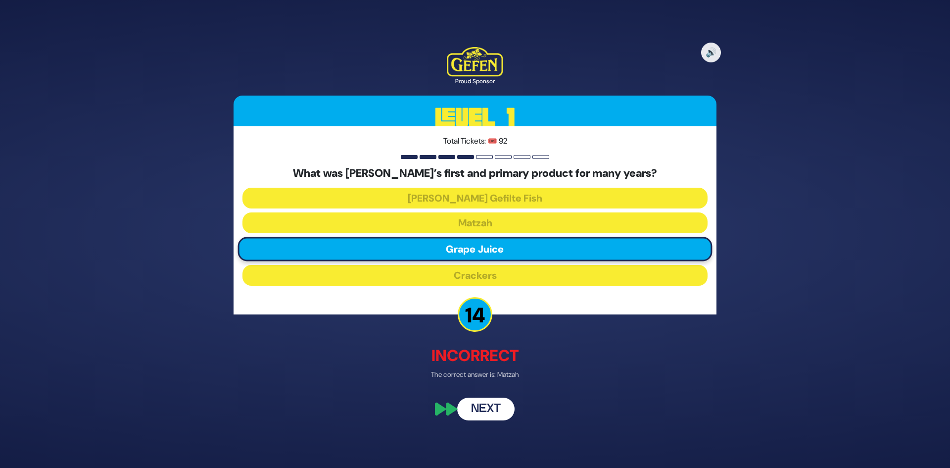
click at [492, 408] on button "Next" at bounding box center [485, 409] width 57 height 23
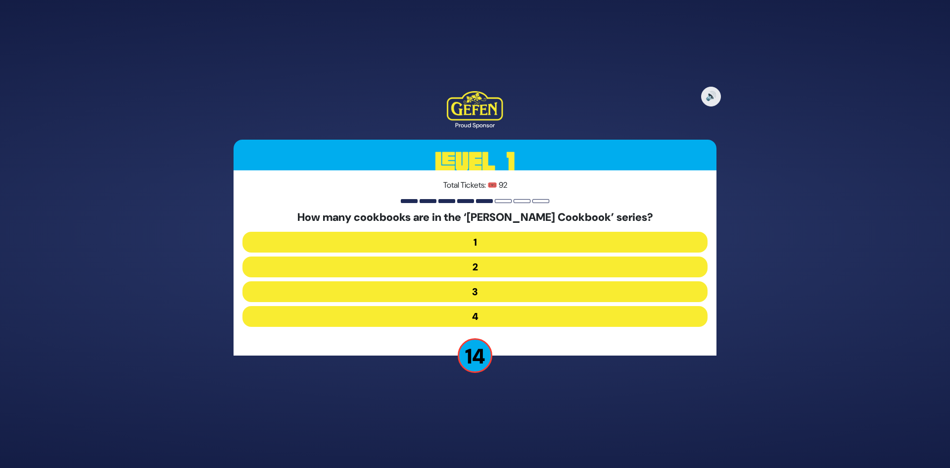
click at [470, 268] on button "2" at bounding box center [474, 266] width 465 height 21
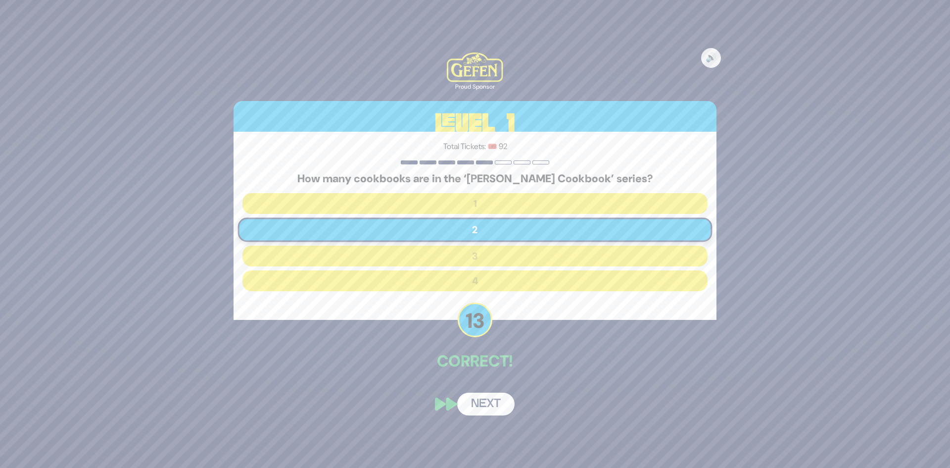
click at [492, 406] on button "Next" at bounding box center [485, 403] width 57 height 23
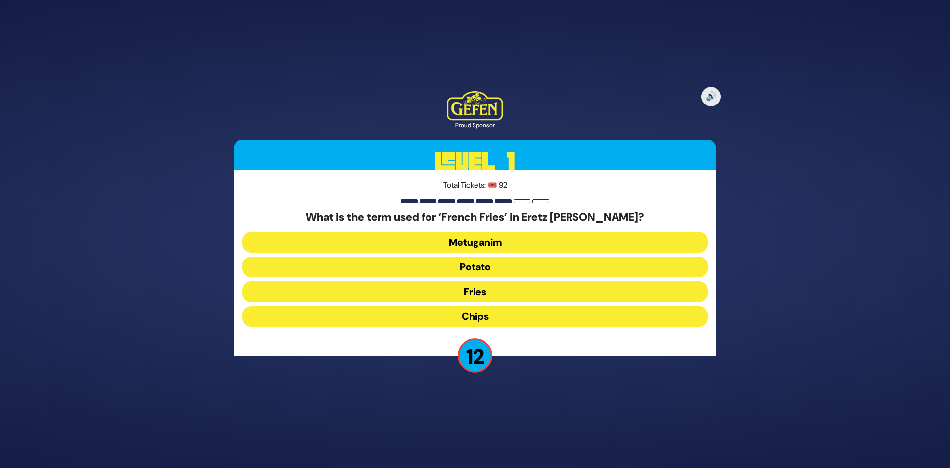
click at [479, 315] on button "Chips" at bounding box center [474, 316] width 465 height 21
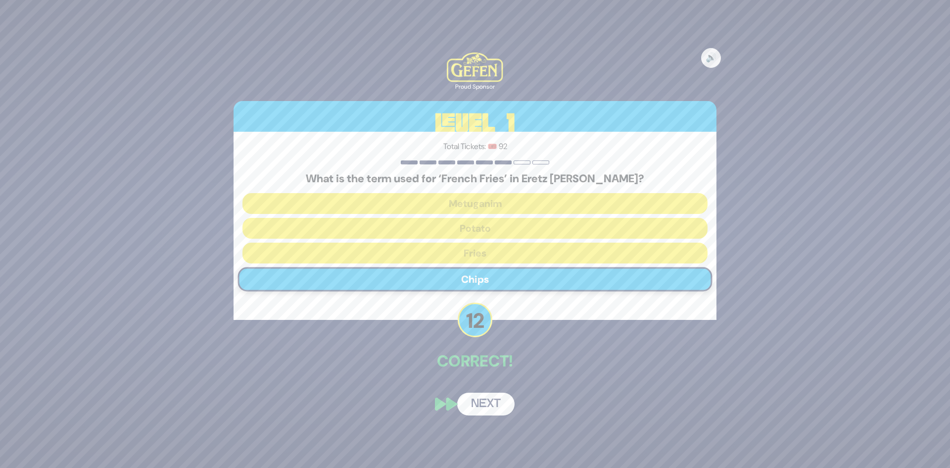
click at [495, 401] on button "Next" at bounding box center [485, 403] width 57 height 23
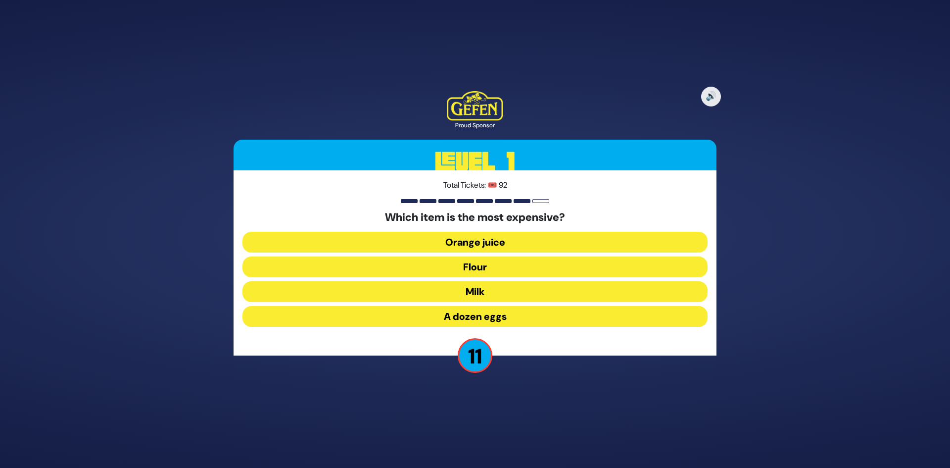
click at [501, 240] on button "Orange juice" at bounding box center [474, 242] width 465 height 21
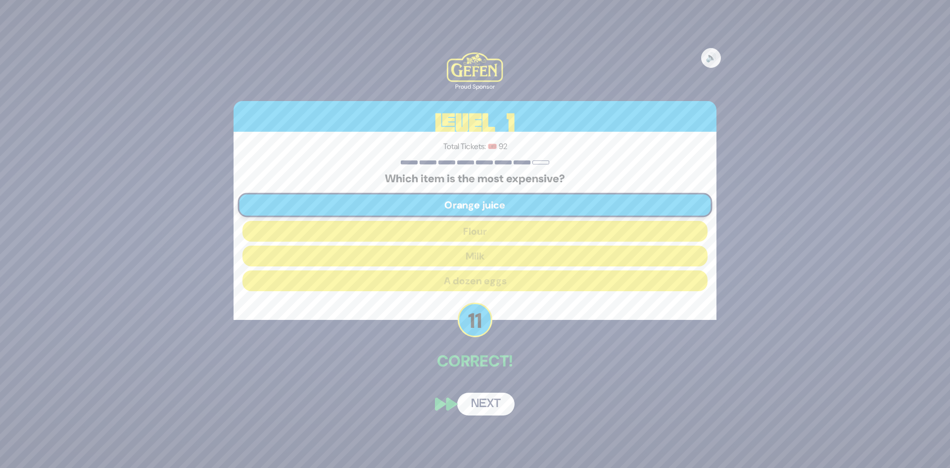
click at [489, 406] on button "Next" at bounding box center [485, 403] width 57 height 23
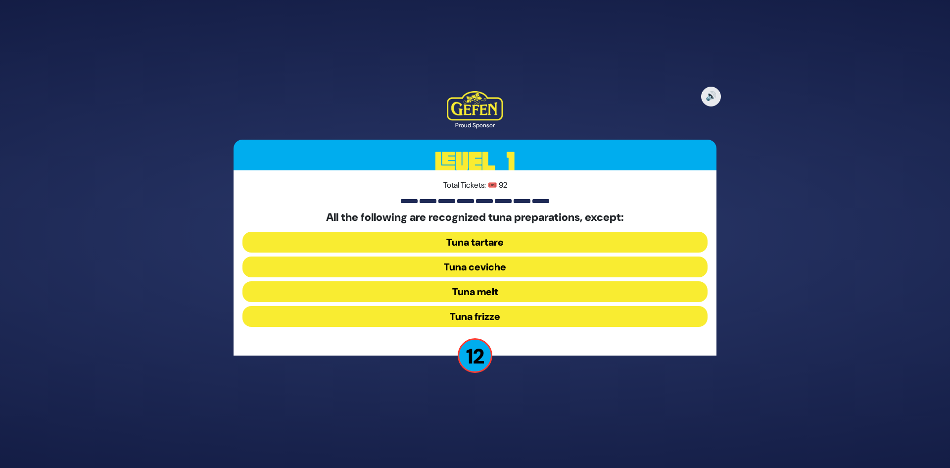
click at [473, 314] on button "Tuna frizze" at bounding box center [474, 316] width 465 height 21
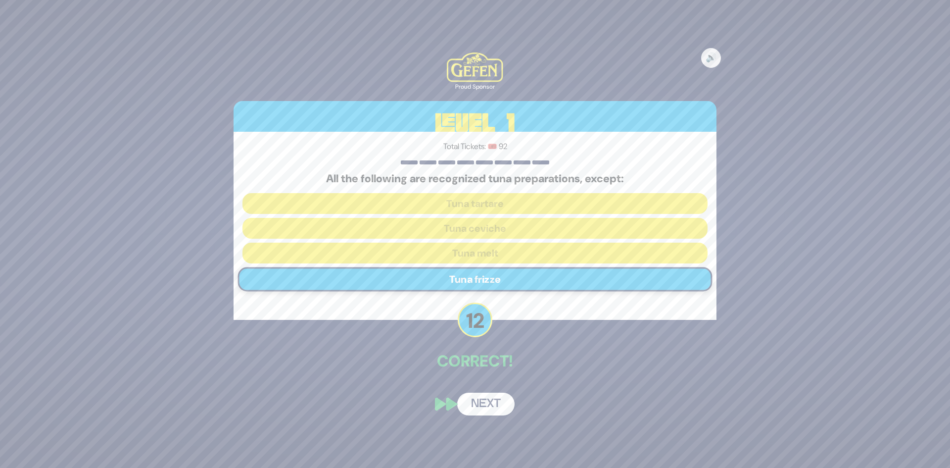
click at [495, 399] on button "Next" at bounding box center [485, 403] width 57 height 23
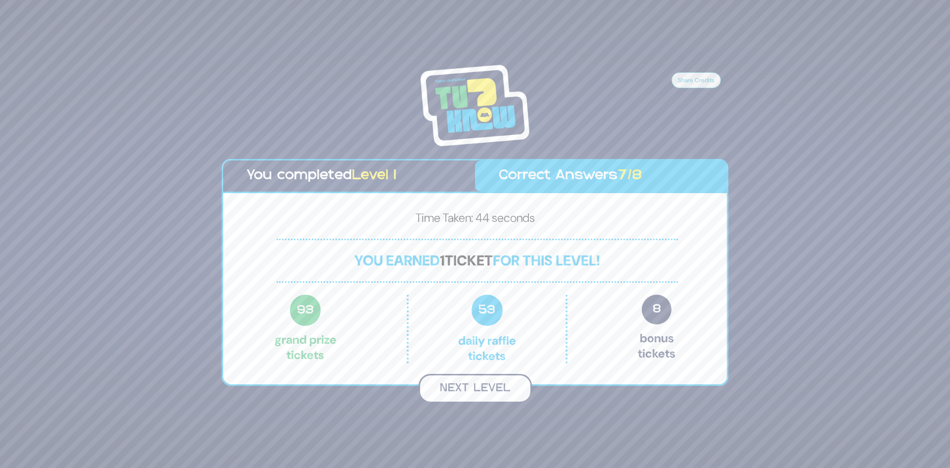
click at [467, 400] on button "Next Level" at bounding box center [475, 388] width 113 height 29
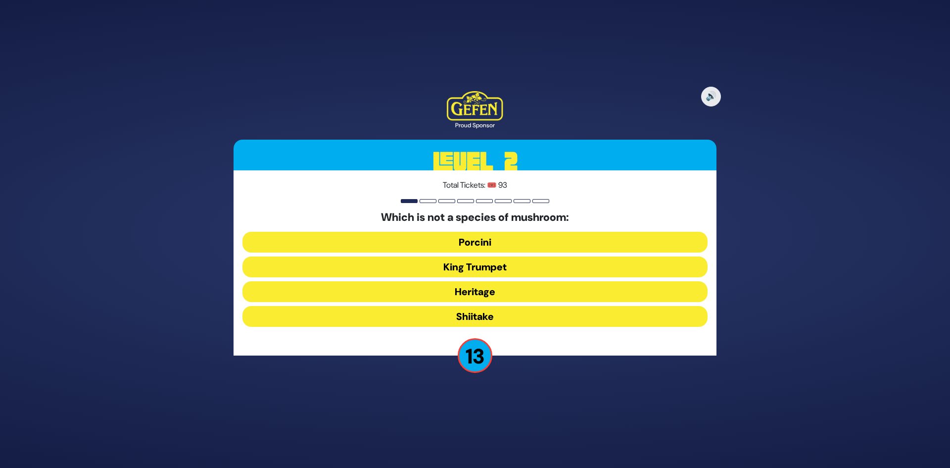
click at [471, 294] on button "Heritage" at bounding box center [474, 291] width 465 height 21
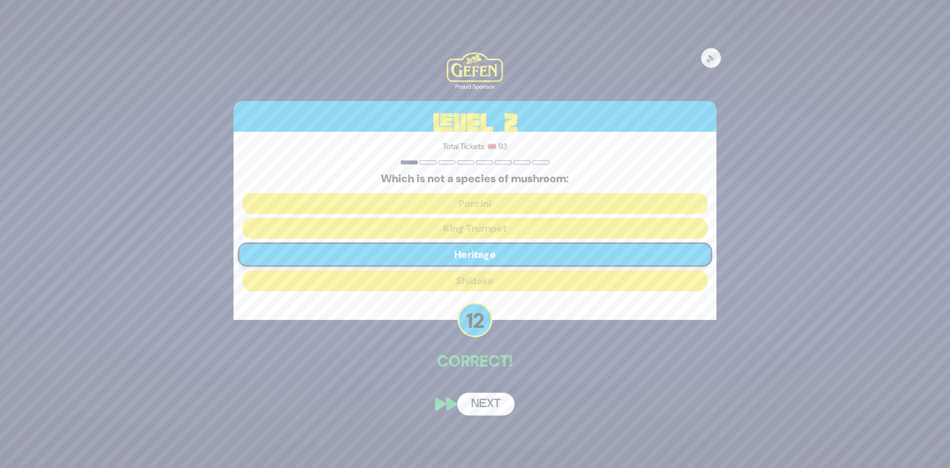
click at [491, 411] on button "Next" at bounding box center [485, 403] width 57 height 23
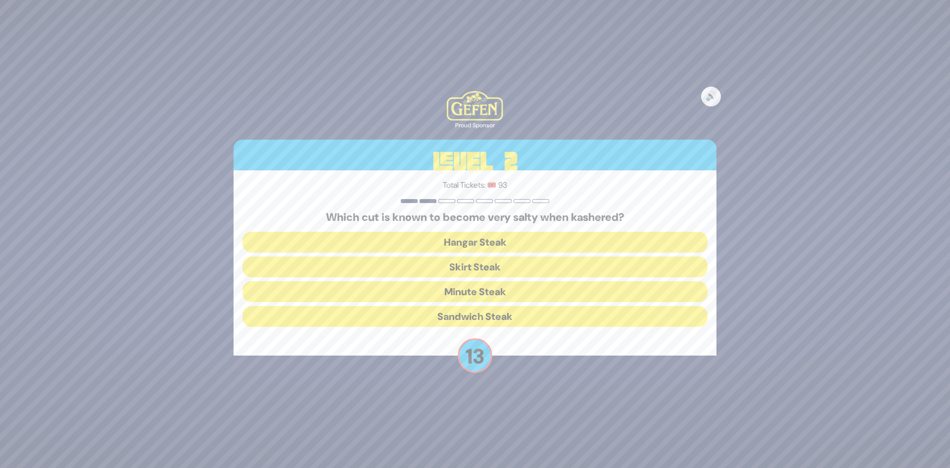
click at [480, 268] on button "Skirt Steak" at bounding box center [474, 266] width 465 height 21
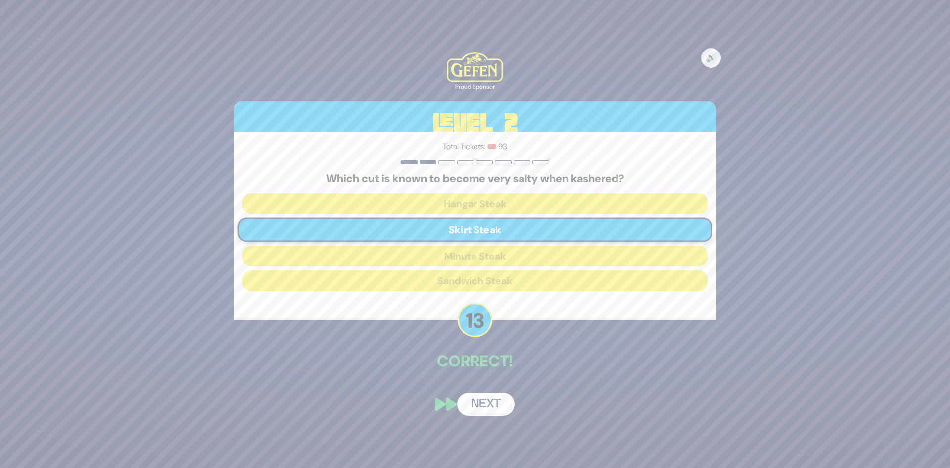
click at [472, 399] on button "Next" at bounding box center [485, 403] width 57 height 23
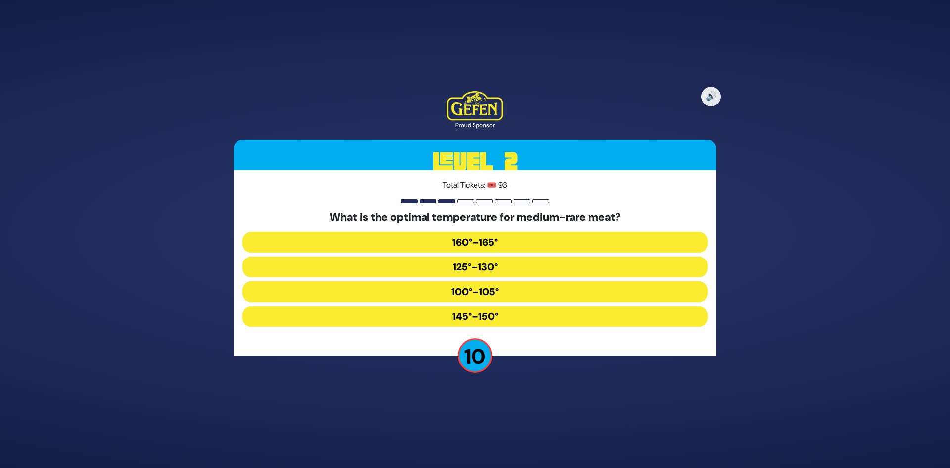
click at [440, 321] on button "145°–150°" at bounding box center [474, 316] width 465 height 21
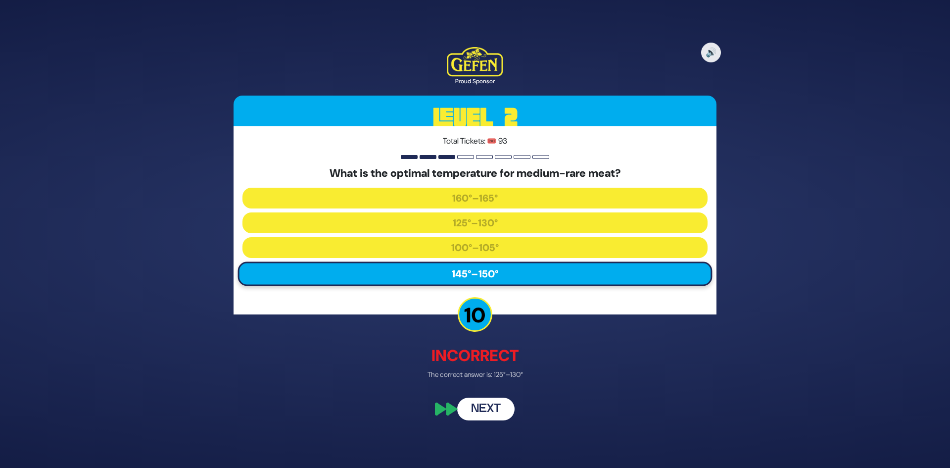
click at [468, 417] on button "Next" at bounding box center [485, 409] width 57 height 23
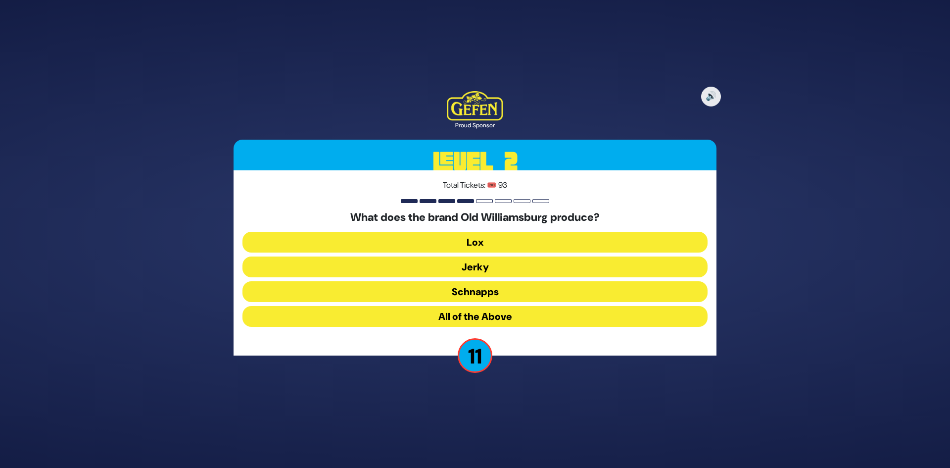
drag, startPoint x: 452, startPoint y: 259, endPoint x: 428, endPoint y: 364, distance: 107.5
click at [428, 364] on div "🔊 Proud Sponsor Level 2 Total Tickets: 🎟️ 93 What does the brand Old Williamsbu…" at bounding box center [475, 233] width 507 height 309
click at [435, 318] on button "All of the Above" at bounding box center [474, 316] width 465 height 21
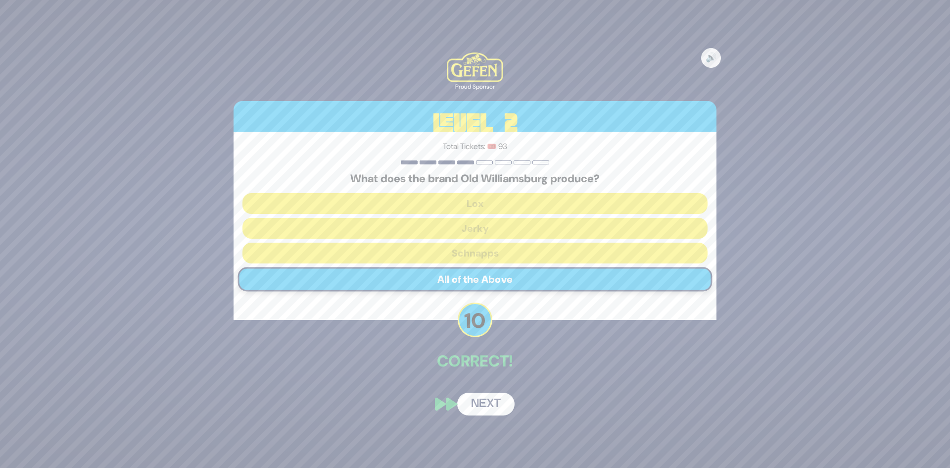
click at [475, 409] on button "Next" at bounding box center [485, 403] width 57 height 23
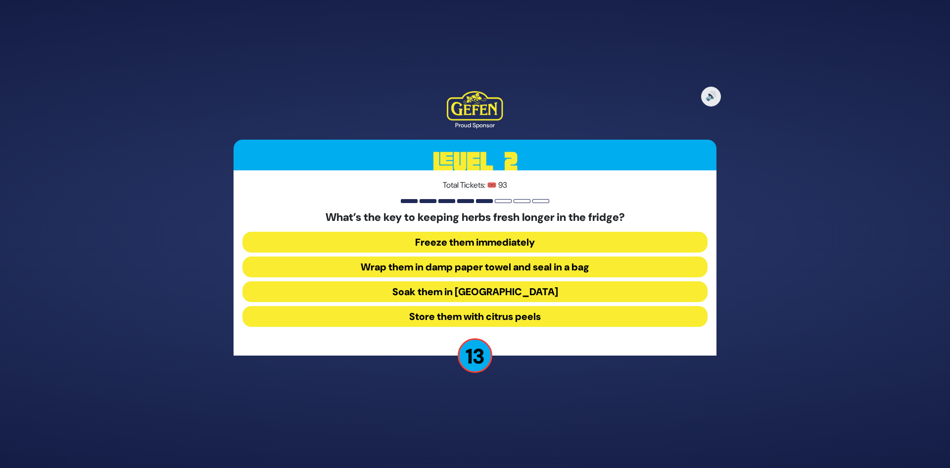
click at [415, 270] on button "Wrap them in damp paper towel and seal in a bag" at bounding box center [474, 266] width 465 height 21
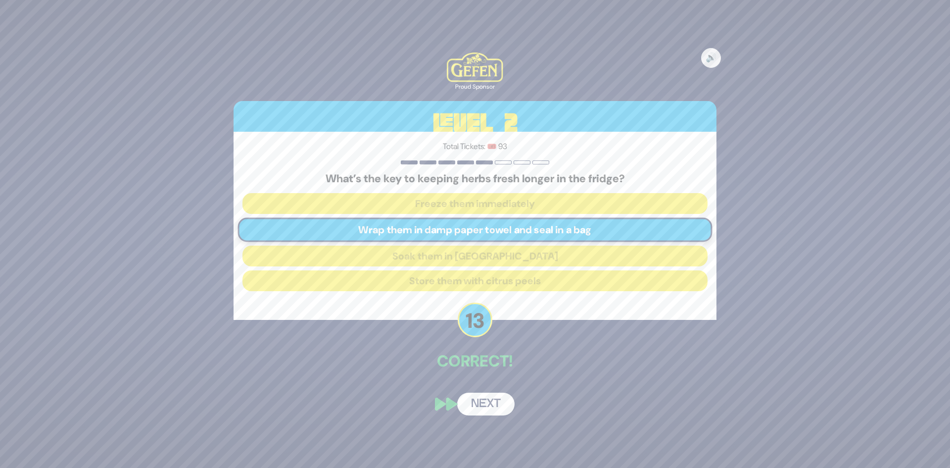
click at [467, 407] on button "Next" at bounding box center [485, 403] width 57 height 23
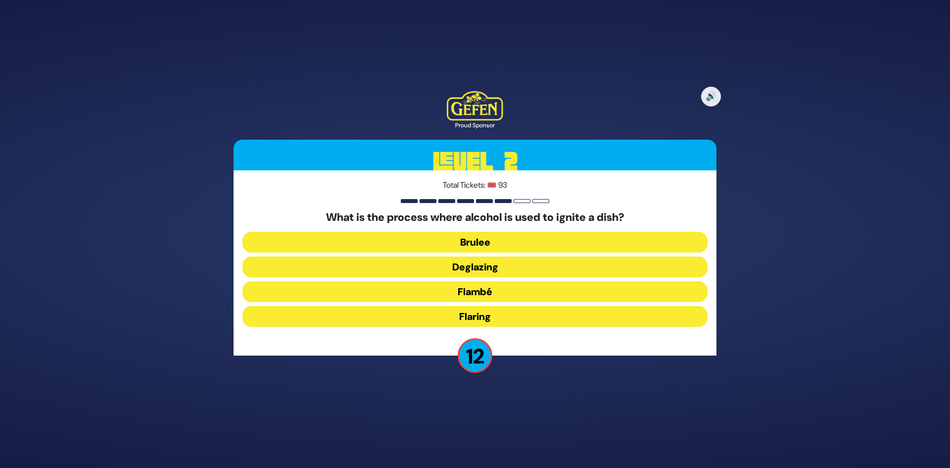
click at [488, 283] on button "Flambé" at bounding box center [474, 291] width 465 height 21
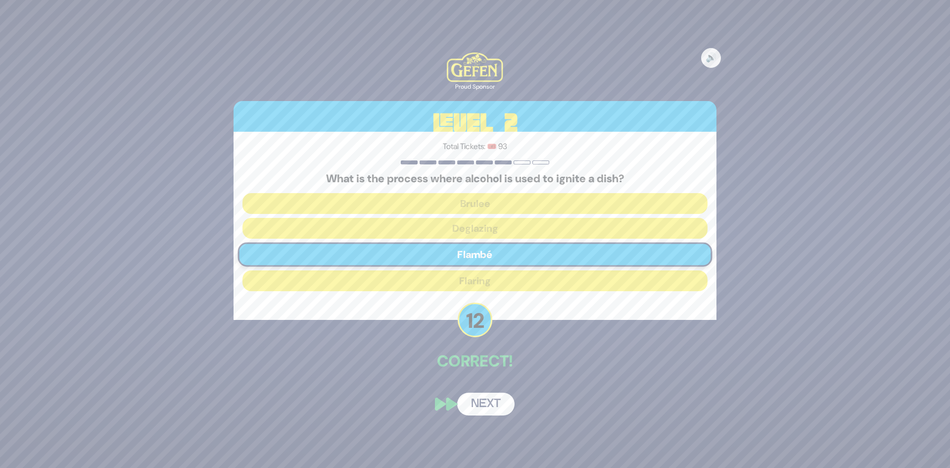
click at [487, 401] on button "Next" at bounding box center [485, 403] width 57 height 23
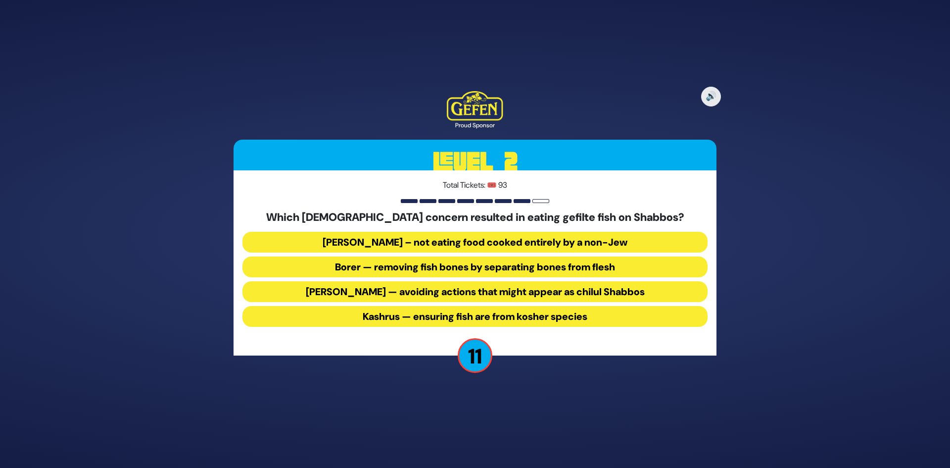
click at [468, 270] on button "Borer — removing fish bones by separating bones from flesh" at bounding box center [474, 266] width 465 height 21
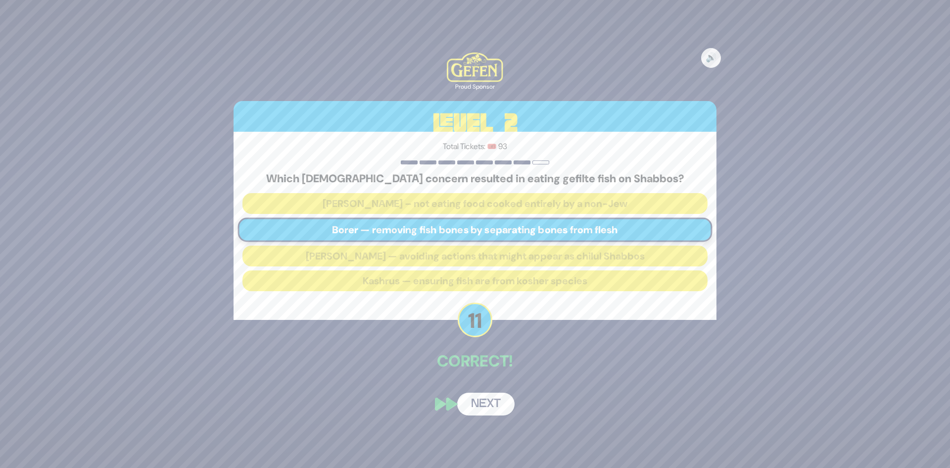
click at [493, 400] on button "Next" at bounding box center [485, 403] width 57 height 23
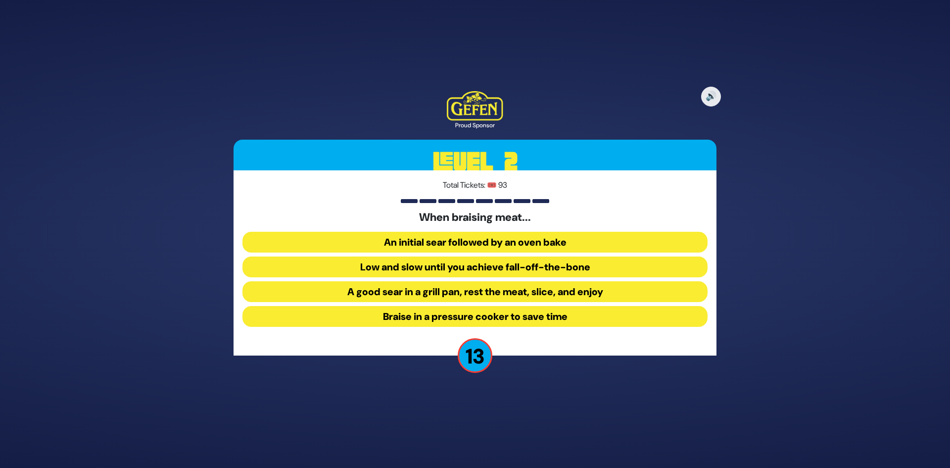
click at [464, 266] on button "Low and slow until you achieve fall-off-the-bone" at bounding box center [474, 266] width 465 height 21
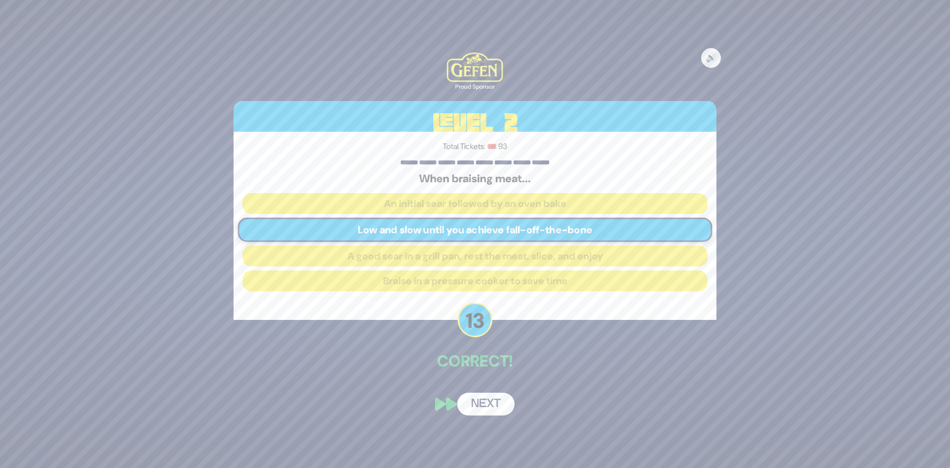
click at [499, 406] on button "Next" at bounding box center [485, 403] width 57 height 23
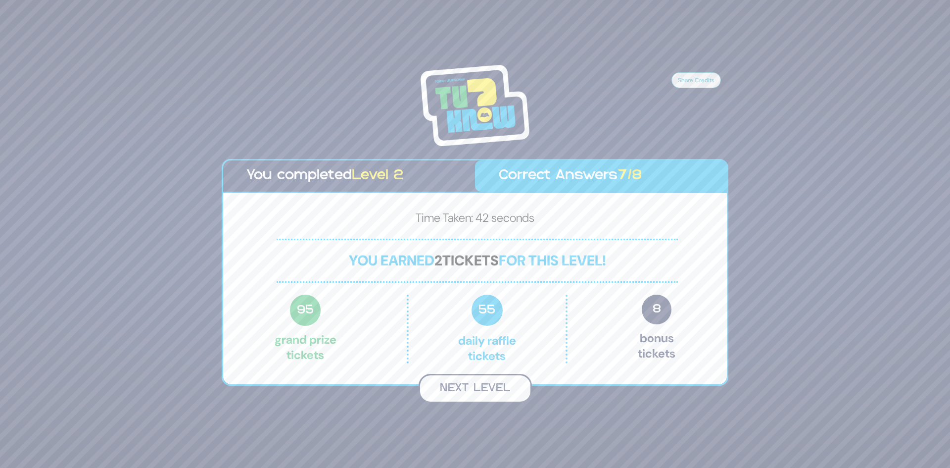
click at [491, 384] on button "Next Level" at bounding box center [475, 388] width 113 height 29
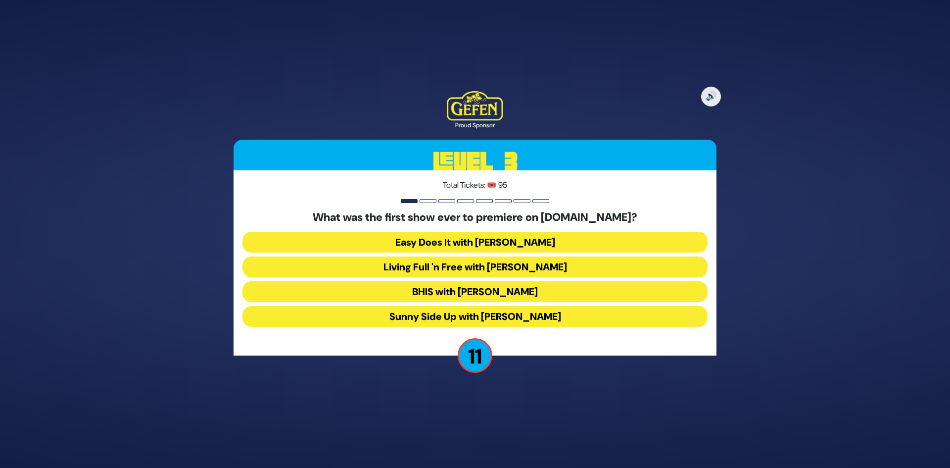
click at [478, 267] on button "Living Full 'n Free with Rorie" at bounding box center [474, 266] width 465 height 21
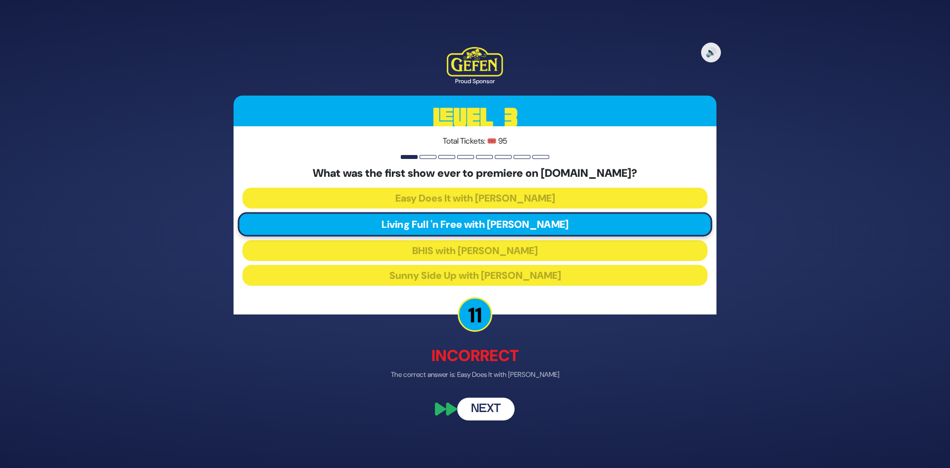
click at [497, 411] on button "Next" at bounding box center [485, 409] width 57 height 23
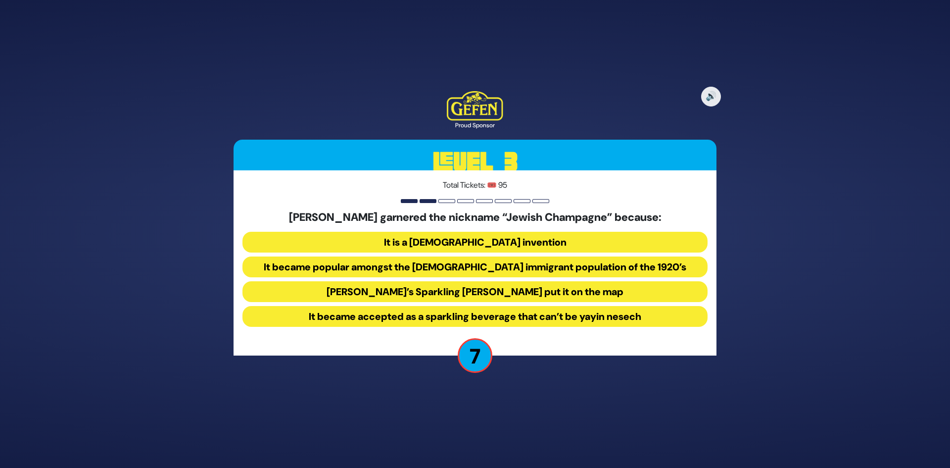
click at [436, 319] on button "It became accepted as a sparkling beverage that can’t be yayin nesech" at bounding box center [474, 316] width 465 height 21
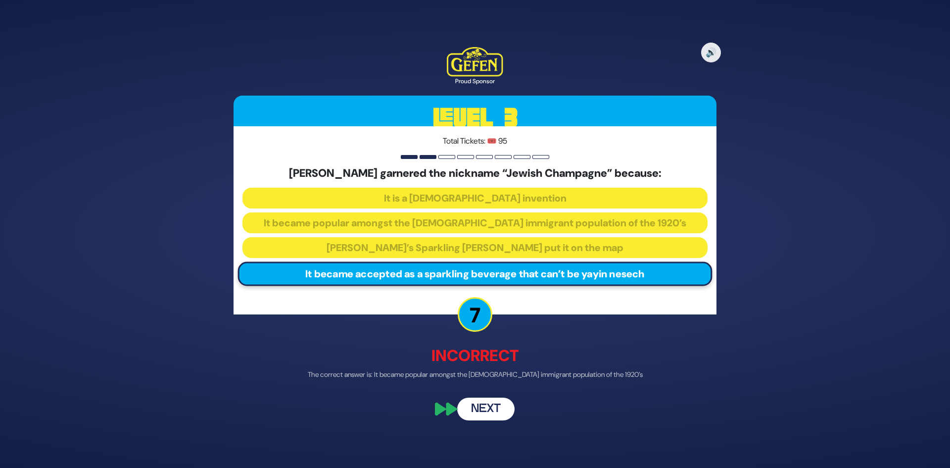
click at [477, 409] on button "Next" at bounding box center [485, 409] width 57 height 23
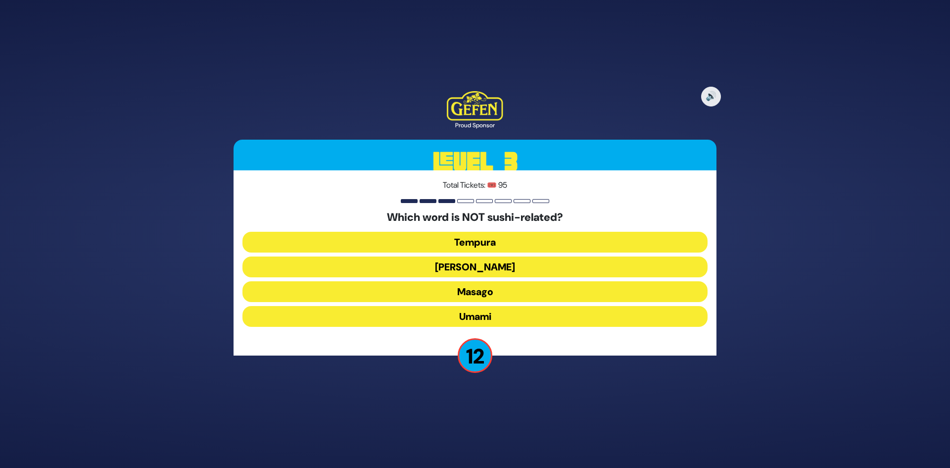
click at [463, 310] on button "Umami" at bounding box center [474, 316] width 465 height 21
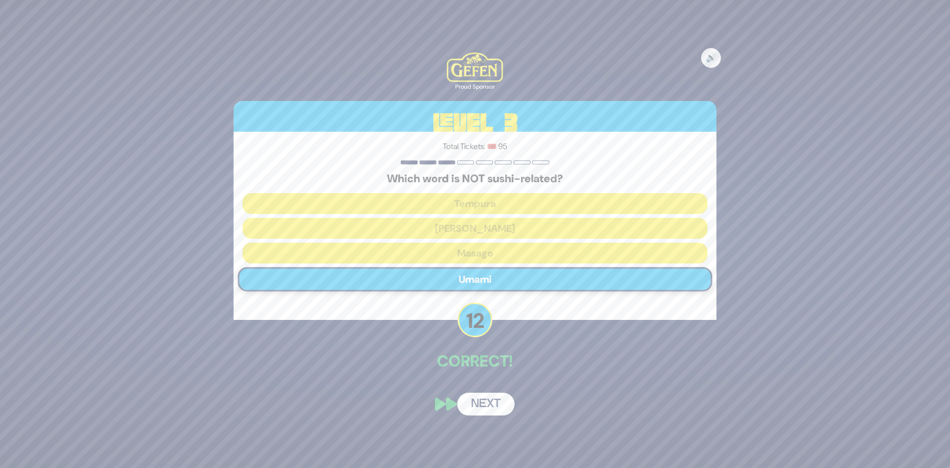
click at [487, 401] on button "Next" at bounding box center [485, 403] width 57 height 23
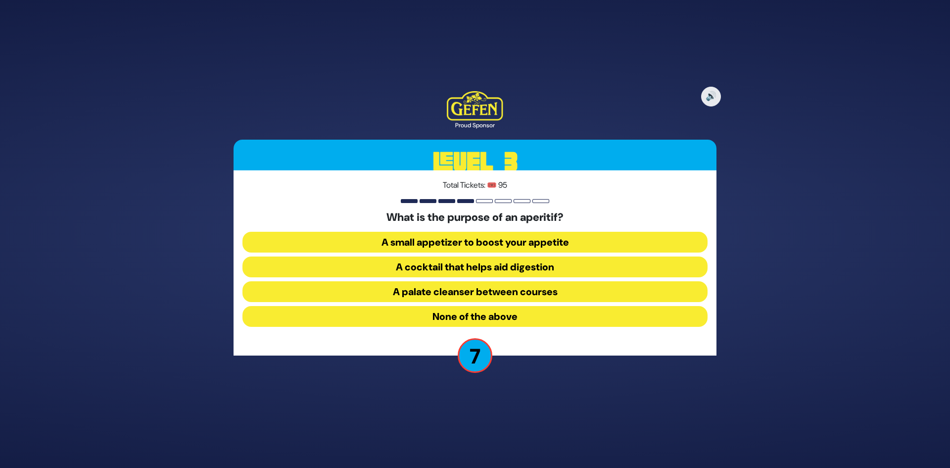
click at [459, 290] on button "A palate cleanser between courses" at bounding box center [474, 291] width 465 height 21
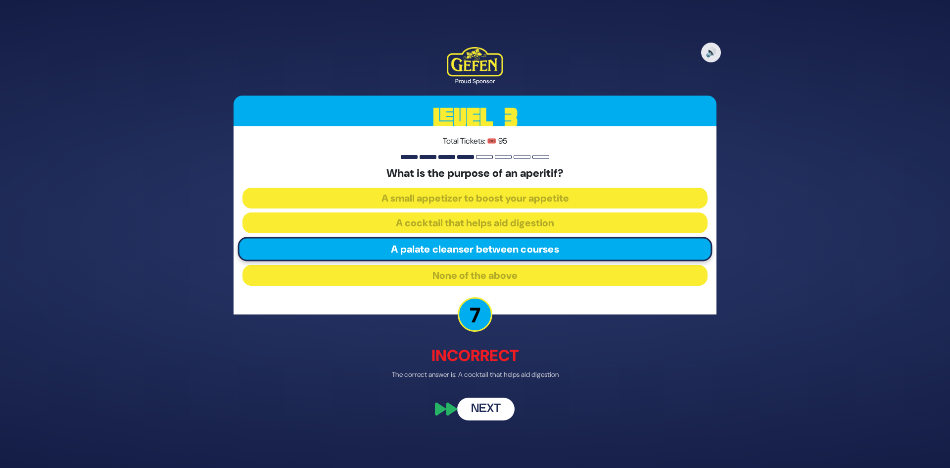
click at [481, 401] on button "Next" at bounding box center [485, 409] width 57 height 23
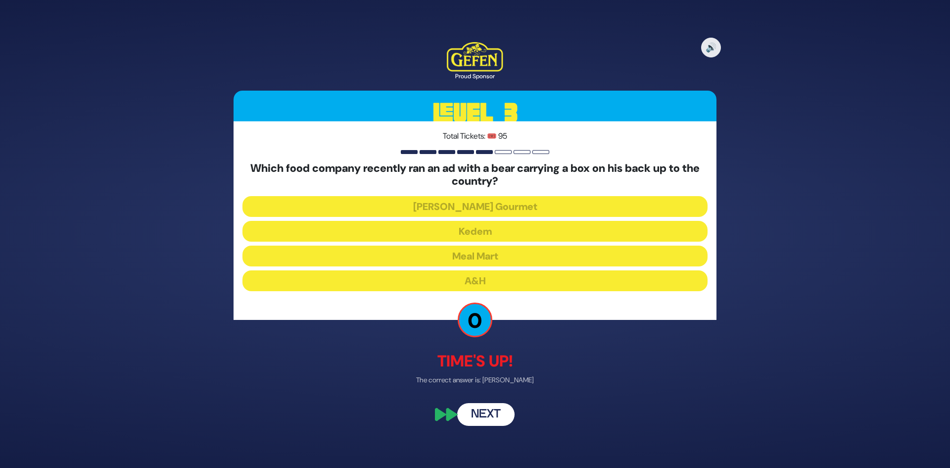
click at [487, 421] on button "Next" at bounding box center [485, 414] width 57 height 23
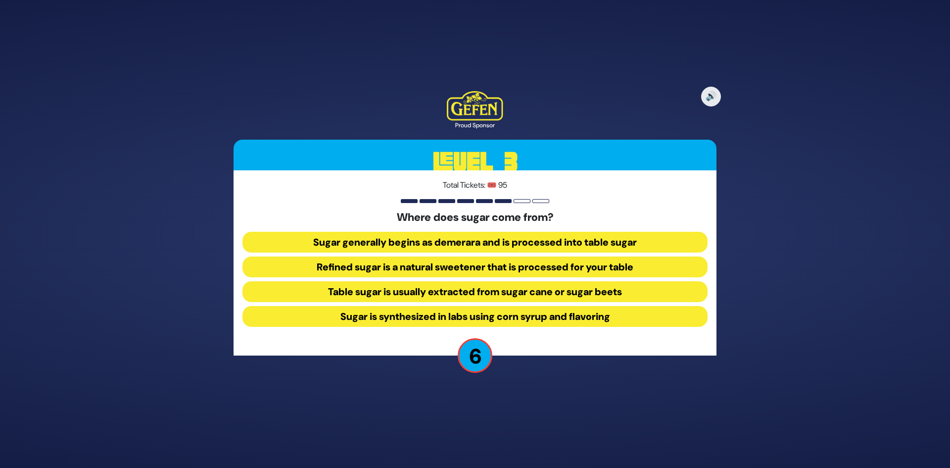
click at [478, 265] on button "Refined sugar is a natural sweetener that is processed for your table" at bounding box center [474, 266] width 465 height 21
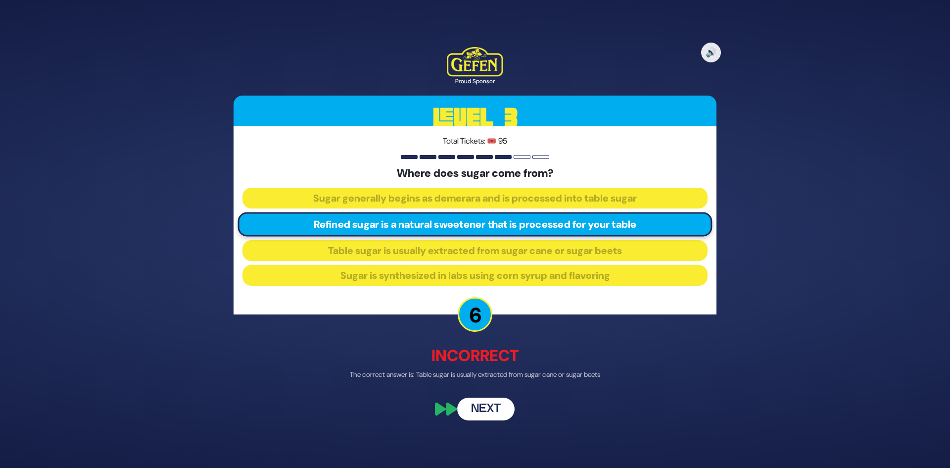
click at [478, 411] on button "Next" at bounding box center [485, 409] width 57 height 23
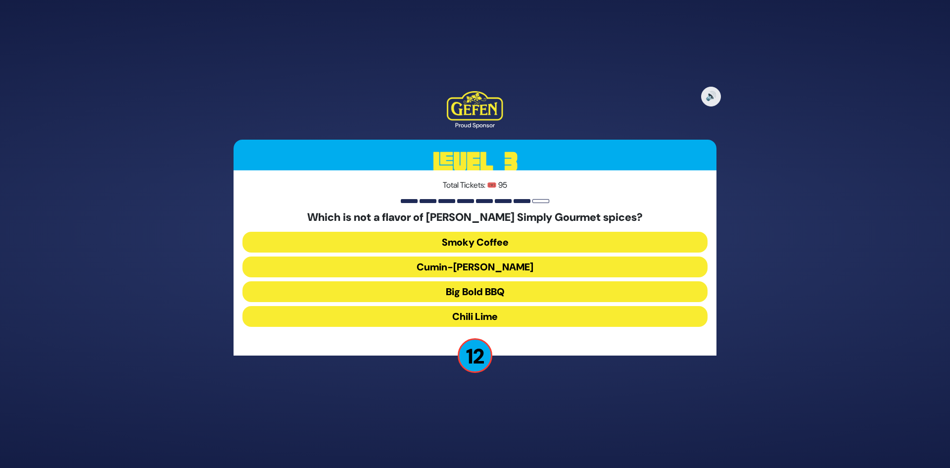
click at [481, 261] on button "Cumin-Curry" at bounding box center [474, 266] width 465 height 21
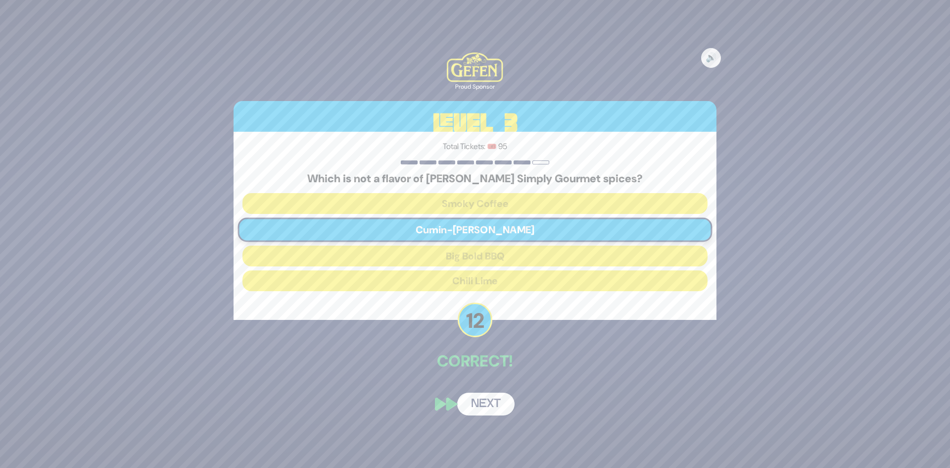
click at [482, 407] on button "Next" at bounding box center [485, 403] width 57 height 23
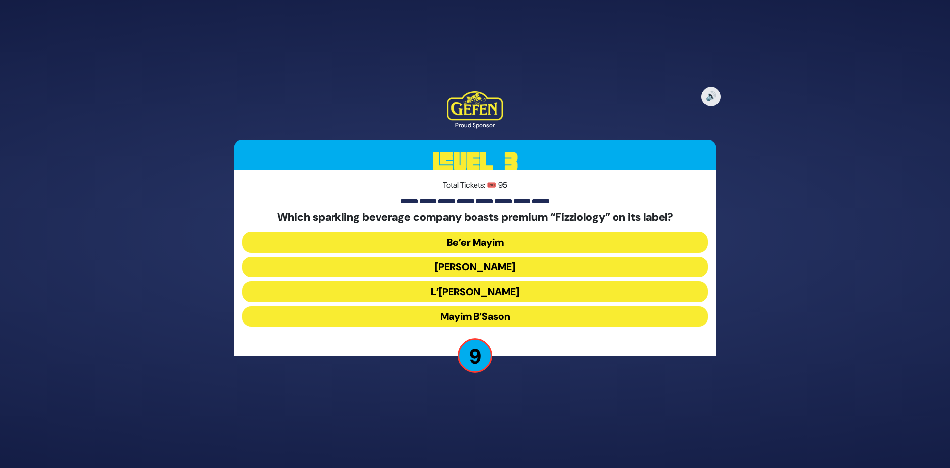
click at [475, 289] on button "L’Chaim" at bounding box center [474, 291] width 465 height 21
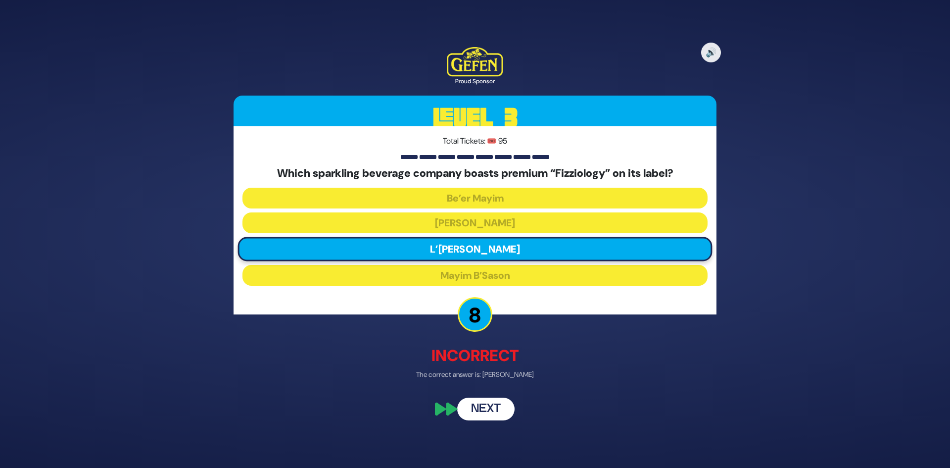
click at [476, 410] on button "Next" at bounding box center [485, 409] width 57 height 23
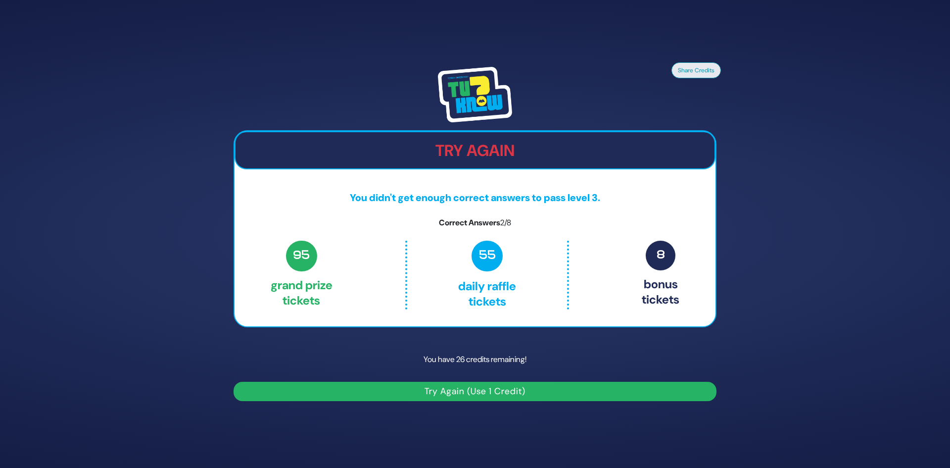
click at [481, 383] on button "Try Again (Use 1 Credit)" at bounding box center [475, 390] width 483 height 19
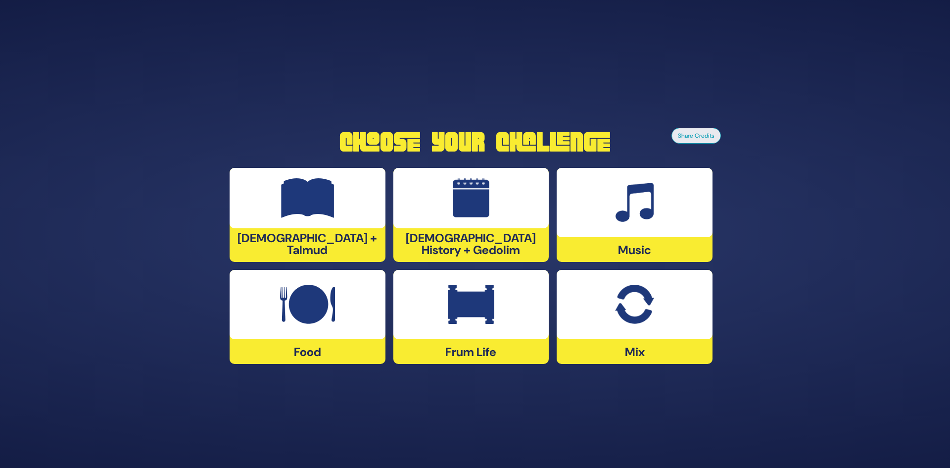
click at [262, 228] on div at bounding box center [308, 198] width 156 height 60
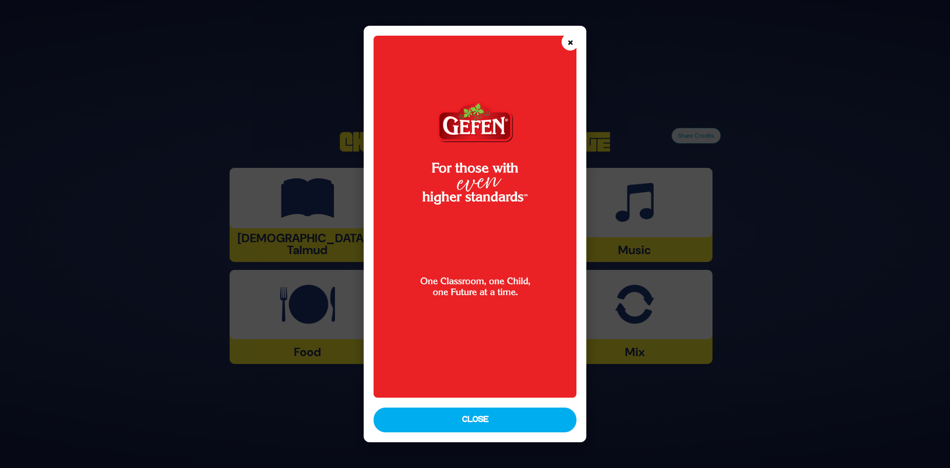
click at [567, 48] on button "×" at bounding box center [570, 41] width 17 height 17
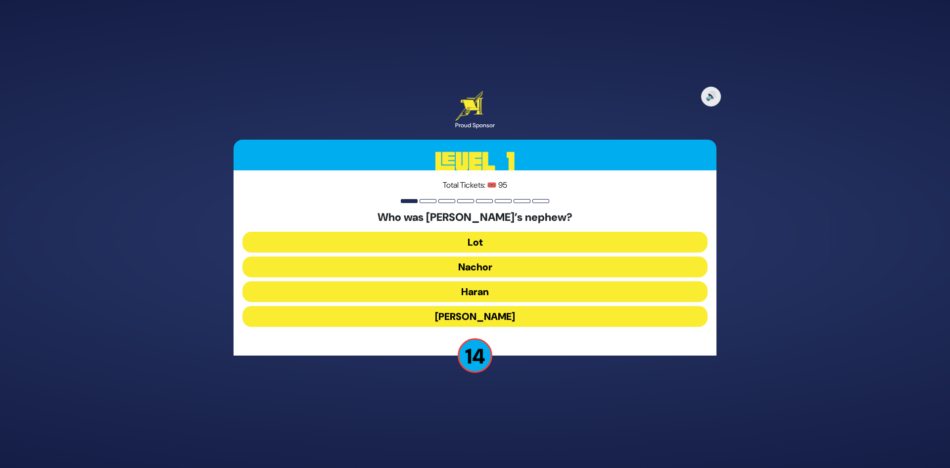
click at [469, 243] on button "Lot" at bounding box center [474, 242] width 465 height 21
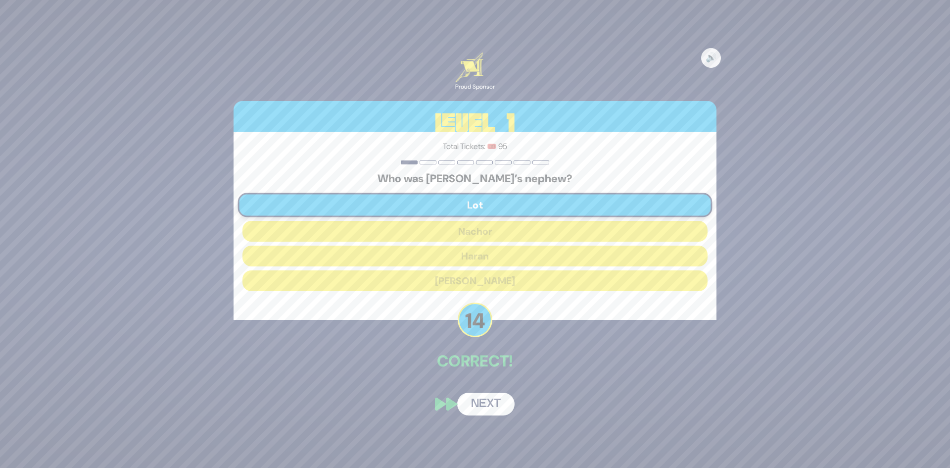
click at [484, 398] on button "Next" at bounding box center [485, 403] width 57 height 23
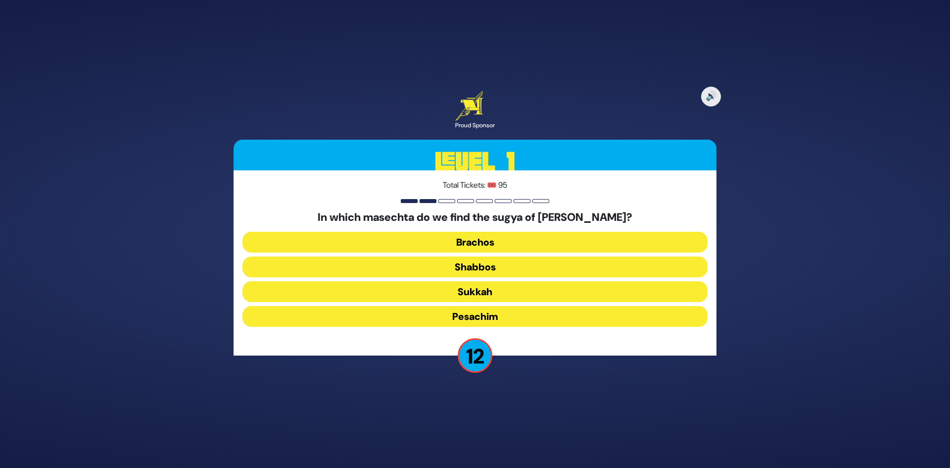
click at [454, 267] on button "Shabbos" at bounding box center [474, 266] width 465 height 21
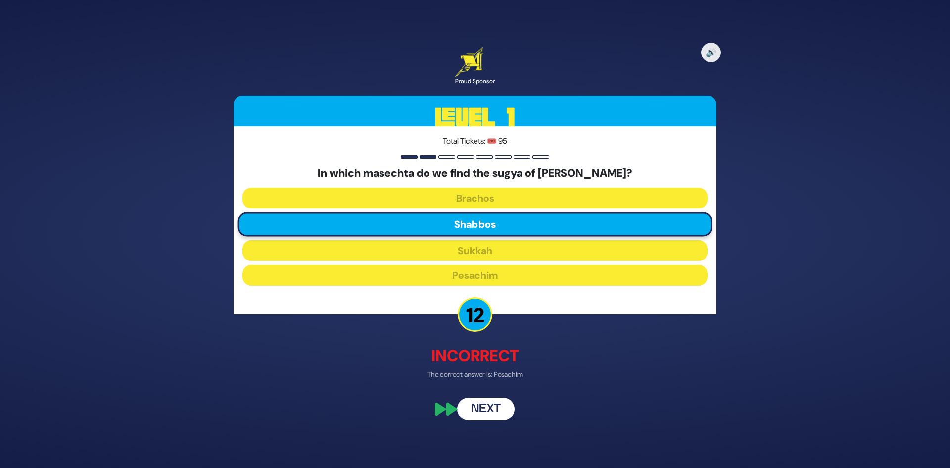
click at [476, 411] on button "Next" at bounding box center [485, 409] width 57 height 23
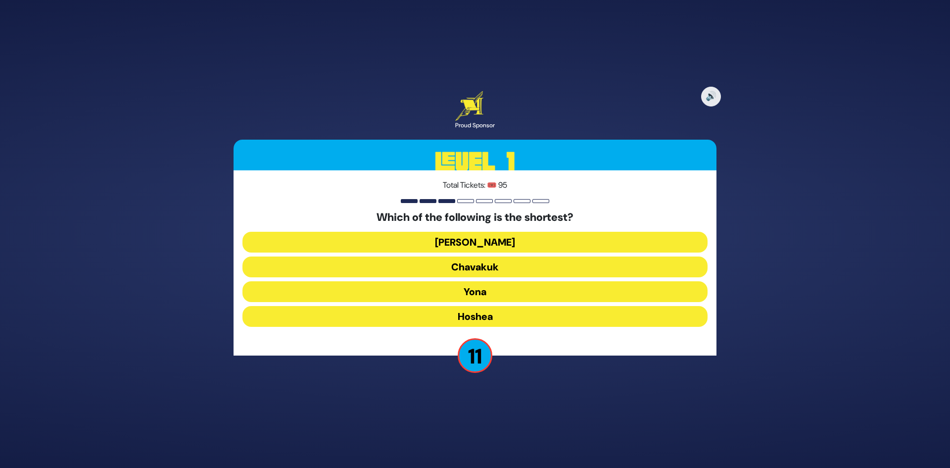
click at [496, 242] on button "[PERSON_NAME]" at bounding box center [474, 242] width 465 height 21
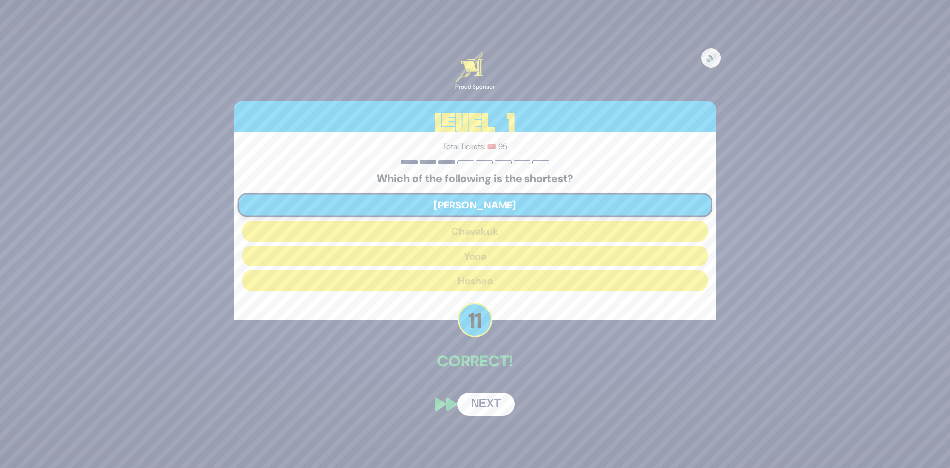
click at [501, 404] on button "Next" at bounding box center [485, 403] width 57 height 23
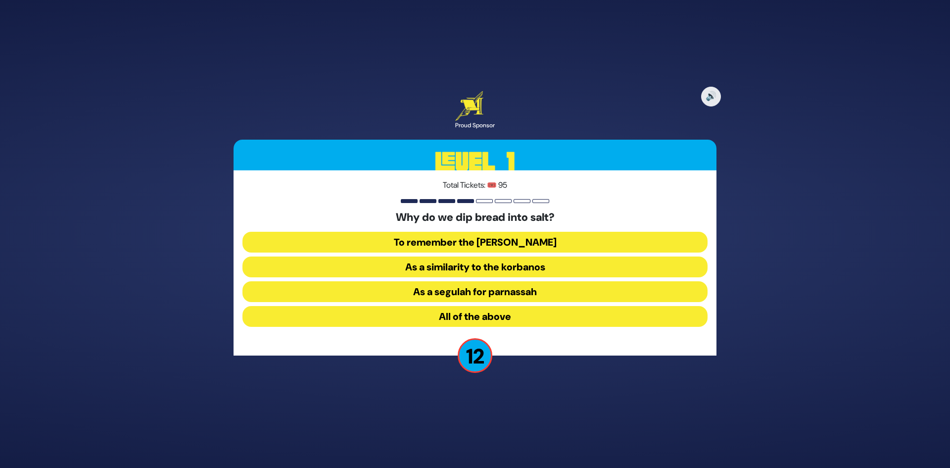
click at [488, 312] on button "All of the above" at bounding box center [474, 316] width 465 height 21
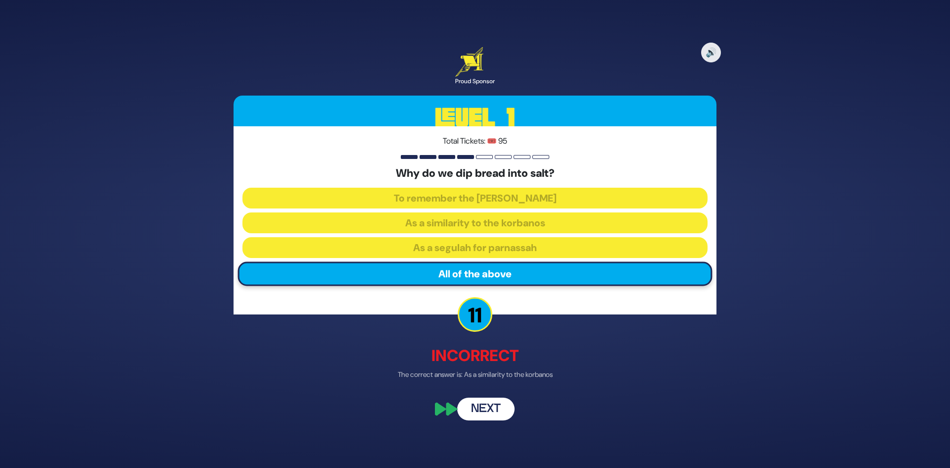
click at [478, 411] on button "Next" at bounding box center [485, 409] width 57 height 23
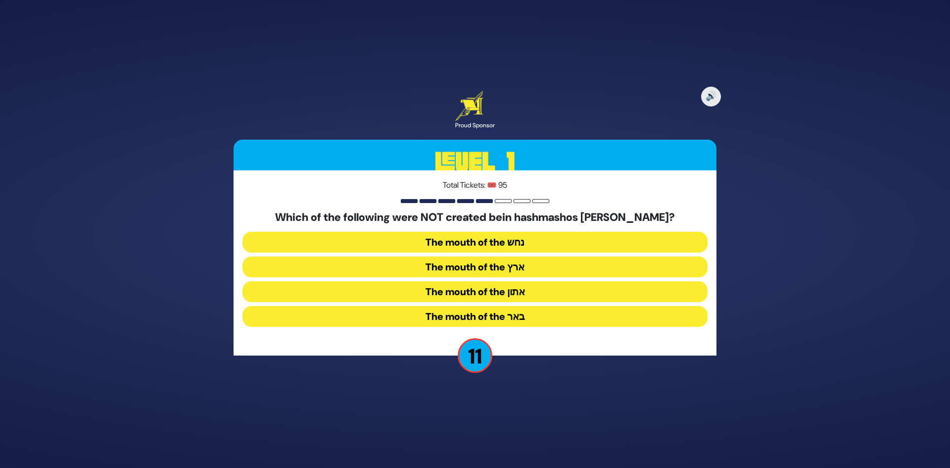
click at [475, 261] on button "The mouth of the ארץ" at bounding box center [474, 266] width 465 height 21
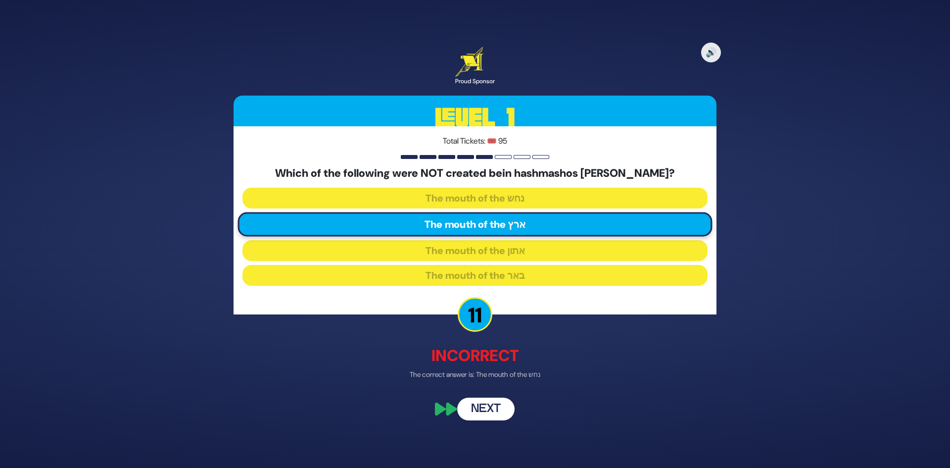
click at [485, 404] on button "Next" at bounding box center [485, 409] width 57 height 23
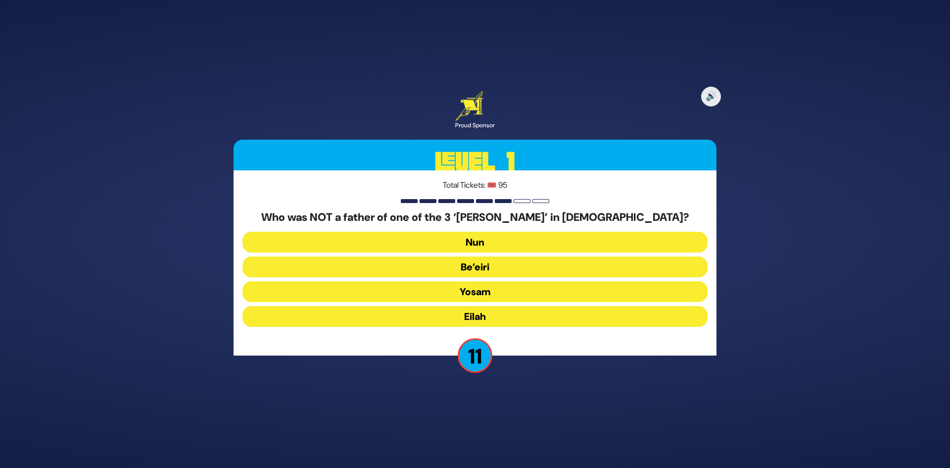
click at [483, 259] on button "Be’eiri" at bounding box center [474, 266] width 465 height 21
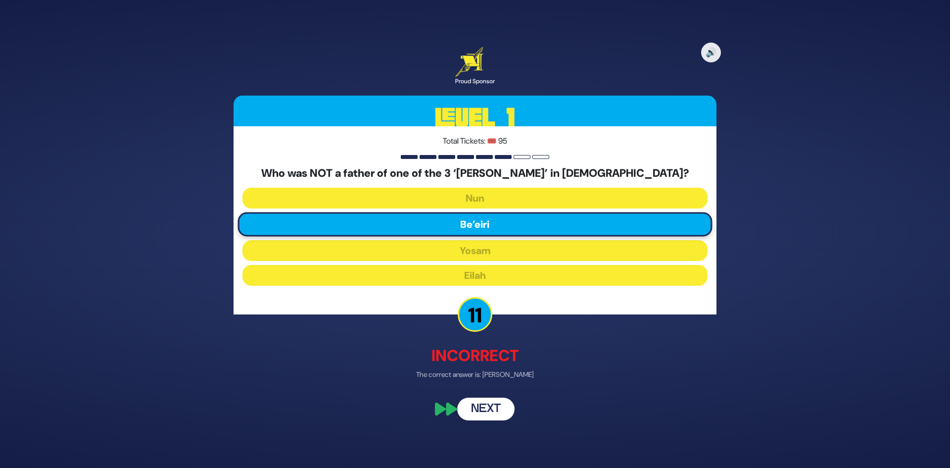
click at [485, 409] on button "Next" at bounding box center [485, 409] width 57 height 23
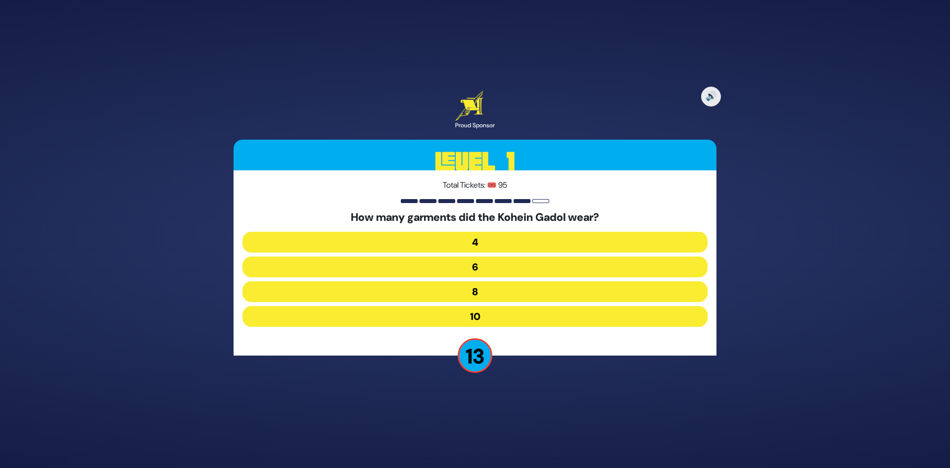
click at [474, 291] on button "8" at bounding box center [474, 291] width 465 height 21
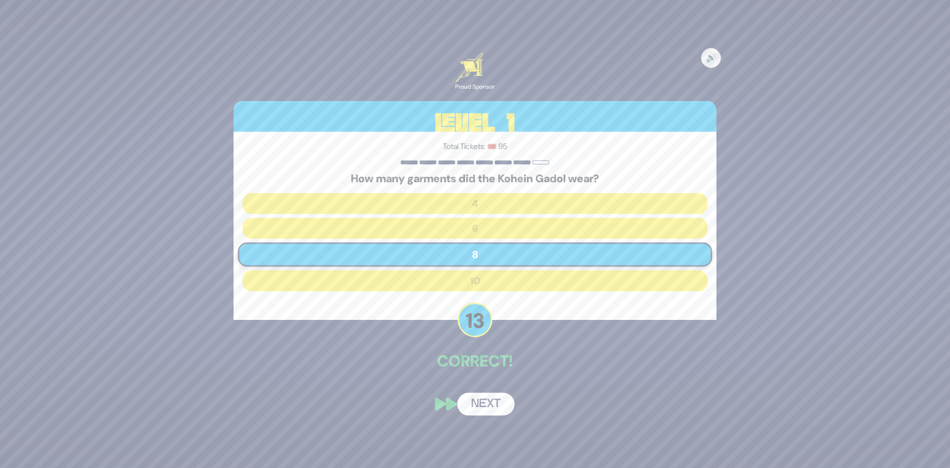
click at [471, 397] on button "Next" at bounding box center [485, 403] width 57 height 23
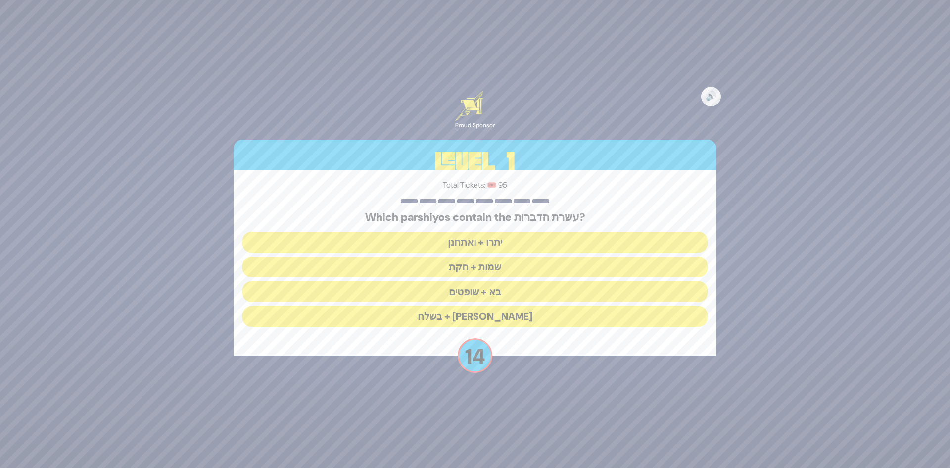
click at [482, 246] on button "יתרו + ואתחנן" at bounding box center [474, 242] width 465 height 21
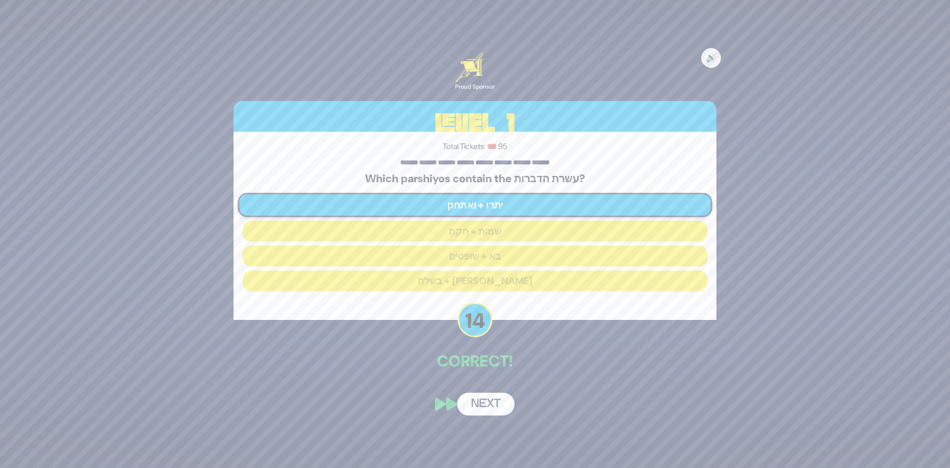
click at [486, 394] on button "Next" at bounding box center [485, 403] width 57 height 23
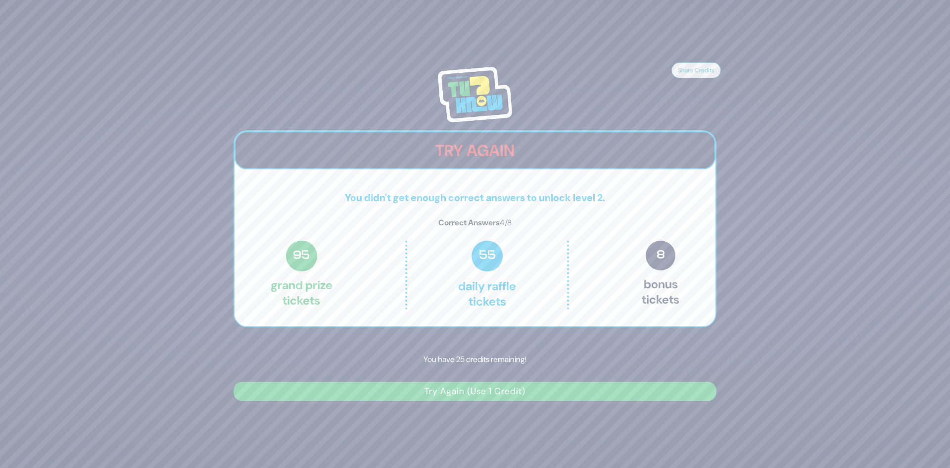
click at [479, 387] on button "Try Again (Use 1 Credit)" at bounding box center [475, 390] width 483 height 19
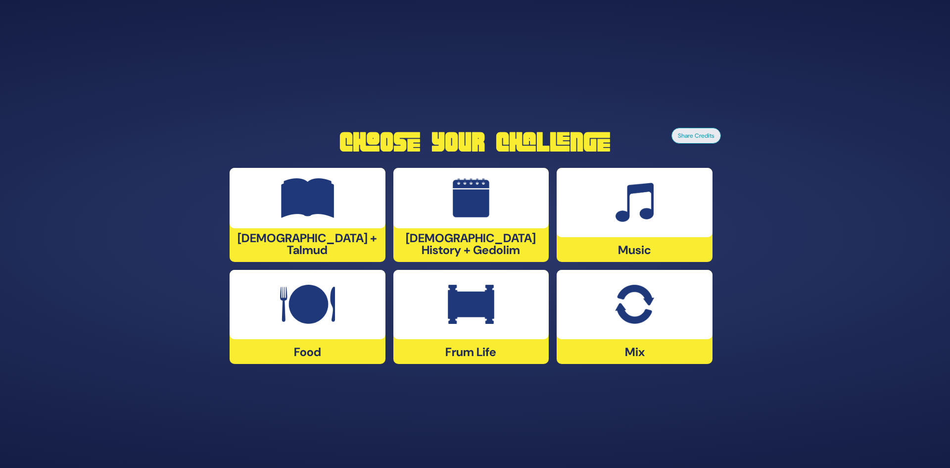
click at [450, 228] on div at bounding box center [471, 198] width 156 height 60
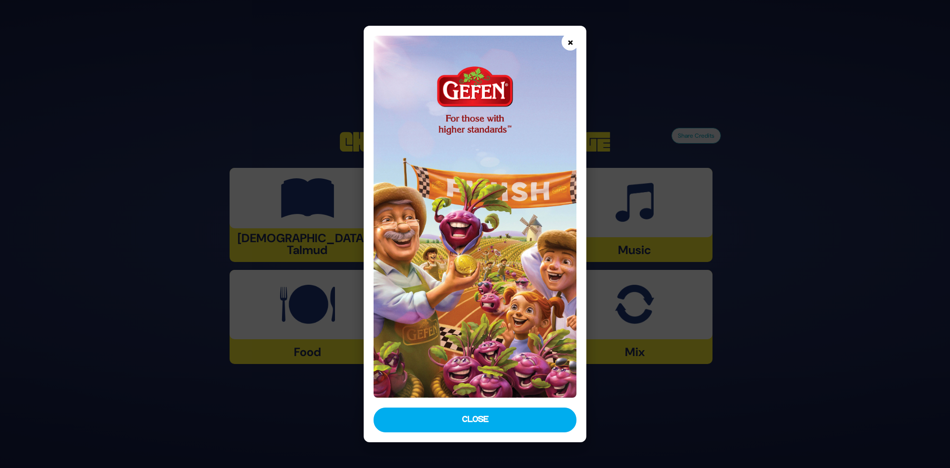
click at [566, 41] on button "×" at bounding box center [570, 41] width 17 height 17
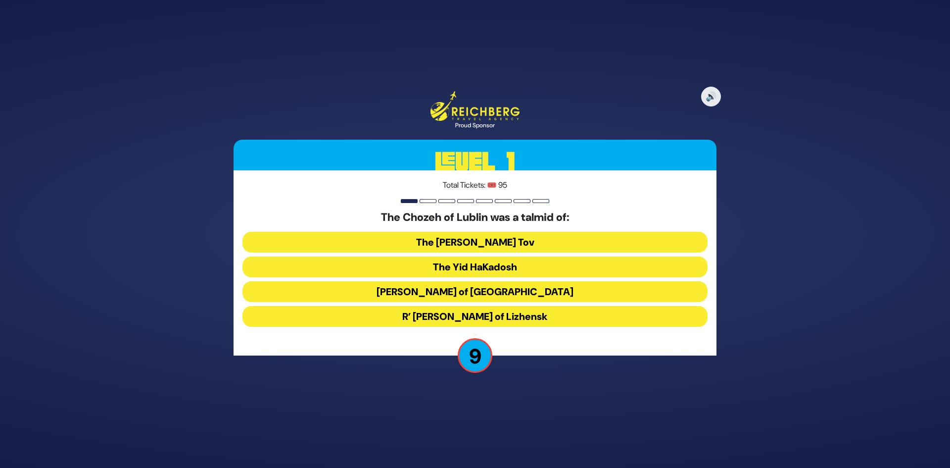
click at [468, 265] on button "The Yid HaKadosh" at bounding box center [474, 266] width 465 height 21
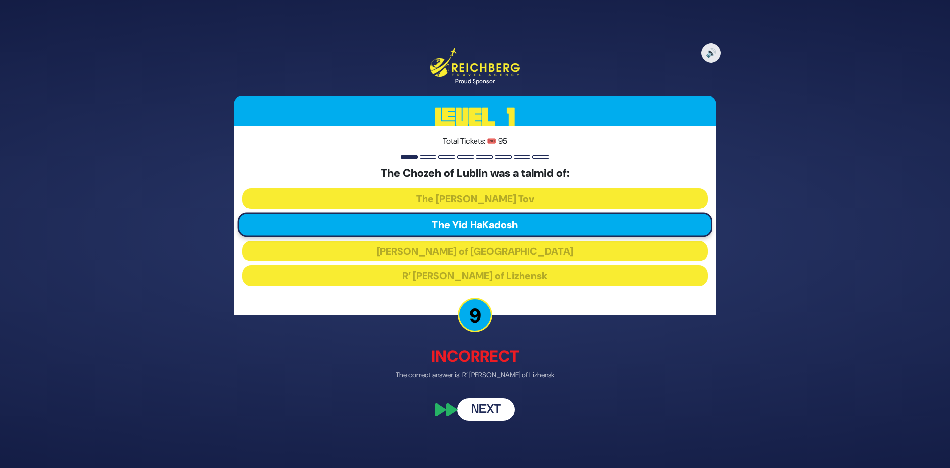
click at [486, 412] on button "Next" at bounding box center [485, 408] width 57 height 23
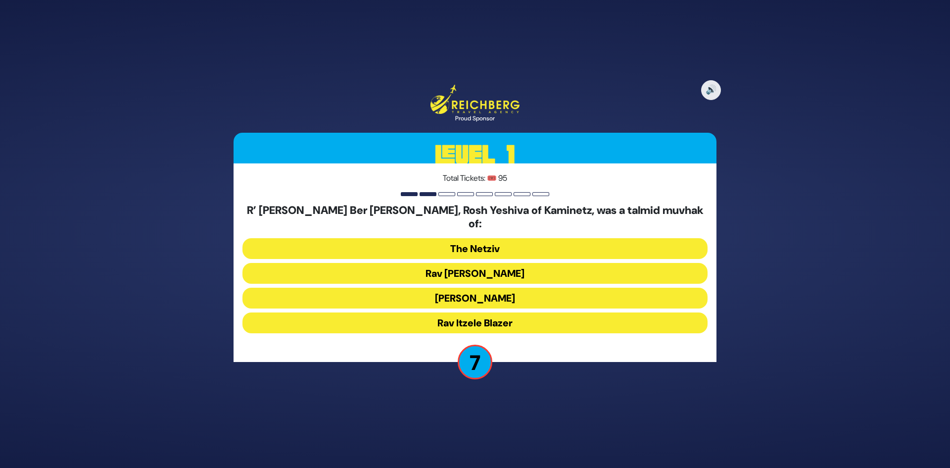
click at [414, 292] on button "[PERSON_NAME]" at bounding box center [474, 297] width 465 height 21
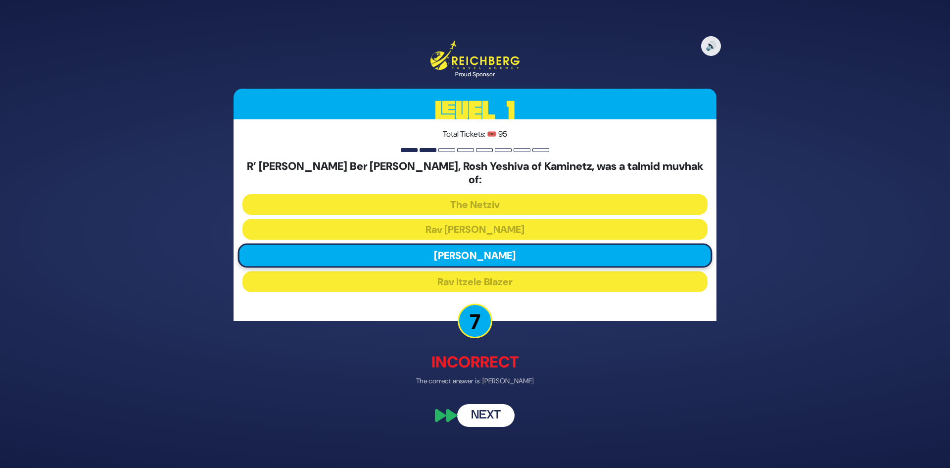
click at [480, 409] on button "Next" at bounding box center [485, 415] width 57 height 23
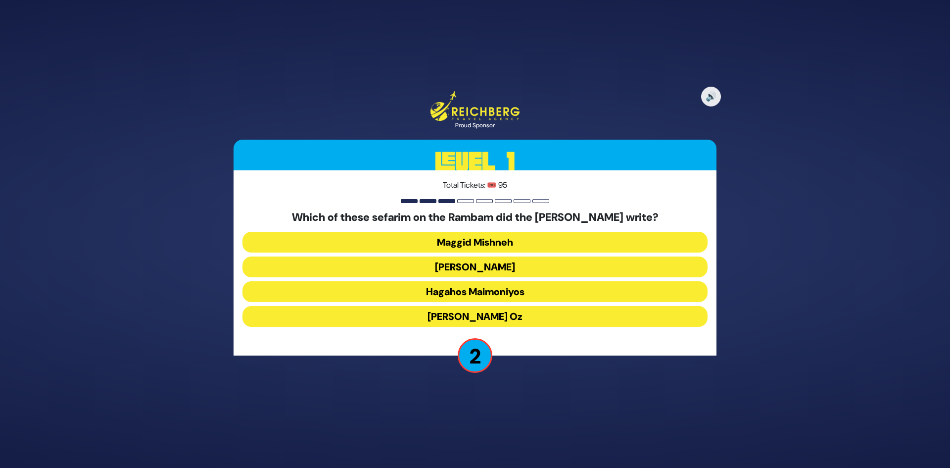
click at [477, 314] on button "[PERSON_NAME] Oz" at bounding box center [474, 316] width 465 height 21
